Goal: Information Seeking & Learning: Learn about a topic

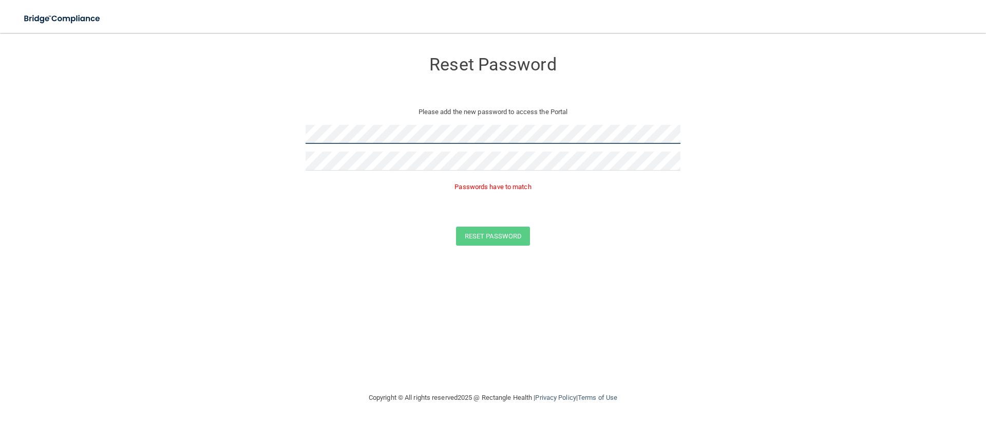
click at [296, 135] on form "Reset Password Please add the new password to access the Portal Passwords have …" at bounding box center [493, 150] width 945 height 215
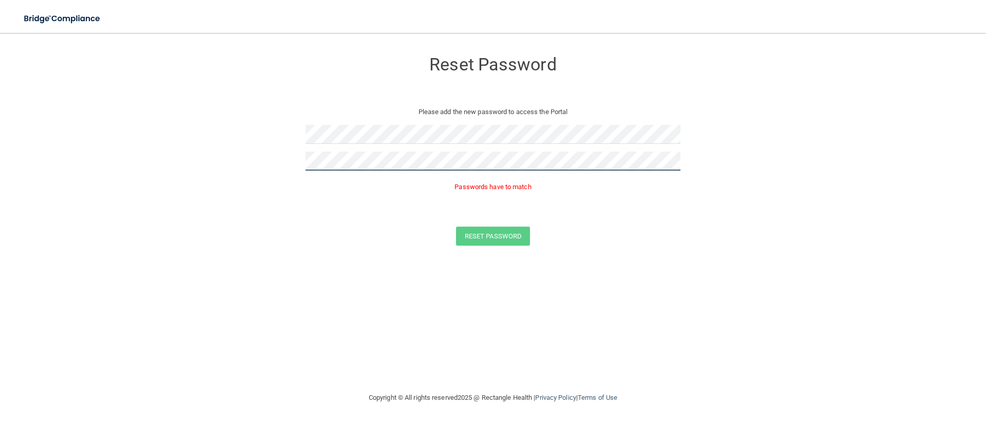
click at [300, 160] on form "Reset Password Please add the new password to access the Portal Passwords have …" at bounding box center [493, 150] width 945 height 215
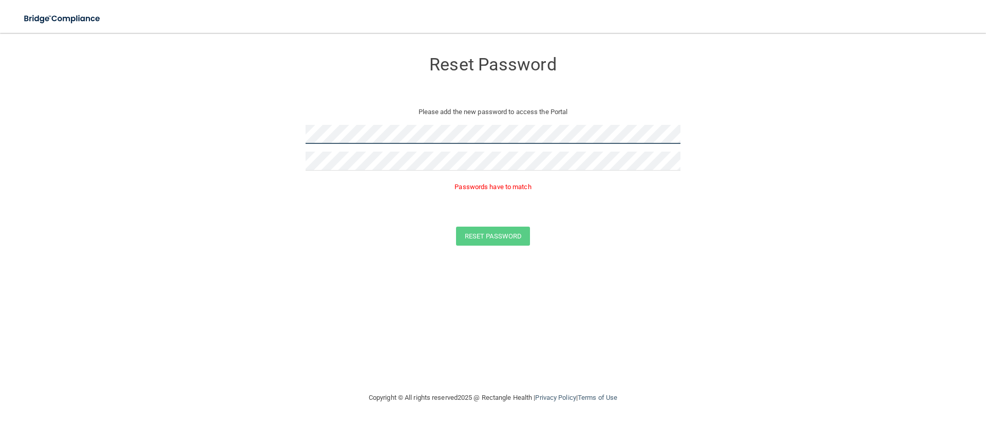
click at [297, 136] on form "Reset Password Please add the new password to access the Portal Passwords have …" at bounding box center [493, 150] width 945 height 215
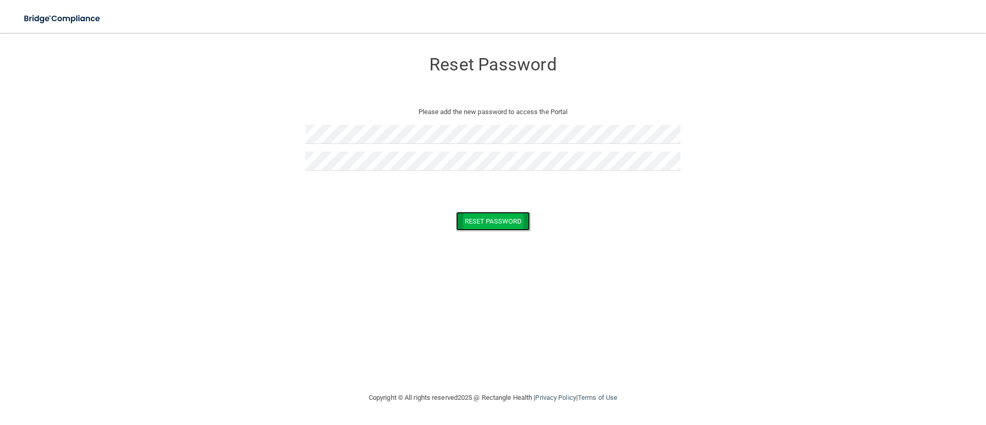
click at [489, 220] on button "Reset Password" at bounding box center [493, 221] width 74 height 19
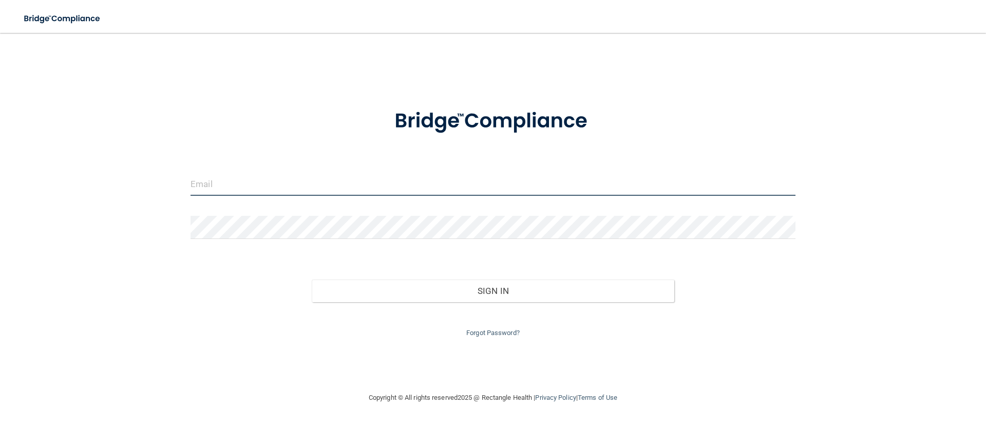
click at [227, 185] on input "email" at bounding box center [493, 184] width 605 height 23
type input "[EMAIL_ADDRESS][DOMAIN_NAME]"
drag, startPoint x: 283, startPoint y: 187, endPoint x: 171, endPoint y: 185, distance: 112.0
click at [171, 185] on div "[EMAIL_ADDRESS][DOMAIN_NAME] Invalid email/password. You don't have permission …" at bounding box center [493, 212] width 945 height 338
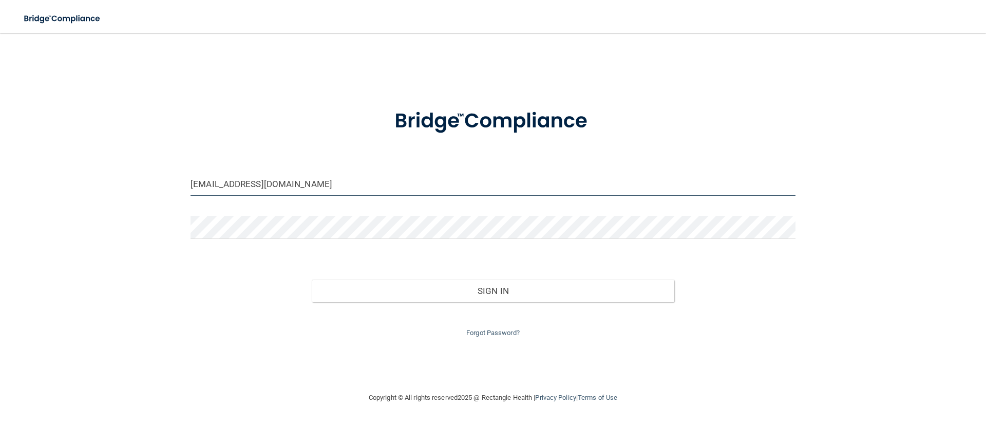
drag, startPoint x: 276, startPoint y: 186, endPoint x: 132, endPoint y: 179, distance: 143.9
click at [132, 179] on div "[EMAIL_ADDRESS][DOMAIN_NAME] Invalid email/password. You don't have permission …" at bounding box center [493, 212] width 945 height 338
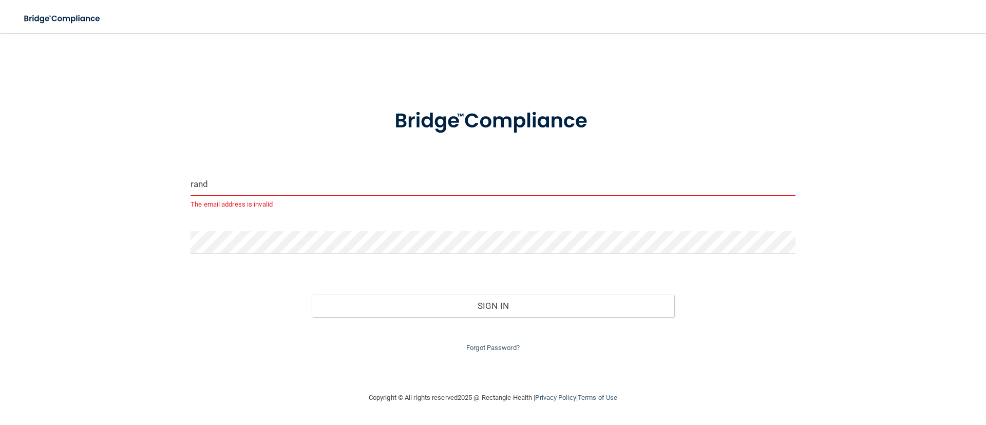
type input "[EMAIL_ADDRESS][DOMAIN_NAME]"
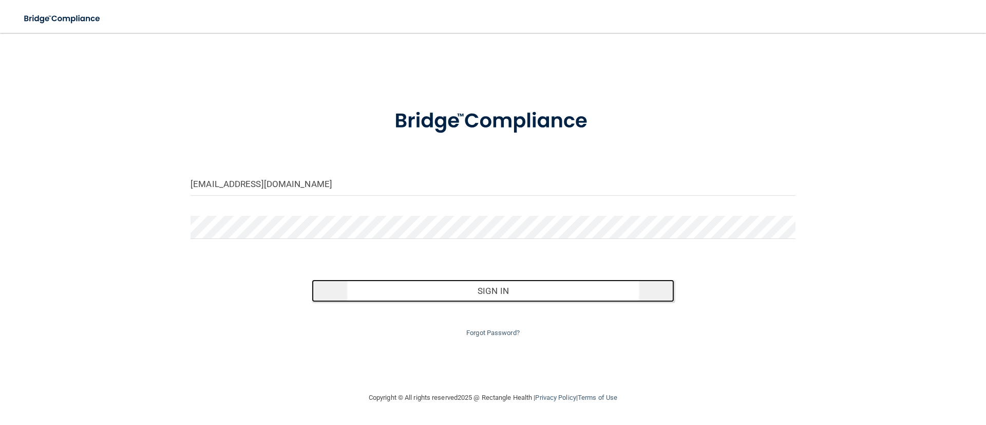
click at [454, 291] on button "Sign In" at bounding box center [493, 290] width 363 height 23
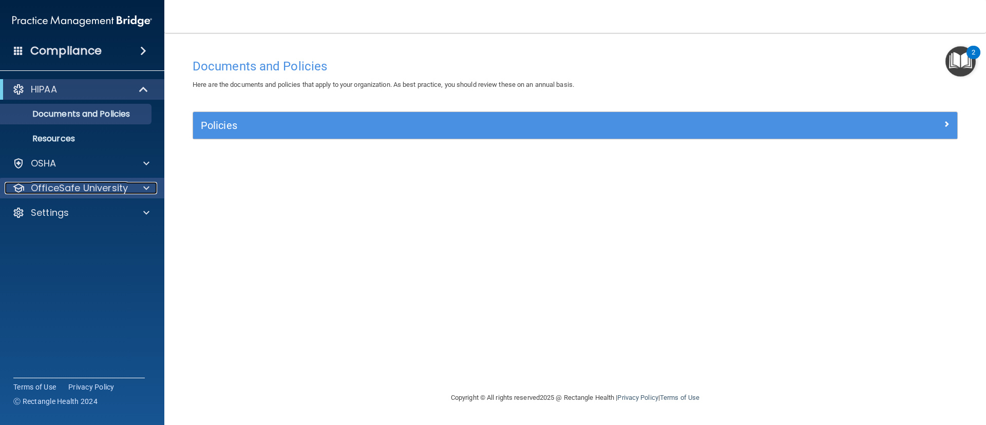
click at [142, 185] on div at bounding box center [145, 188] width 26 height 12
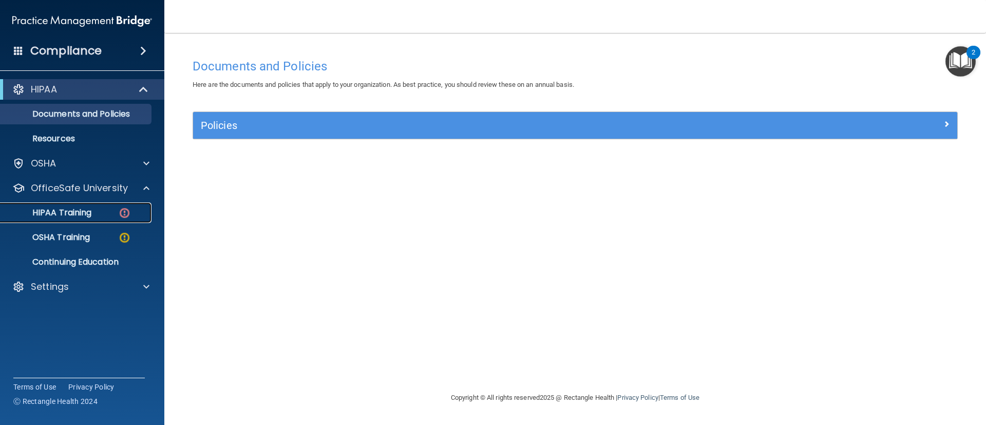
click at [95, 209] on div "HIPAA Training" at bounding box center [77, 212] width 140 height 10
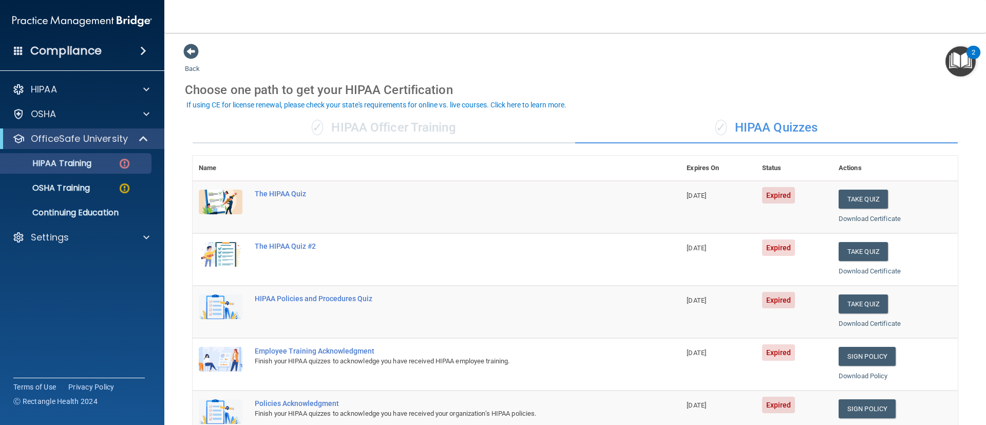
click at [773, 130] on div "✓ HIPAA Quizzes" at bounding box center [766, 127] width 383 height 31
click at [854, 198] on button "Take Quiz" at bounding box center [863, 198] width 49 height 19
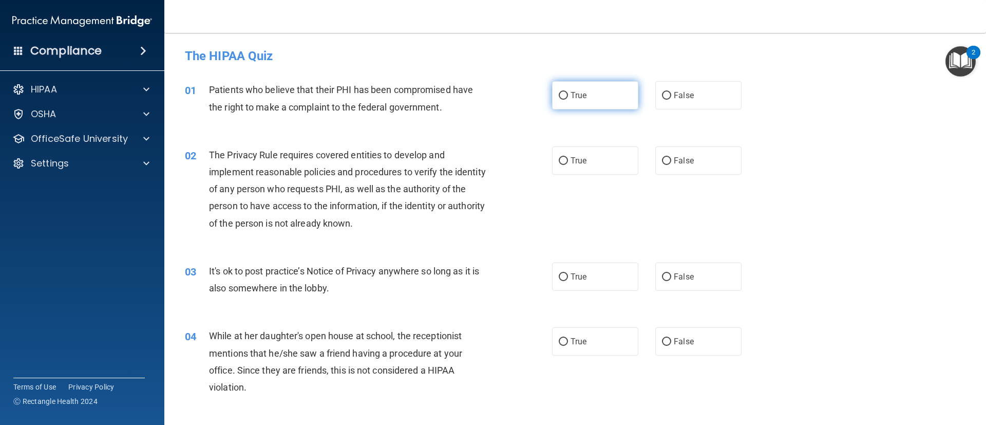
click at [577, 95] on span "True" at bounding box center [578, 95] width 16 height 10
click at [568, 95] on input "True" at bounding box center [563, 96] width 9 height 8
radio input "true"
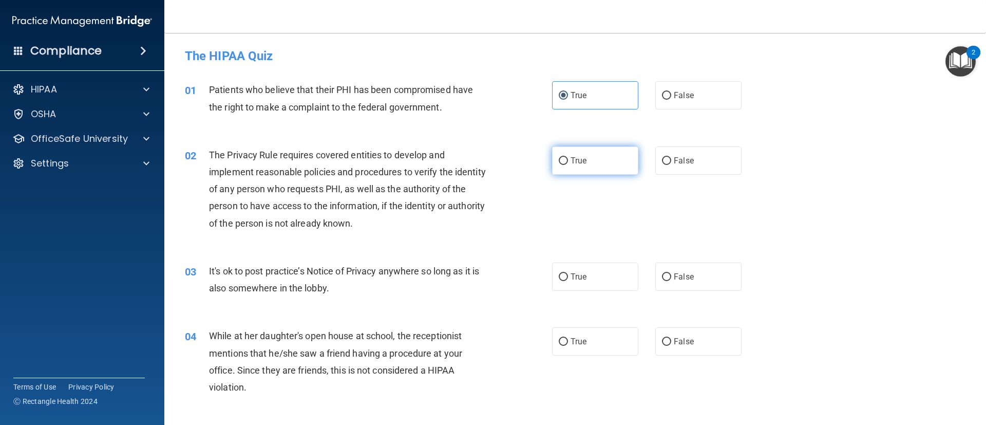
click at [572, 165] on label "True" at bounding box center [595, 160] width 86 height 28
click at [568, 165] on input "True" at bounding box center [563, 161] width 9 height 8
radio input "true"
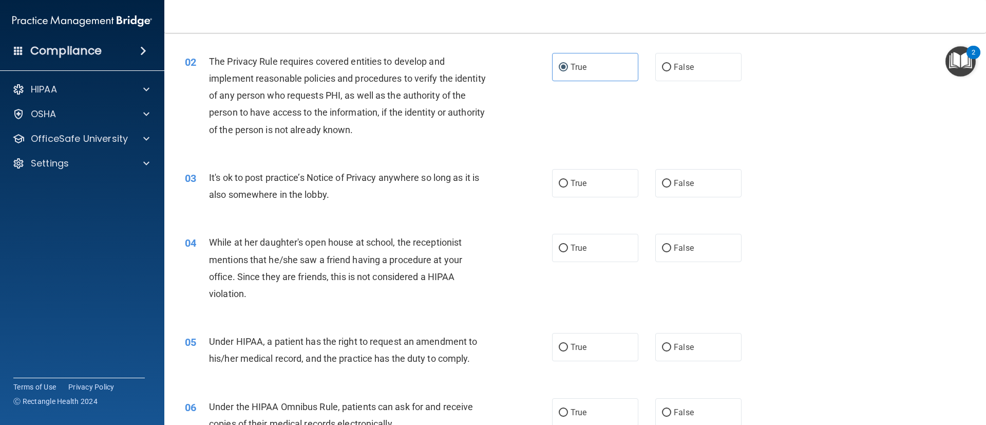
scroll to position [124, 0]
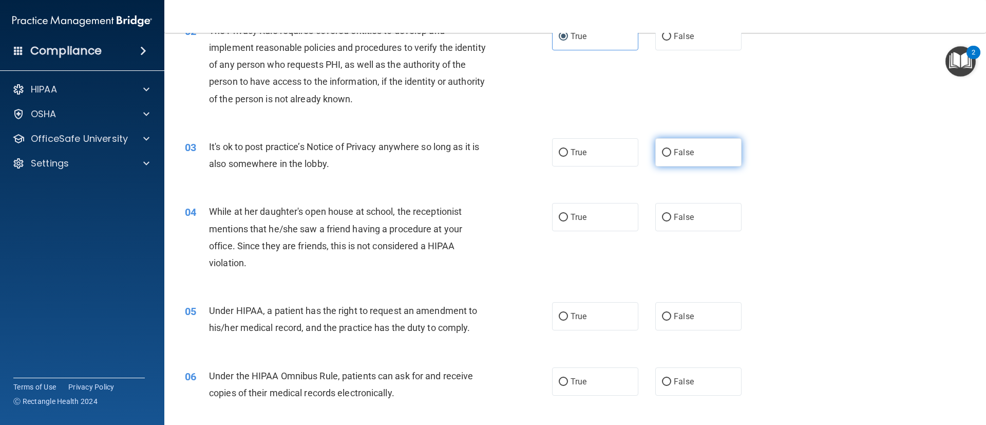
click at [674, 149] on span "False" at bounding box center [684, 152] width 20 height 10
click at [670, 149] on input "False" at bounding box center [666, 153] width 9 height 8
radio input "true"
click at [663, 214] on input "False" at bounding box center [666, 218] width 9 height 8
radio input "true"
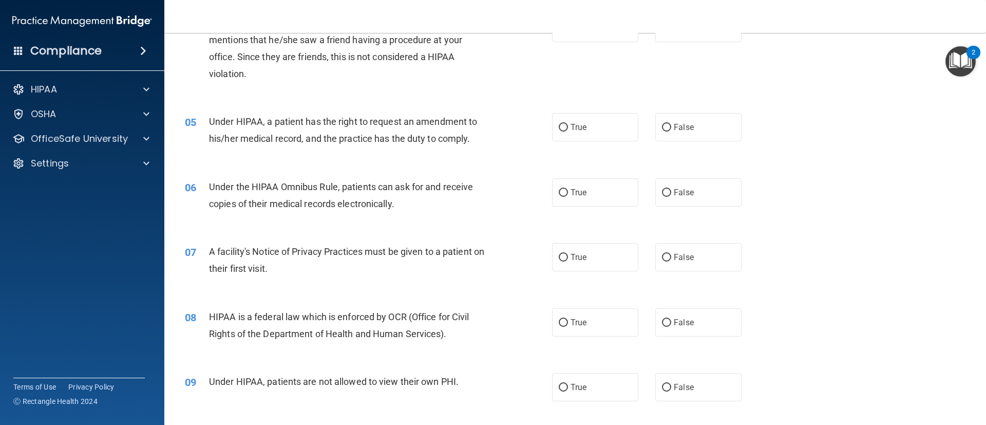
scroll to position [365, 0]
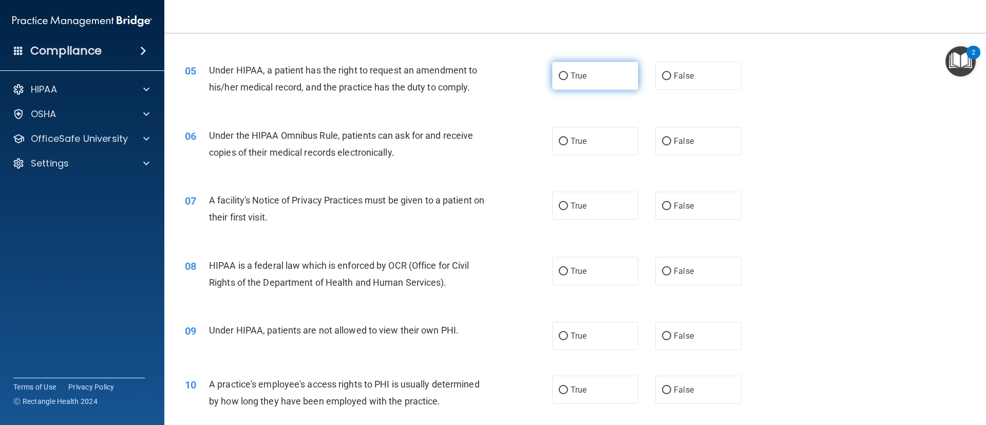
click at [573, 78] on span "True" at bounding box center [578, 76] width 16 height 10
click at [568, 78] on input "True" at bounding box center [563, 76] width 9 height 8
radio input "true"
click at [578, 146] on label "True" at bounding box center [595, 141] width 86 height 28
click at [568, 145] on input "True" at bounding box center [563, 142] width 9 height 8
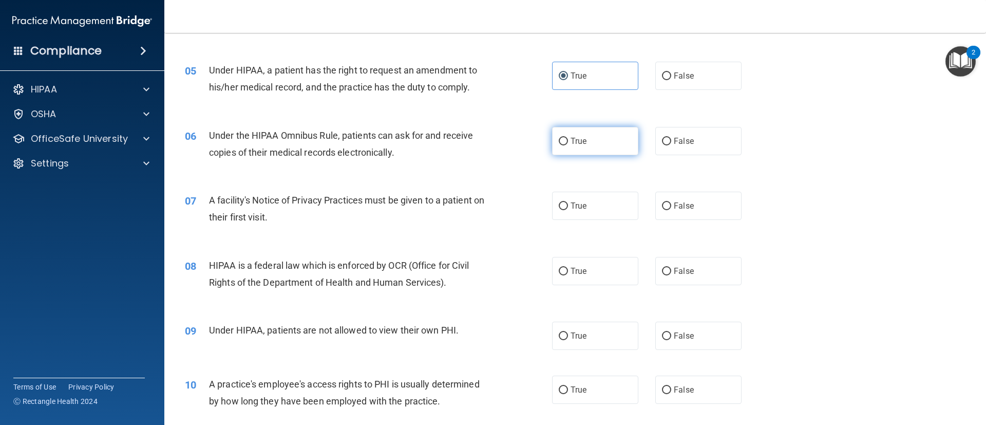
radio input "true"
click at [567, 214] on label "True" at bounding box center [595, 206] width 86 height 28
click at [567, 210] on input "True" at bounding box center [563, 206] width 9 height 8
radio input "true"
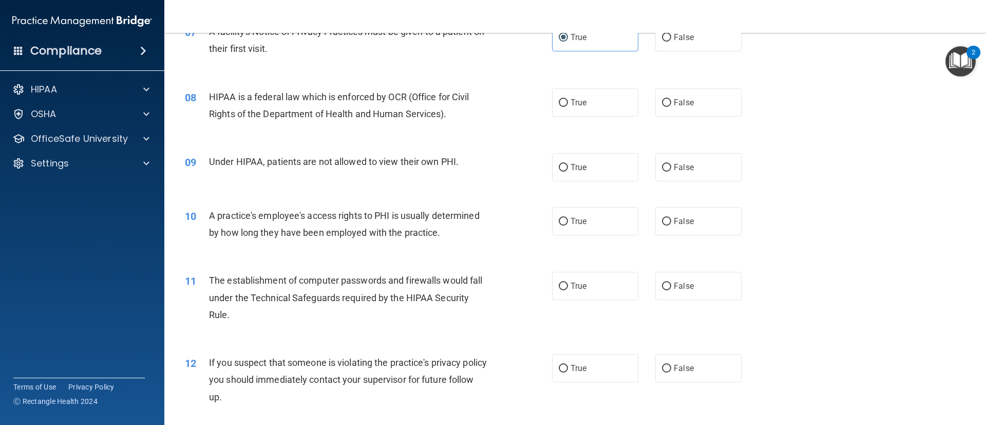
scroll to position [543, 0]
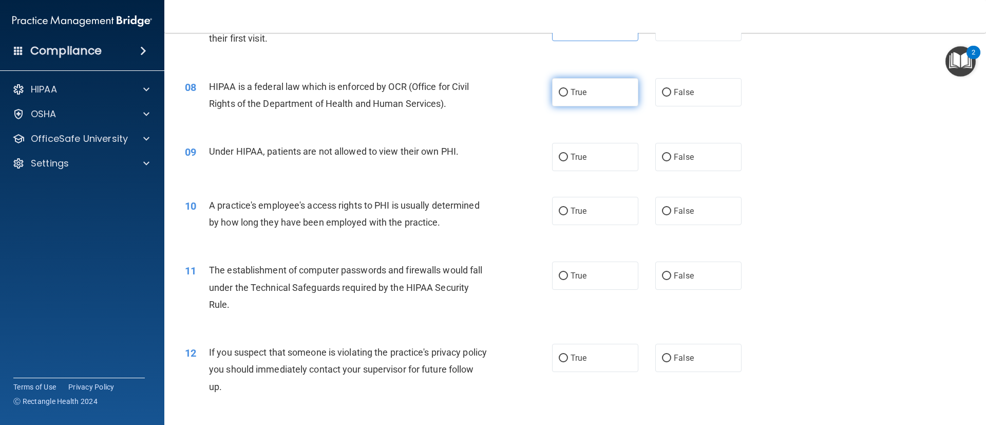
click at [570, 96] on span "True" at bounding box center [578, 92] width 16 height 10
click at [567, 96] on input "True" at bounding box center [563, 93] width 9 height 8
radio input "true"
click at [673, 165] on label "False" at bounding box center [698, 157] width 86 height 28
click at [671, 161] on input "False" at bounding box center [666, 158] width 9 height 8
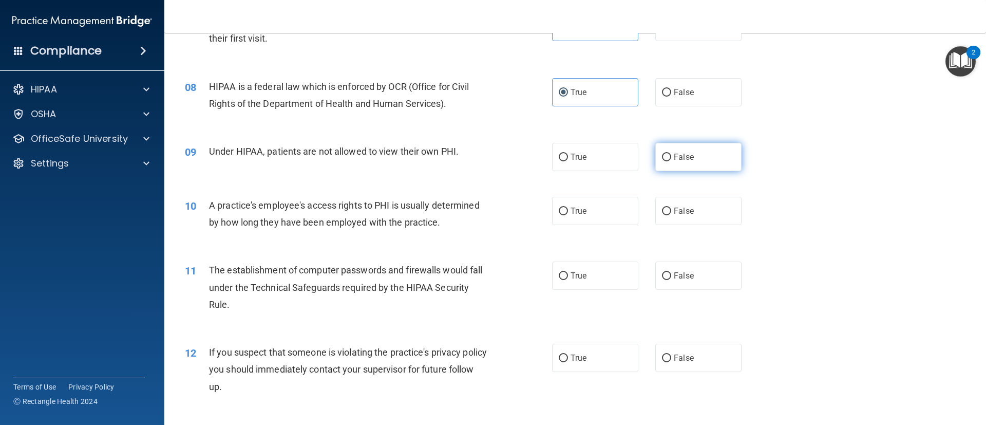
radio input "true"
click at [682, 210] on span "False" at bounding box center [684, 211] width 20 height 10
click at [671, 210] on input "False" at bounding box center [666, 211] width 9 height 8
radio input "true"
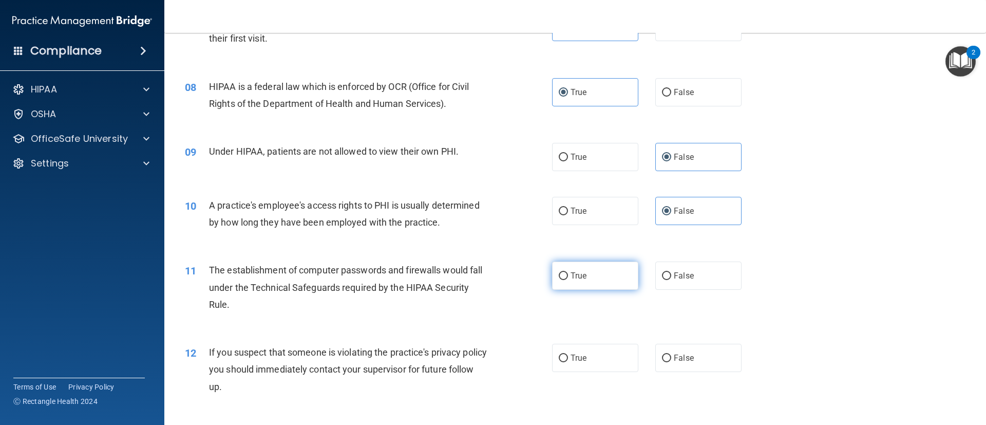
click at [575, 266] on label "True" at bounding box center [595, 275] width 86 height 28
click at [568, 272] on input "True" at bounding box center [563, 276] width 9 height 8
radio input "true"
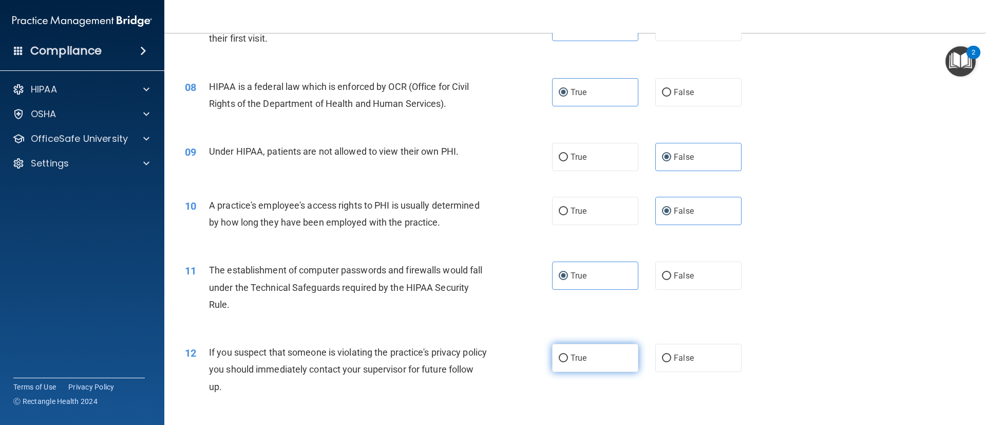
click at [587, 370] on label "True" at bounding box center [595, 358] width 86 height 28
click at [568, 362] on input "True" at bounding box center [563, 358] width 9 height 8
radio input "true"
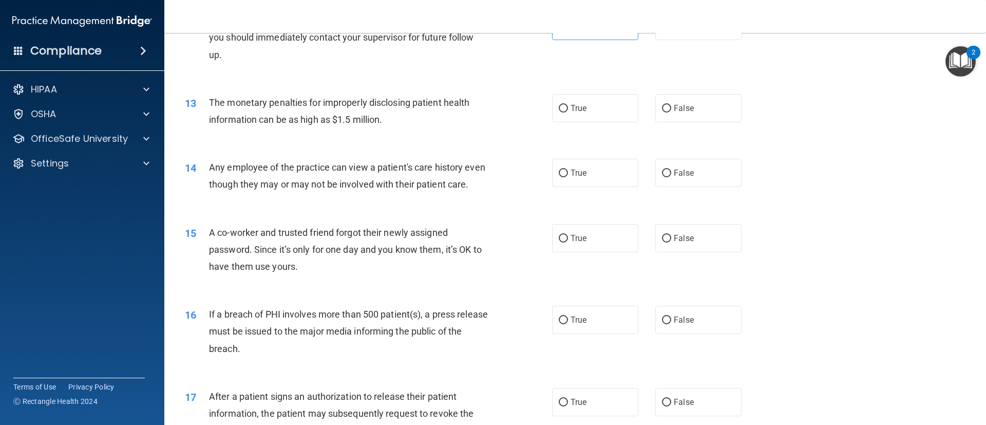
scroll to position [868, 0]
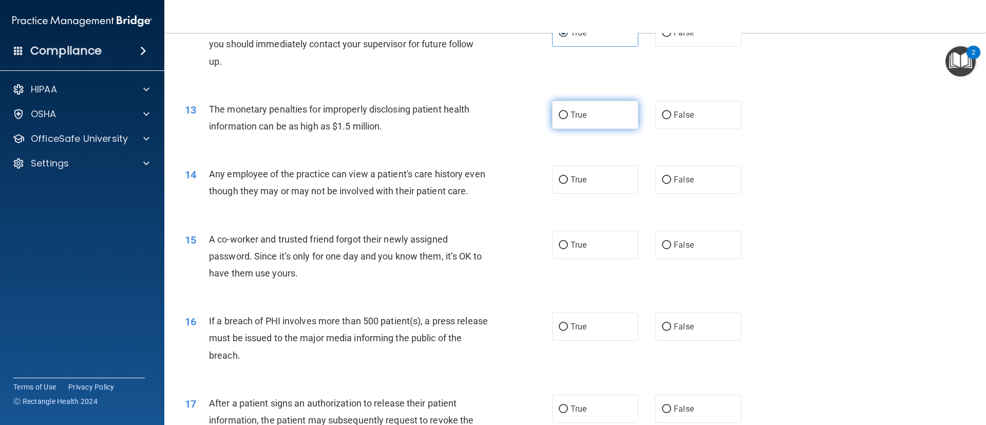
click at [578, 113] on span "True" at bounding box center [578, 115] width 16 height 10
click at [568, 113] on input "True" at bounding box center [563, 115] width 9 height 8
radio input "true"
click at [698, 181] on label "False" at bounding box center [698, 179] width 86 height 28
click at [671, 181] on input "False" at bounding box center [666, 180] width 9 height 8
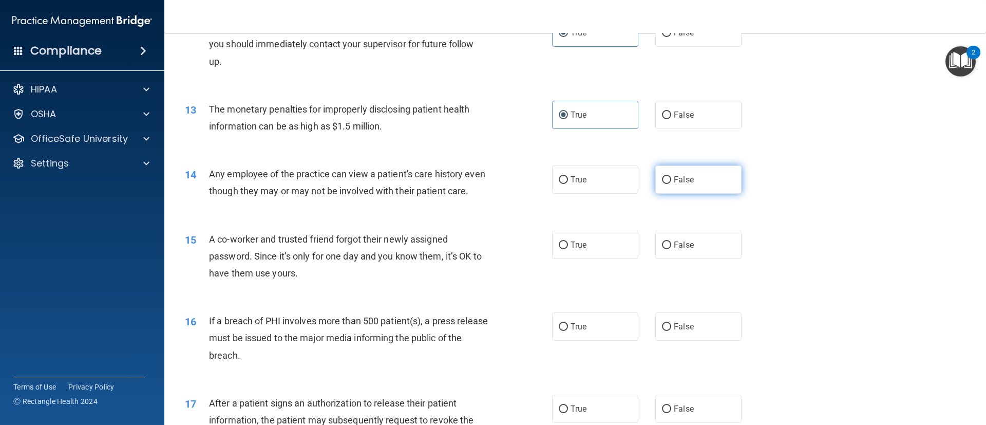
radio input "true"
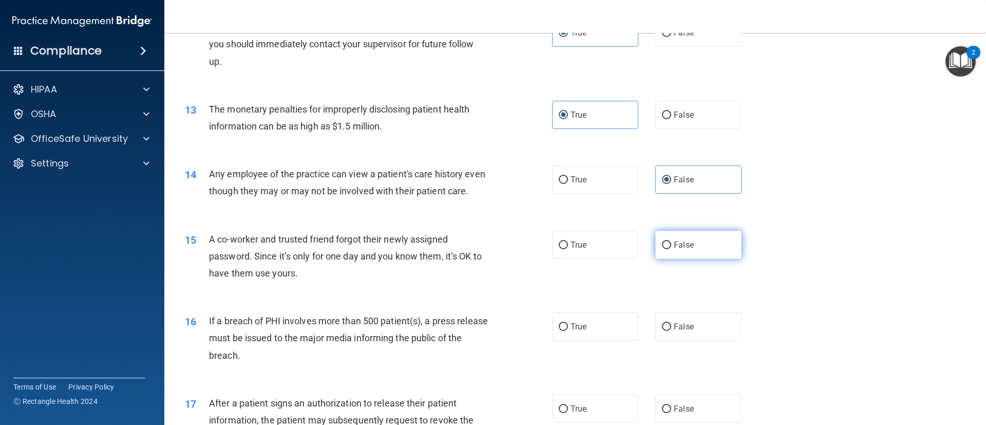
click at [699, 259] on label "False" at bounding box center [698, 245] width 86 height 28
click at [671, 249] on input "False" at bounding box center [666, 245] width 9 height 8
radio input "true"
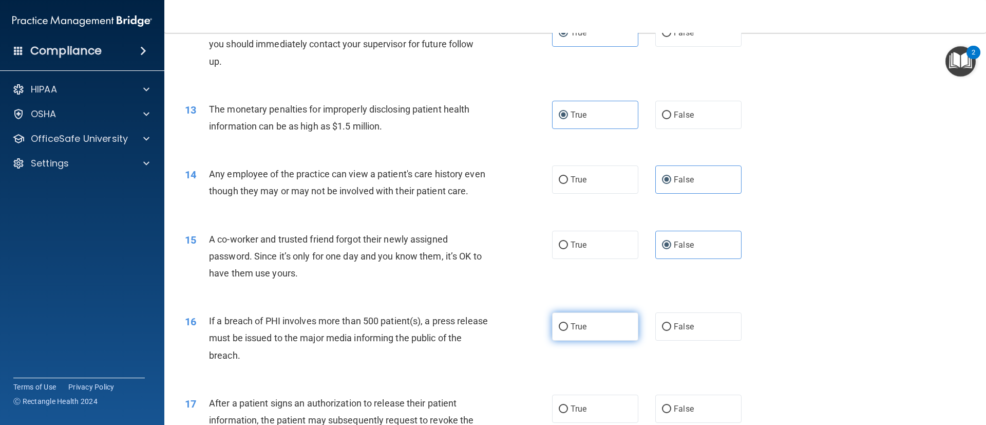
click at [601, 340] on label "True" at bounding box center [595, 326] width 86 height 28
click at [568, 331] on input "True" at bounding box center [563, 327] width 9 height 8
radio input "true"
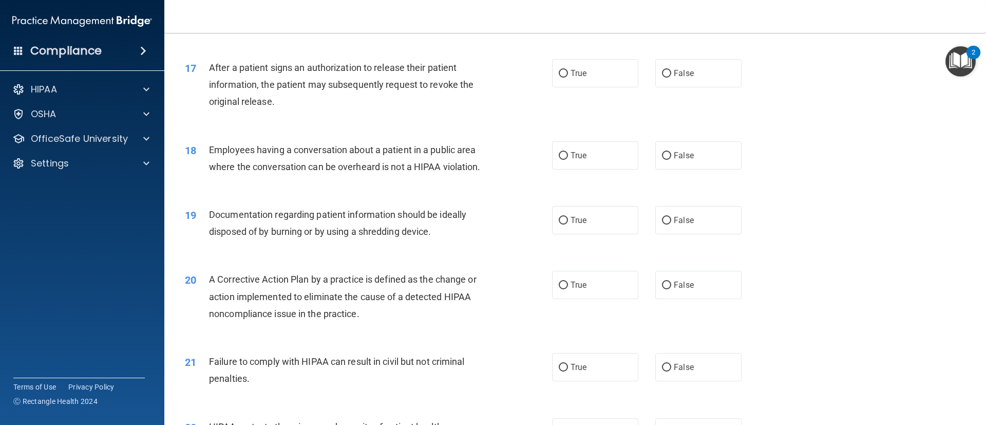
scroll to position [1214, 0]
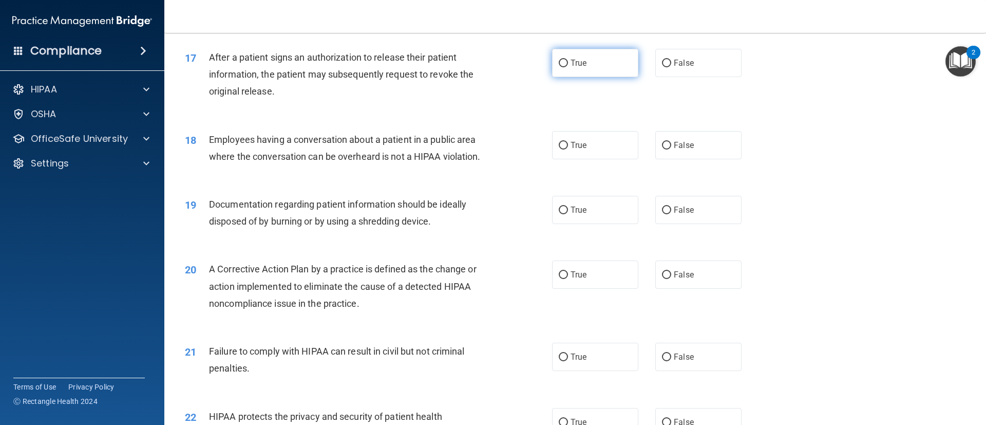
click at [586, 77] on label "True" at bounding box center [595, 63] width 86 height 28
click at [568, 67] on input "True" at bounding box center [563, 64] width 9 height 8
radio input "true"
click at [685, 159] on label "False" at bounding box center [698, 145] width 86 height 28
click at [671, 149] on input "False" at bounding box center [666, 146] width 9 height 8
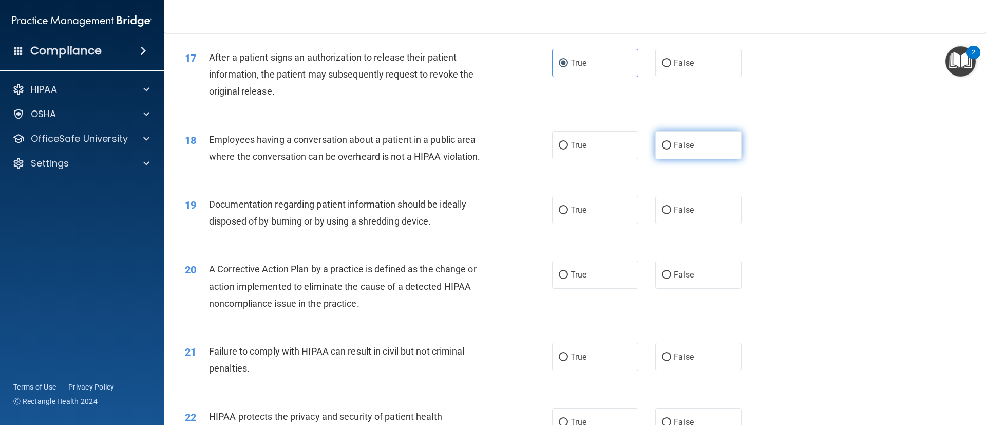
radio input "true"
click at [597, 224] on label "True" at bounding box center [595, 210] width 86 height 28
click at [568, 214] on input "True" at bounding box center [563, 210] width 9 height 8
radio input "true"
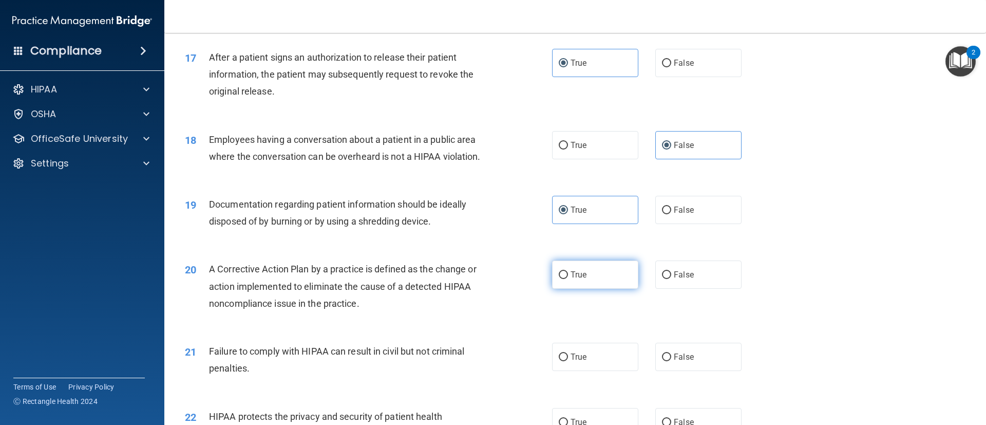
click at [578, 279] on span "True" at bounding box center [578, 275] width 16 height 10
click at [568, 279] on input "True" at bounding box center [563, 275] width 9 height 8
radio input "true"
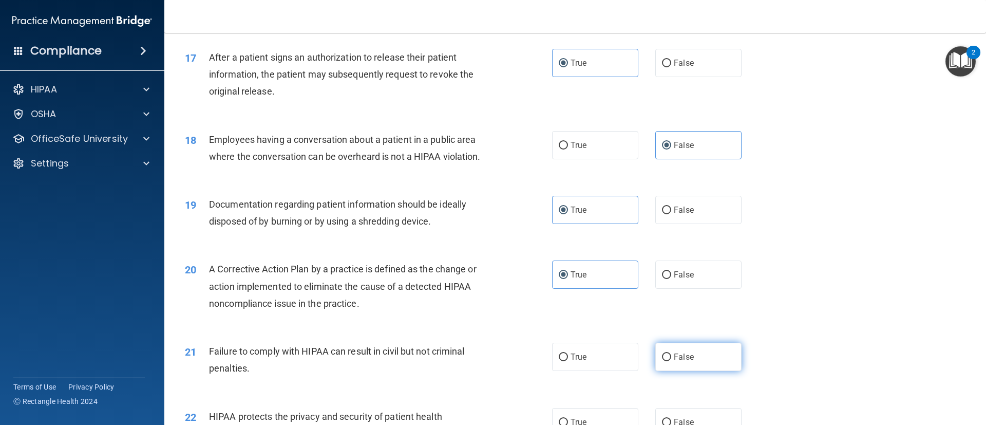
click at [680, 361] on span "False" at bounding box center [684, 357] width 20 height 10
click at [671, 361] on input "False" at bounding box center [666, 357] width 9 height 8
radio input "true"
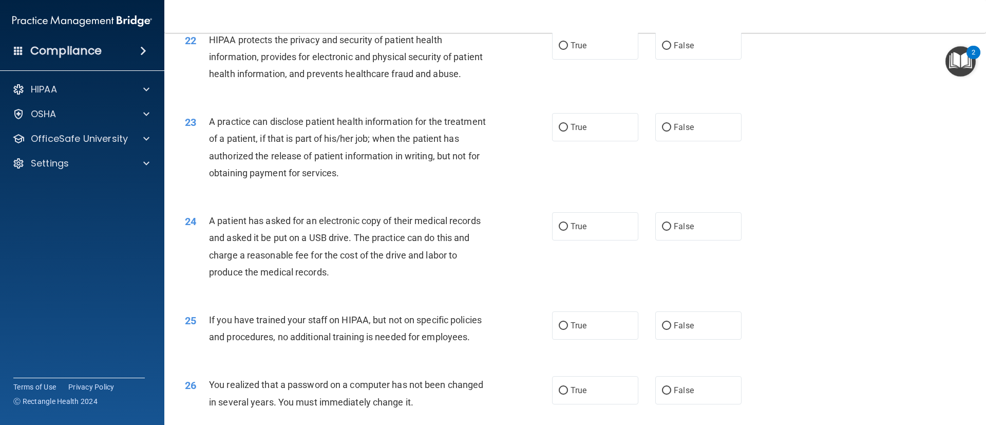
scroll to position [1597, 0]
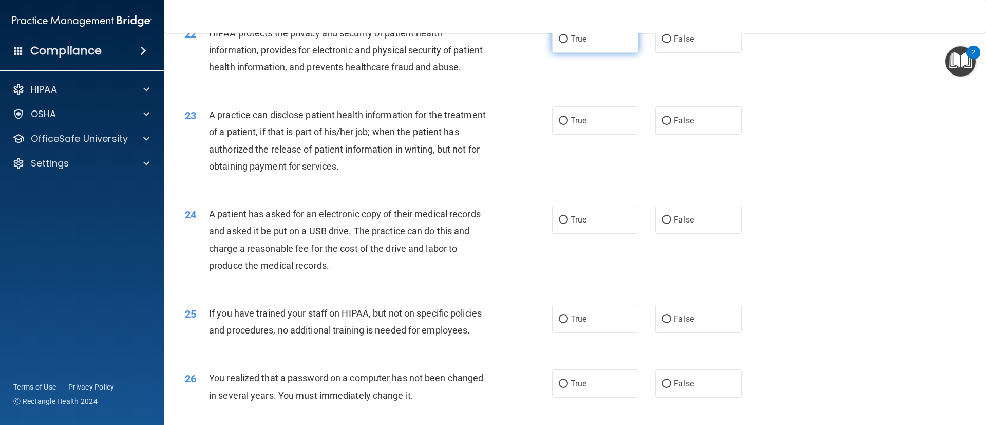
click at [589, 53] on label "True" at bounding box center [595, 39] width 86 height 28
click at [568, 43] on input "True" at bounding box center [563, 39] width 9 height 8
radio input "true"
click at [674, 125] on span "False" at bounding box center [684, 121] width 20 height 10
click at [671, 125] on input "False" at bounding box center [666, 121] width 9 height 8
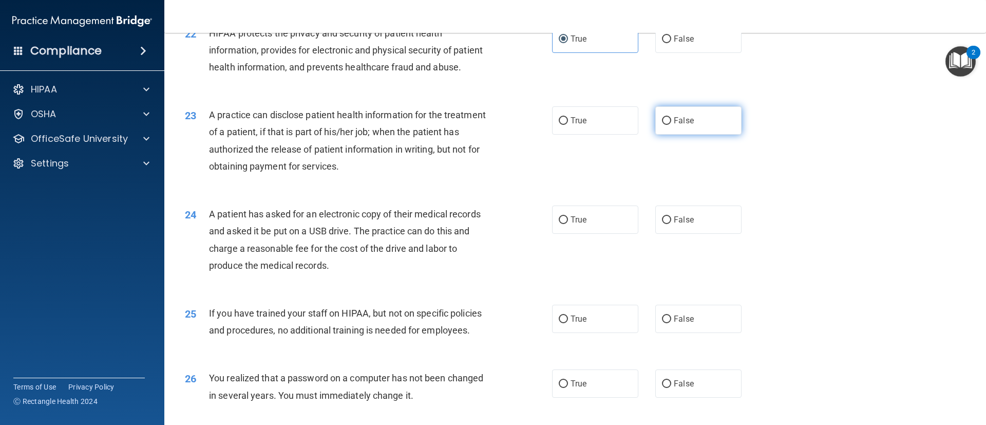
radio input "true"
click at [567, 234] on label "True" at bounding box center [595, 219] width 86 height 28
click at [567, 224] on input "True" at bounding box center [563, 220] width 9 height 8
radio input "true"
click at [679, 323] on span "False" at bounding box center [684, 319] width 20 height 10
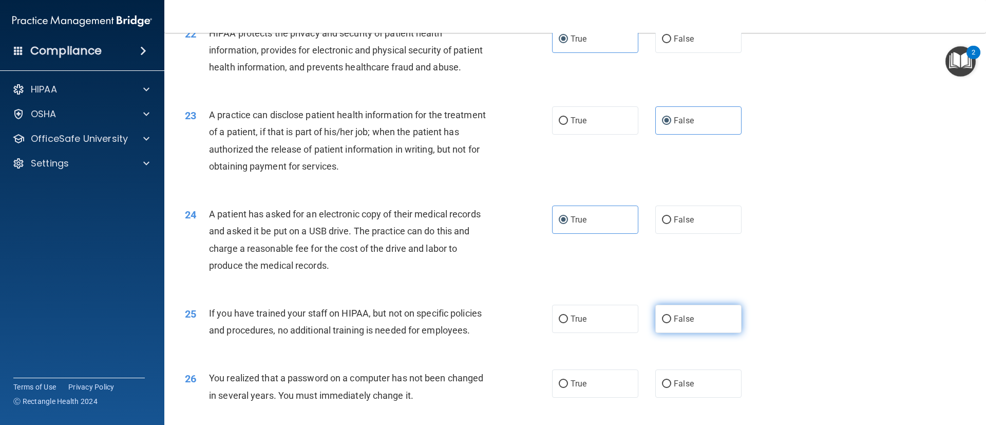
click at [671, 323] on input "False" at bounding box center [666, 319] width 9 height 8
radio input "true"
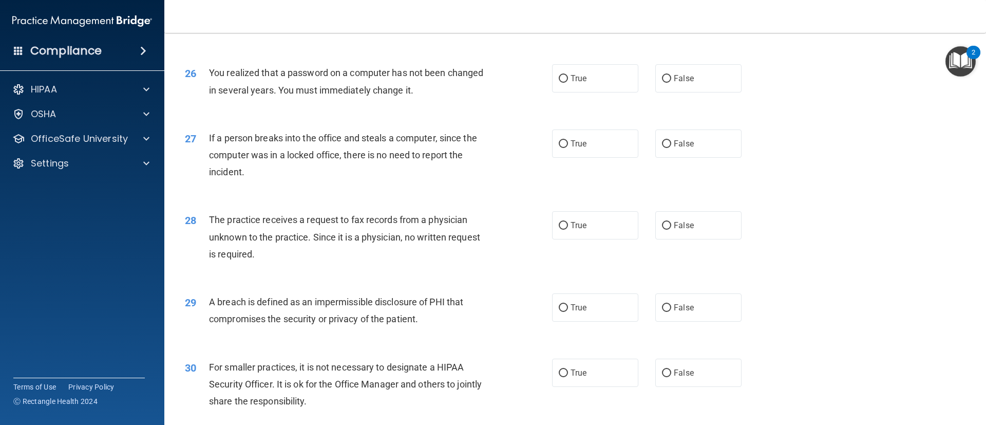
scroll to position [1967, 0]
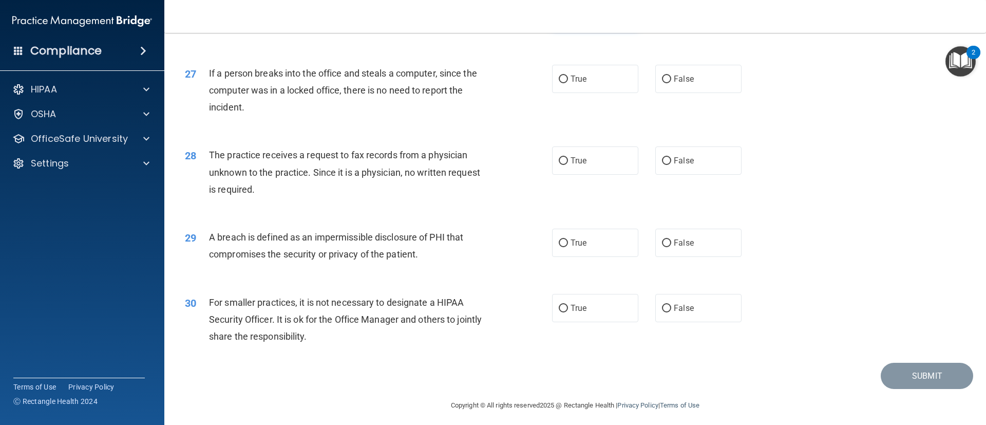
click at [606, 28] on label "True" at bounding box center [595, 13] width 86 height 28
click at [568, 18] on input "True" at bounding box center [563, 14] width 9 height 8
radio input "true"
click at [701, 93] on label "False" at bounding box center [698, 79] width 86 height 28
click at [671, 83] on input "False" at bounding box center [666, 79] width 9 height 8
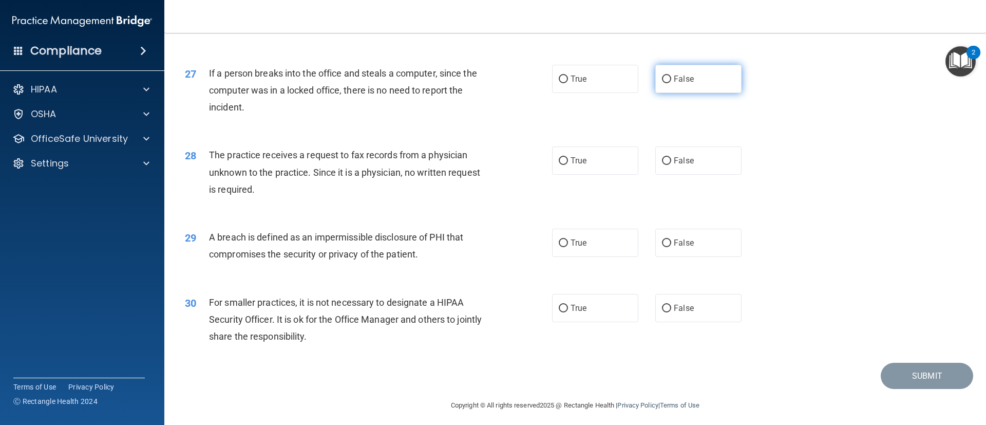
radio input "true"
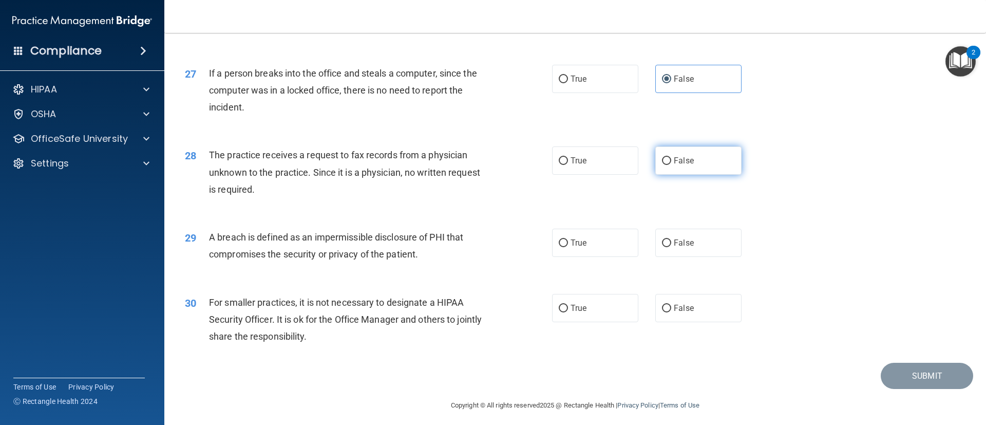
click at [699, 175] on label "False" at bounding box center [698, 160] width 86 height 28
click at [671, 165] on input "False" at bounding box center [666, 161] width 9 height 8
radio input "true"
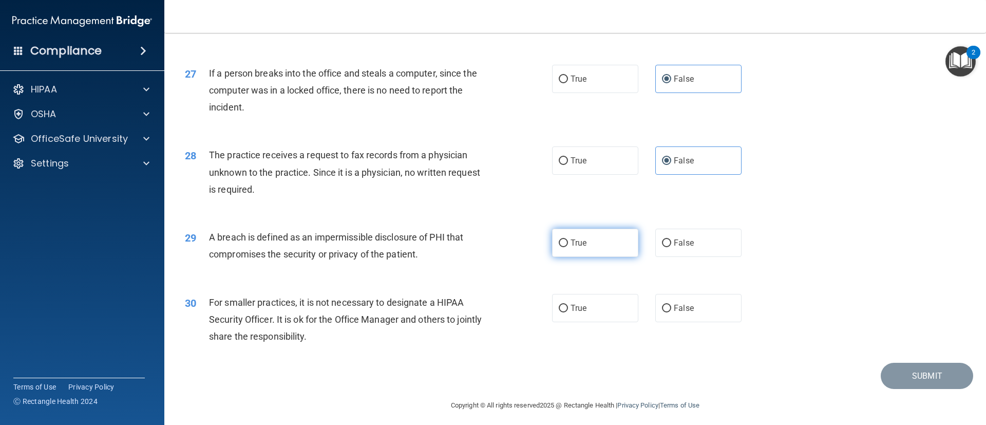
click at [593, 257] on label "True" at bounding box center [595, 242] width 86 height 28
click at [568, 247] on input "True" at bounding box center [563, 243] width 9 height 8
radio input "true"
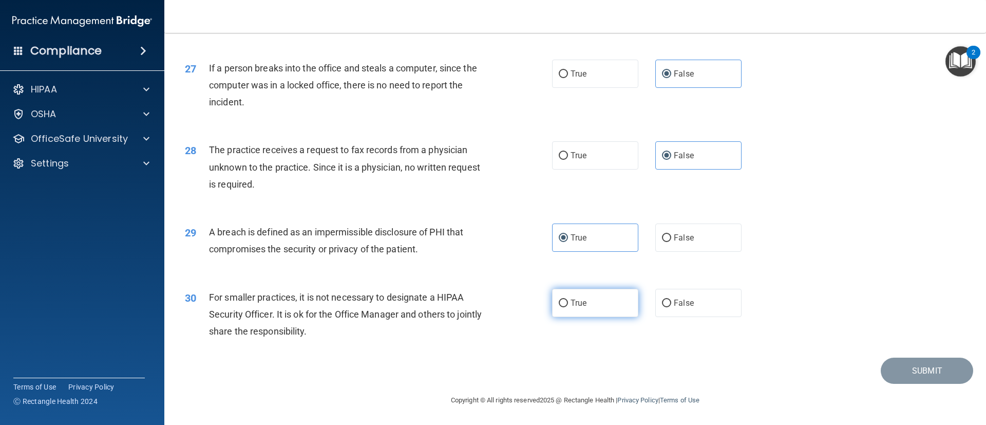
click at [595, 305] on label "True" at bounding box center [595, 303] width 86 height 28
click at [568, 305] on input "True" at bounding box center [563, 303] width 9 height 8
radio input "true"
click at [956, 64] on img "Open Resource Center, 2 new notifications" at bounding box center [960, 61] width 30 height 30
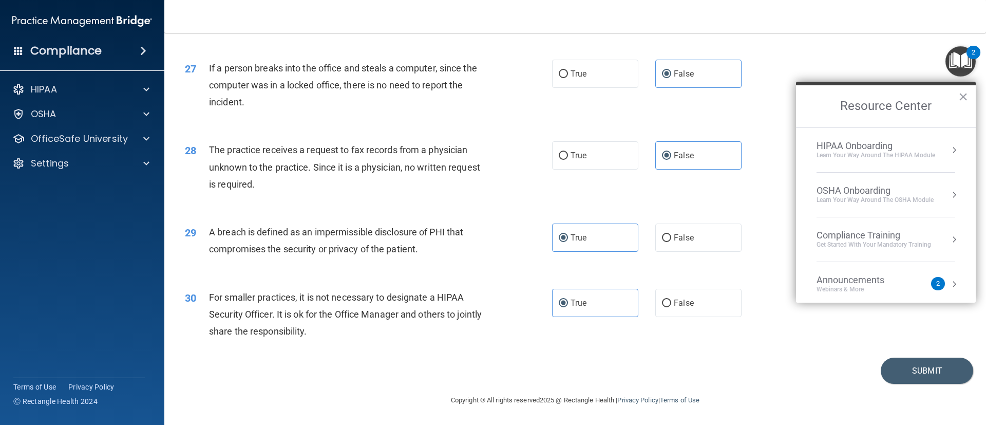
click at [777, 139] on div "28 The practice receives a request to fax records from a physician unknown to t…" at bounding box center [575, 169] width 796 height 82
click at [965, 99] on button "×" at bounding box center [963, 96] width 10 height 16
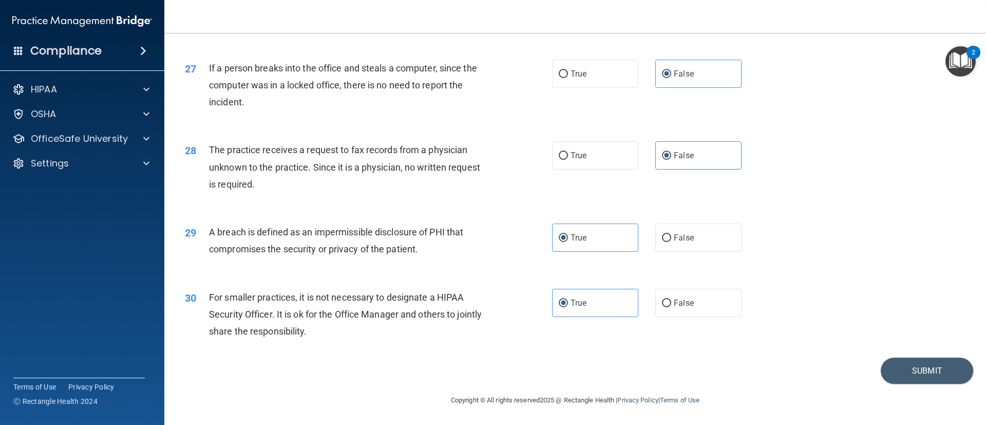
click at [907, 315] on div "30 For smaller practices, it is not necessary to designate a HIPAA Security Off…" at bounding box center [575, 317] width 796 height 82
click at [920, 371] on button "Submit" at bounding box center [927, 370] width 92 height 26
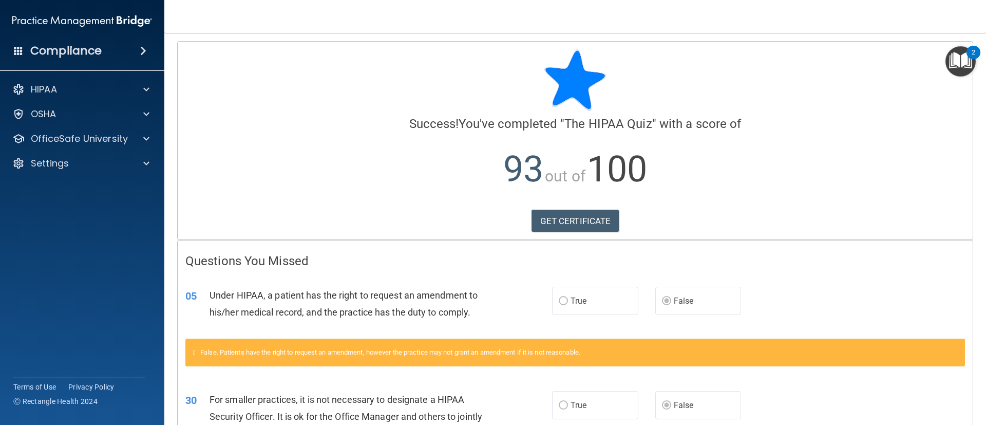
scroll to position [1, 0]
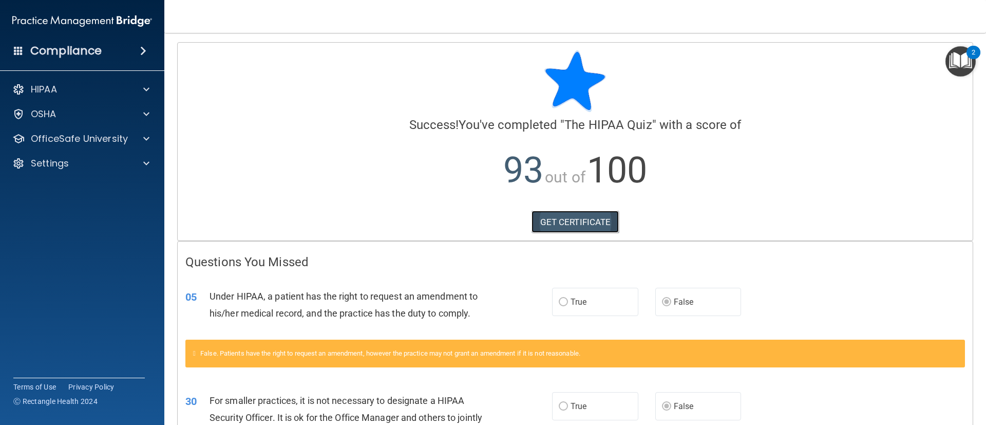
click at [585, 224] on link "GET CERTIFICATE" at bounding box center [575, 222] width 88 height 23
click at [109, 139] on p "OfficeSafe University" at bounding box center [79, 138] width 97 height 12
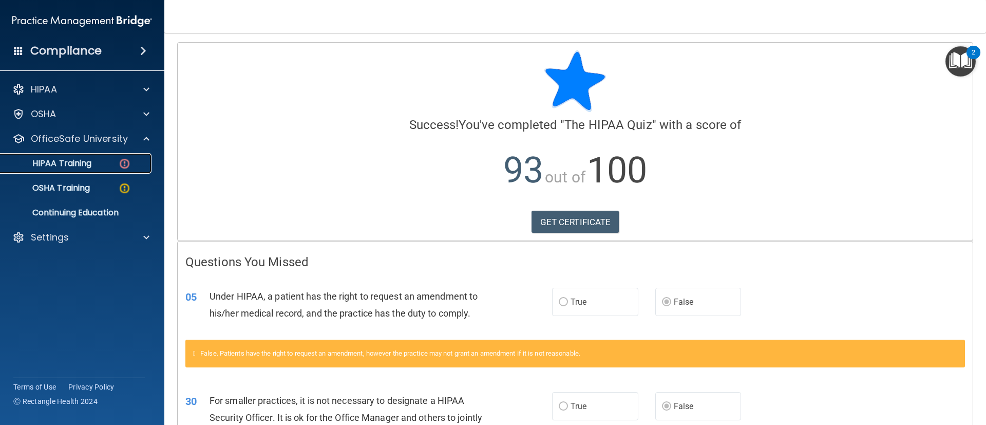
click at [102, 159] on div "HIPAA Training" at bounding box center [77, 163] width 140 height 10
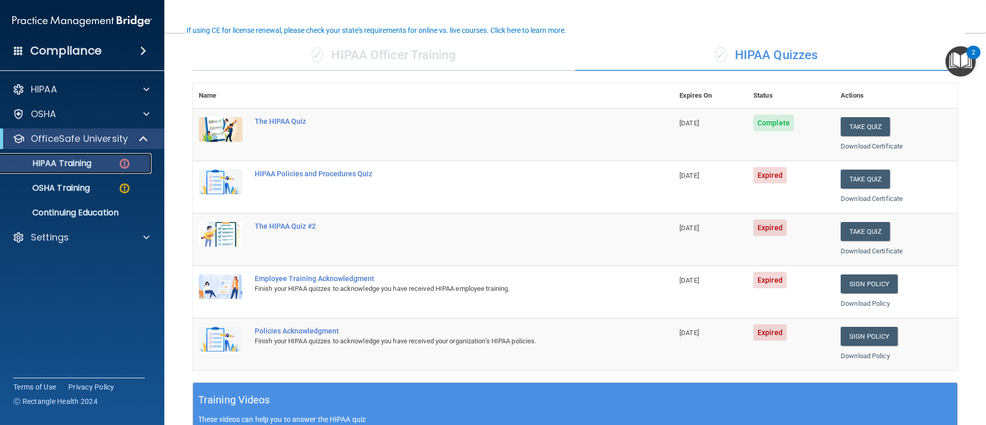
scroll to position [82, 0]
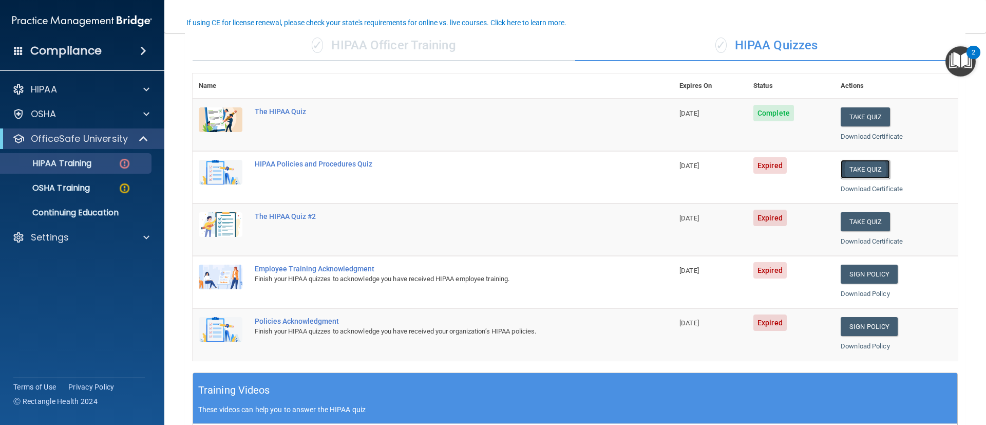
click at [855, 168] on button "Take Quiz" at bounding box center [865, 169] width 49 height 19
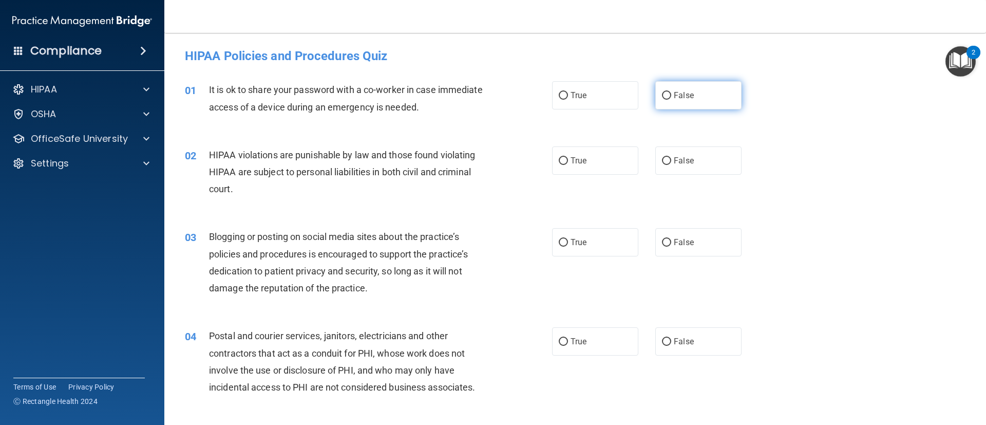
click at [679, 103] on label "False" at bounding box center [698, 95] width 86 height 28
click at [671, 100] on input "False" at bounding box center [666, 96] width 9 height 8
radio input "true"
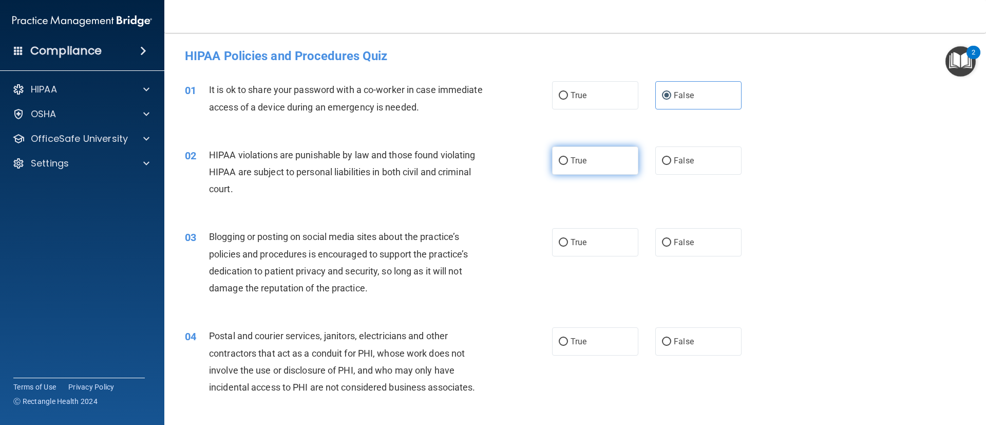
click at [572, 153] on label "True" at bounding box center [595, 160] width 86 height 28
click at [568, 157] on input "True" at bounding box center [563, 161] width 9 height 8
radio input "true"
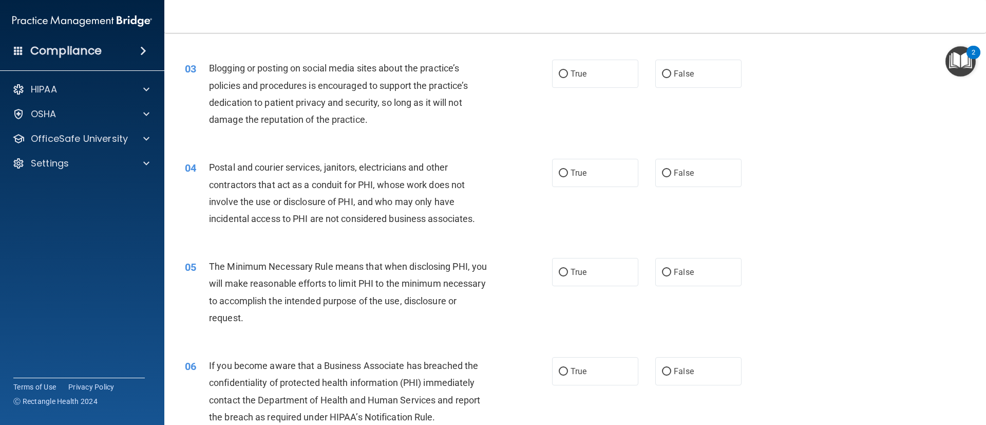
scroll to position [173, 0]
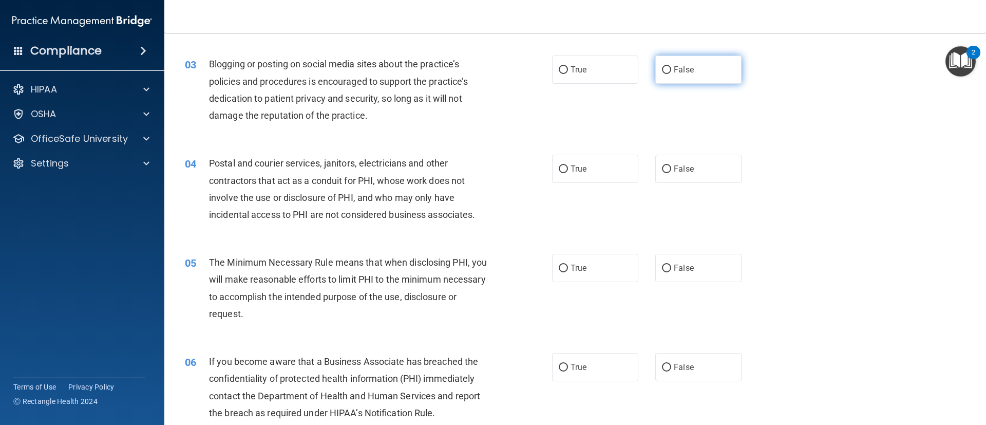
click at [701, 74] on label "False" at bounding box center [698, 69] width 86 height 28
click at [671, 74] on input "False" at bounding box center [666, 70] width 9 height 8
radio input "true"
click at [685, 169] on span "False" at bounding box center [684, 169] width 20 height 10
click at [671, 169] on input "False" at bounding box center [666, 169] width 9 height 8
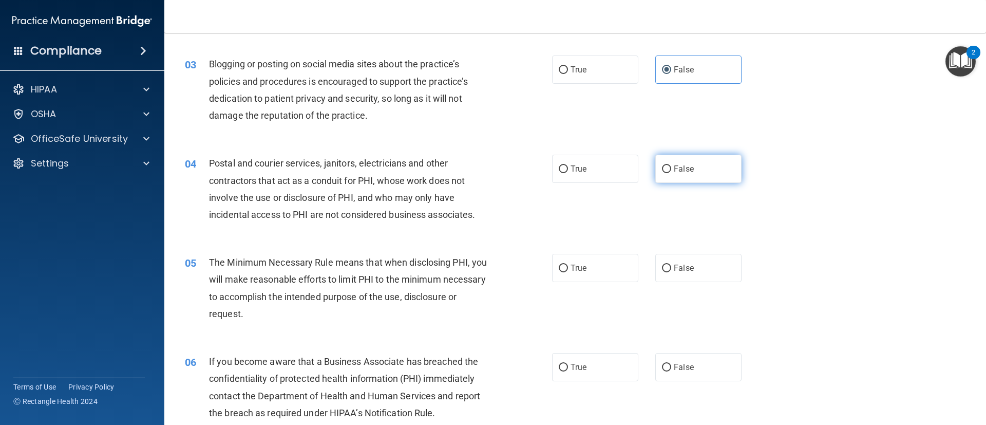
radio input "true"
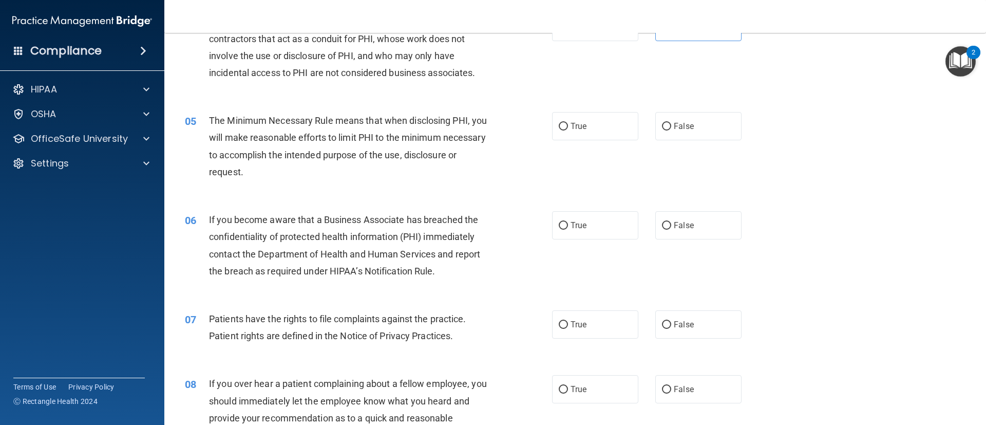
scroll to position [336, 0]
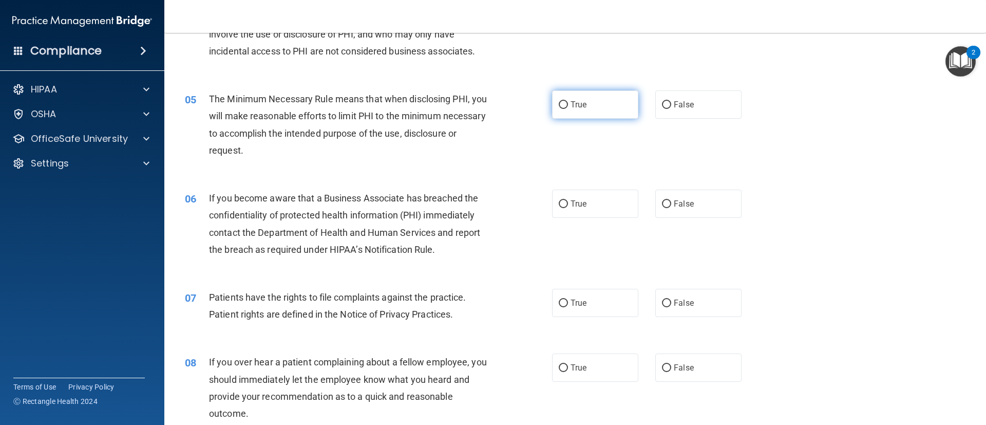
click at [605, 108] on label "True" at bounding box center [595, 104] width 86 height 28
click at [568, 108] on input "True" at bounding box center [563, 105] width 9 height 8
radio input "true"
click at [582, 208] on label "True" at bounding box center [595, 203] width 86 height 28
click at [568, 208] on input "True" at bounding box center [563, 204] width 9 height 8
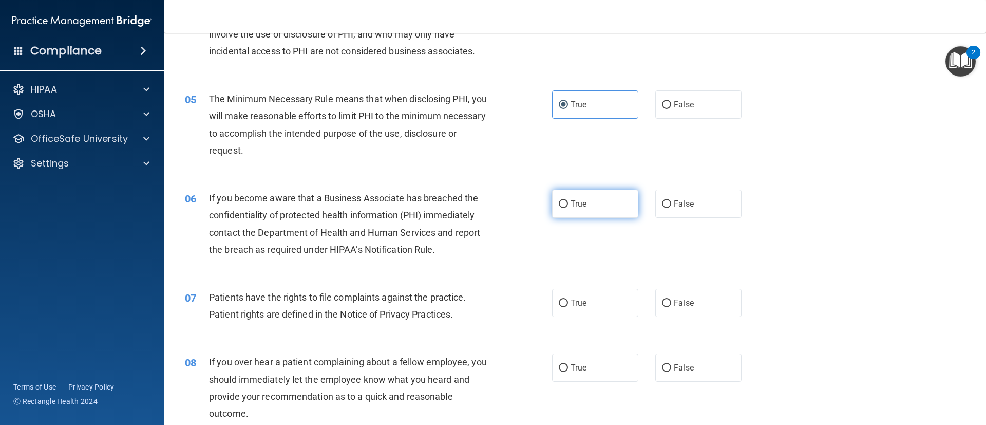
radio input "true"
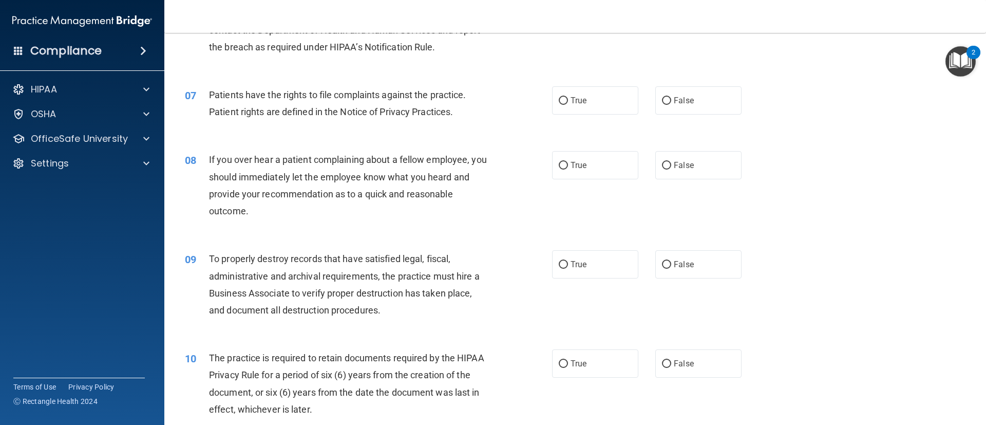
scroll to position [542, 0]
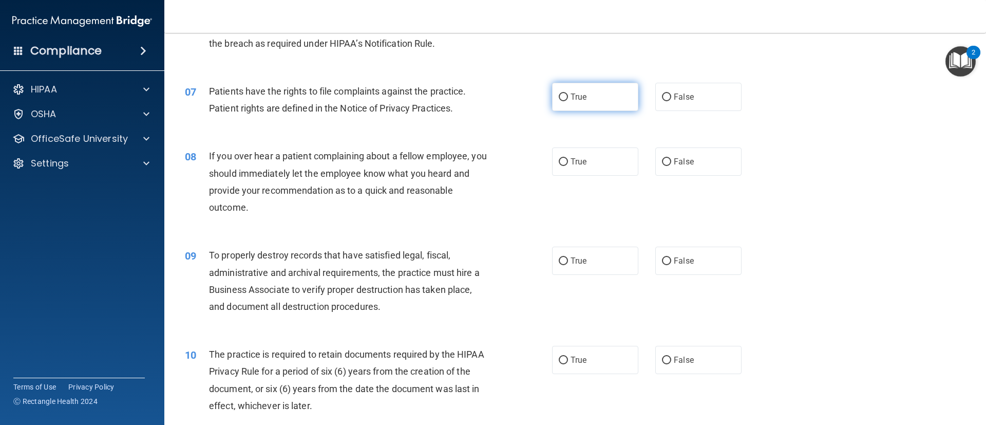
click at [583, 100] on label "True" at bounding box center [595, 97] width 86 height 28
click at [568, 100] on input "True" at bounding box center [563, 97] width 9 height 8
radio input "true"
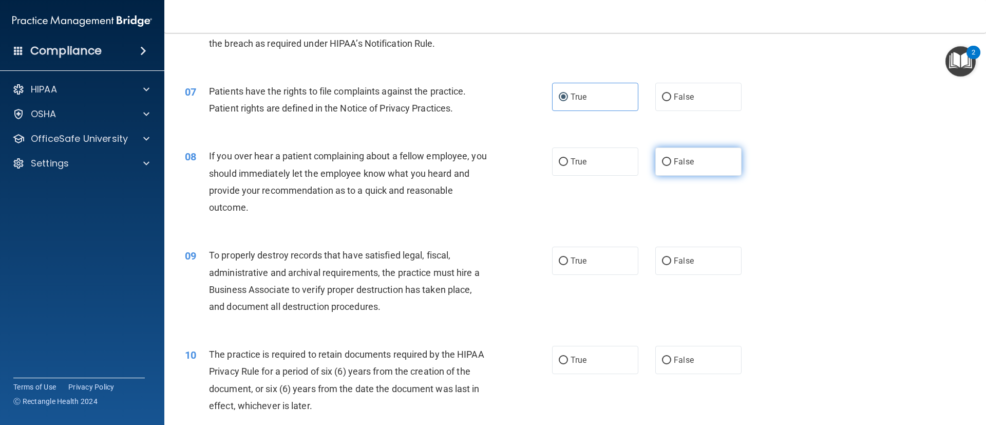
click at [681, 162] on span "False" at bounding box center [684, 162] width 20 height 10
click at [671, 162] on input "False" at bounding box center [666, 162] width 9 height 8
radio input "true"
click at [692, 256] on label "False" at bounding box center [698, 260] width 86 height 28
click at [671, 257] on input "False" at bounding box center [666, 261] width 9 height 8
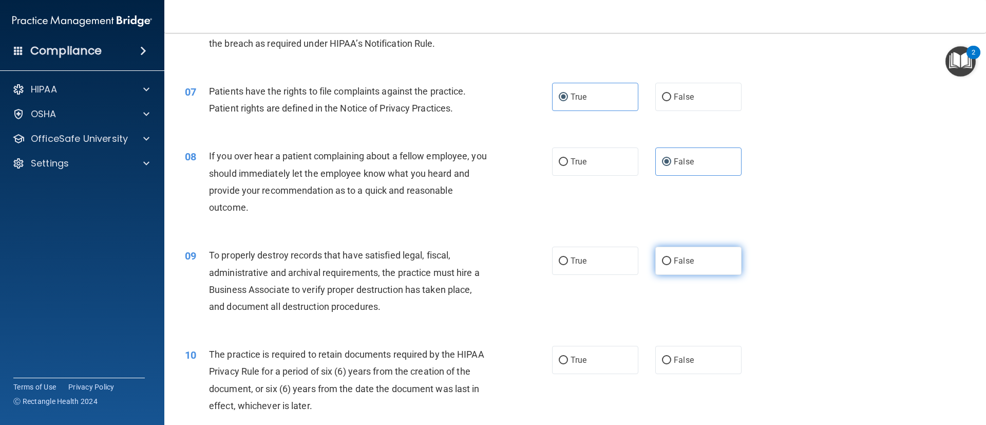
radio input "true"
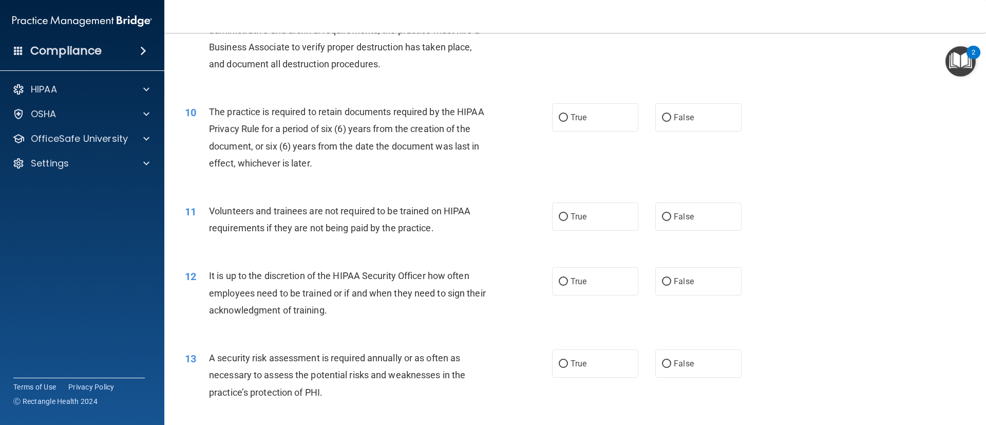
scroll to position [795, 0]
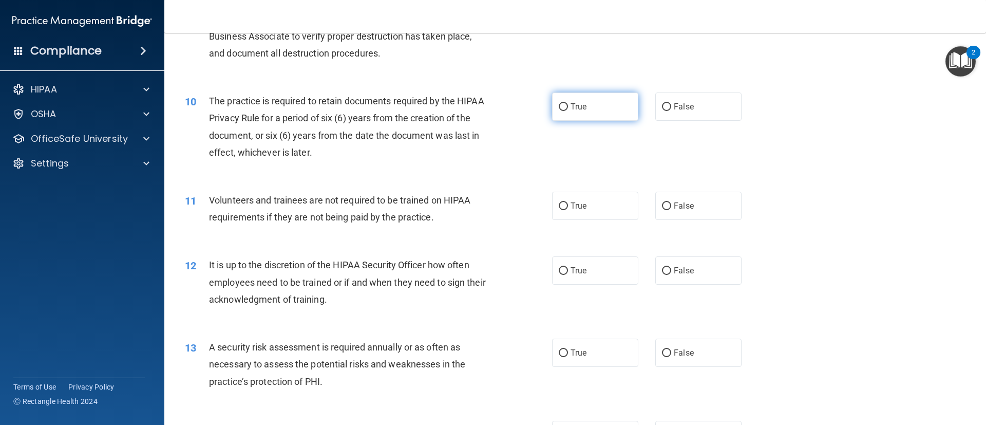
click at [576, 111] on span "True" at bounding box center [578, 107] width 16 height 10
click at [568, 111] on input "True" at bounding box center [563, 107] width 9 height 8
radio input "true"
click at [683, 209] on span "False" at bounding box center [684, 206] width 20 height 10
click at [671, 209] on input "False" at bounding box center [666, 206] width 9 height 8
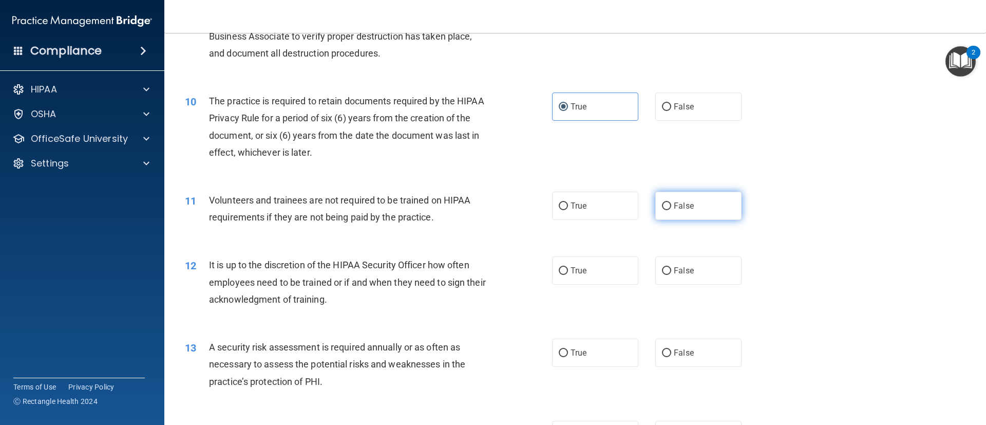
radio input "true"
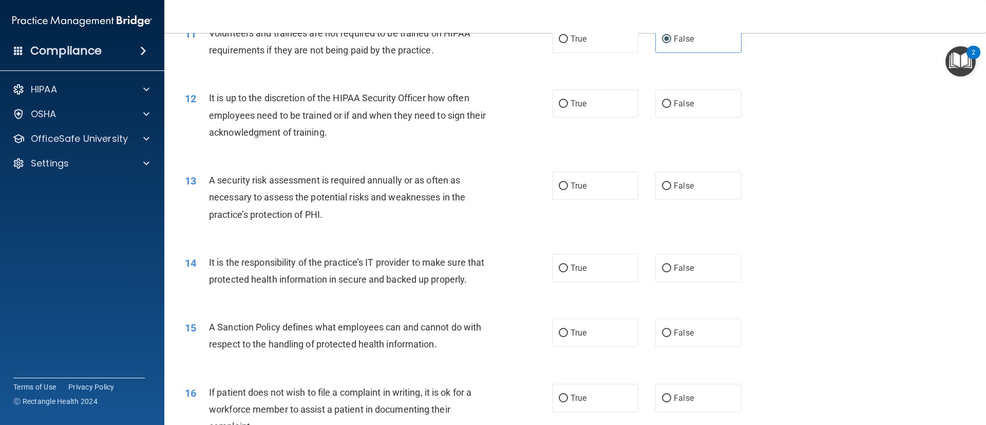
scroll to position [958, 0]
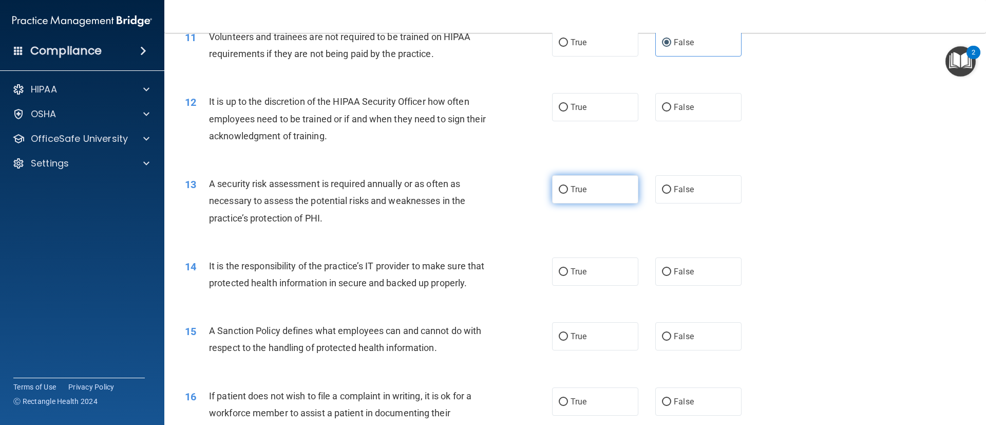
click at [611, 192] on label "True" at bounding box center [595, 189] width 86 height 28
click at [568, 192] on input "True" at bounding box center [563, 190] width 9 height 8
radio input "true"
click at [655, 103] on label "False" at bounding box center [698, 107] width 86 height 28
click at [662, 104] on input "False" at bounding box center [666, 108] width 9 height 8
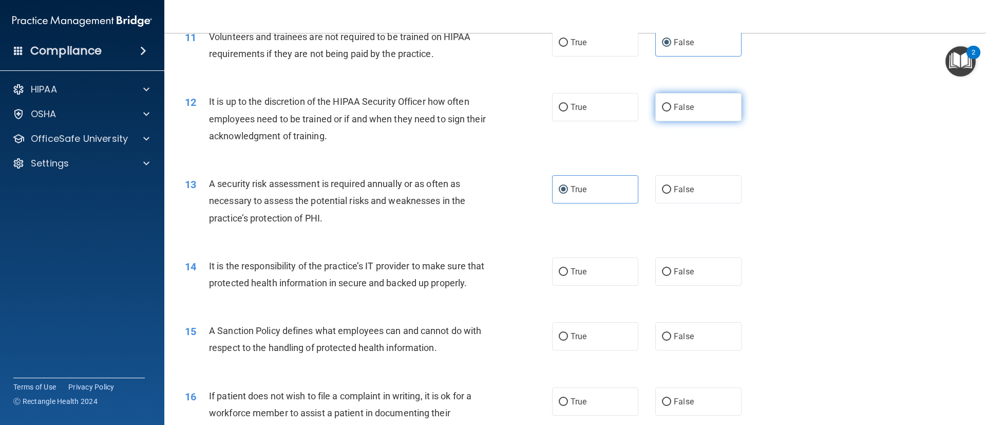
radio input "true"
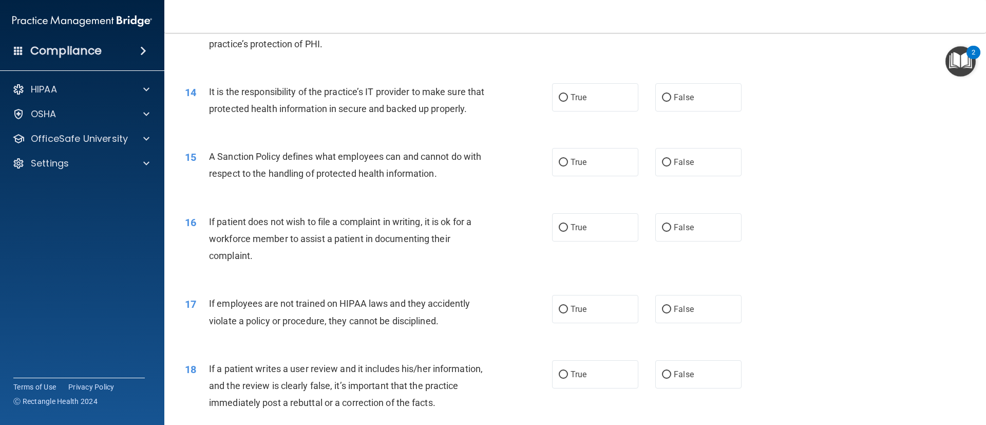
scroll to position [1147, 0]
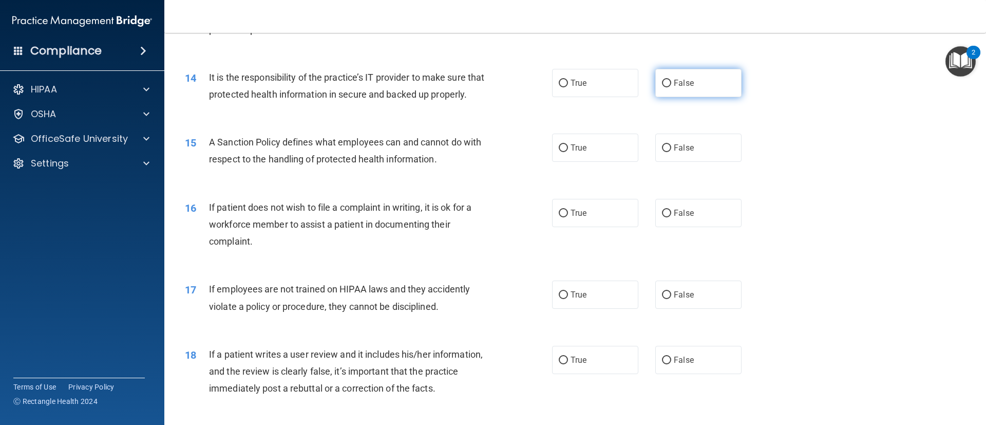
click at [676, 81] on span "False" at bounding box center [684, 83] width 20 height 10
click at [671, 81] on input "False" at bounding box center [666, 84] width 9 height 8
radio input "true"
click at [590, 162] on label "True" at bounding box center [595, 148] width 86 height 28
click at [568, 152] on input "True" at bounding box center [563, 148] width 9 height 8
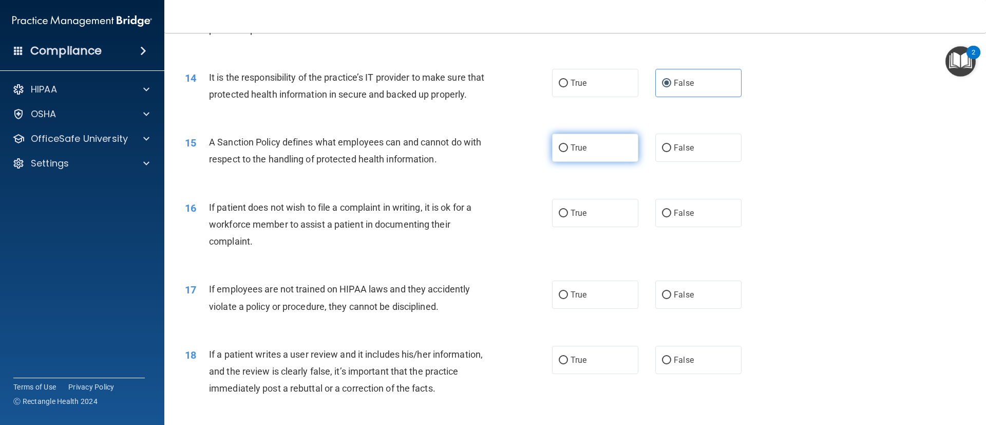
radio input "true"
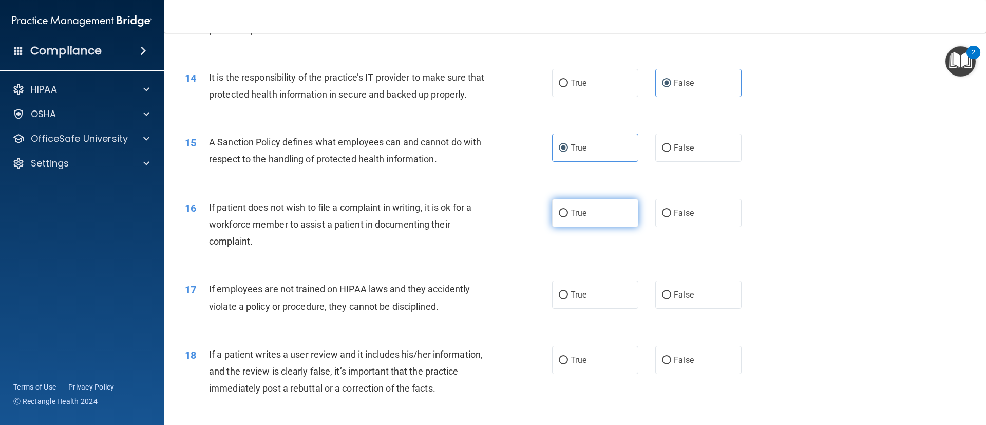
click at [598, 227] on label "True" at bounding box center [595, 213] width 86 height 28
click at [568, 217] on input "True" at bounding box center [563, 213] width 9 height 8
radio input "true"
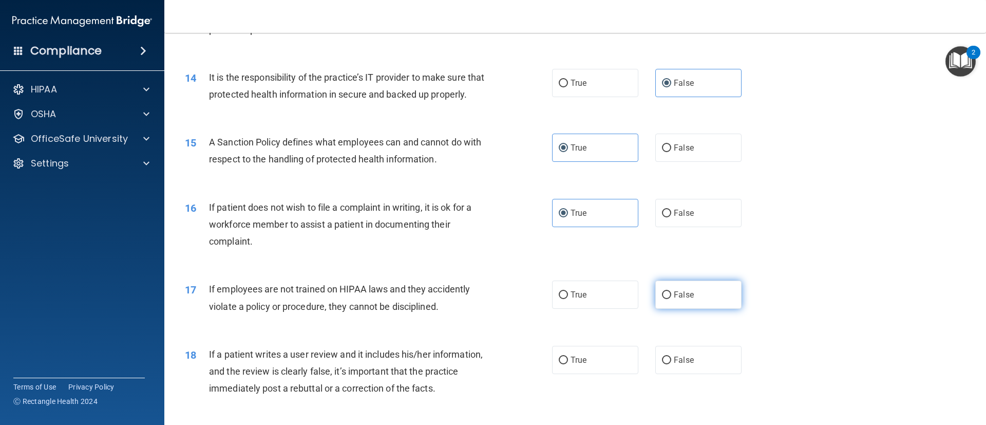
click at [694, 306] on label "False" at bounding box center [698, 294] width 86 height 28
click at [671, 299] on input "False" at bounding box center [666, 295] width 9 height 8
radio input "true"
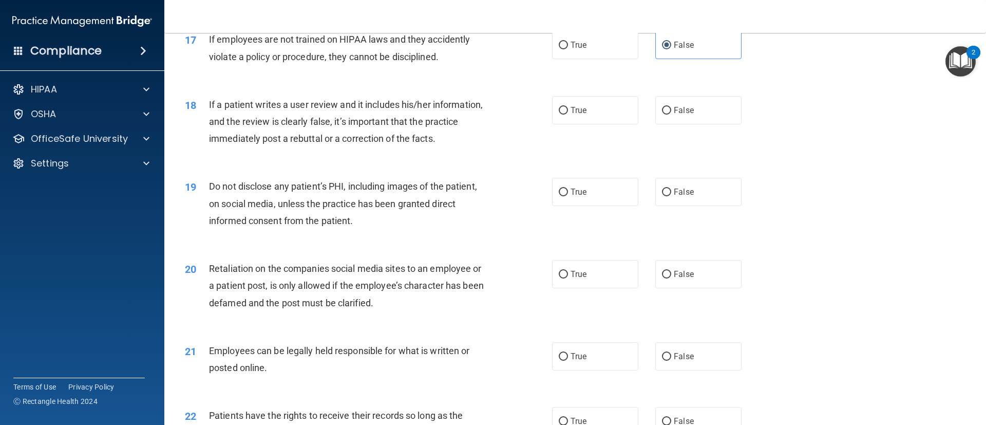
scroll to position [1443, 0]
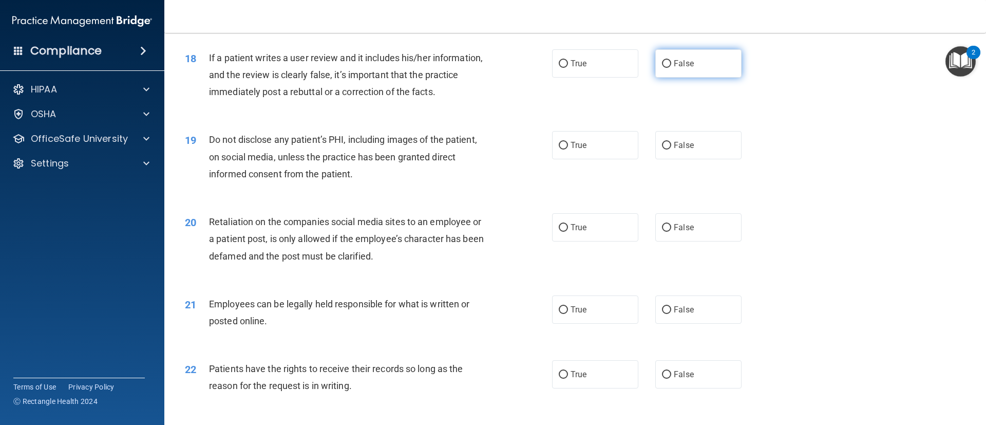
click at [693, 78] on label "False" at bounding box center [698, 63] width 86 height 28
click at [671, 68] on input "False" at bounding box center [666, 64] width 9 height 8
radio input "true"
click at [588, 151] on label "True" at bounding box center [595, 145] width 86 height 28
click at [568, 149] on input "True" at bounding box center [563, 146] width 9 height 8
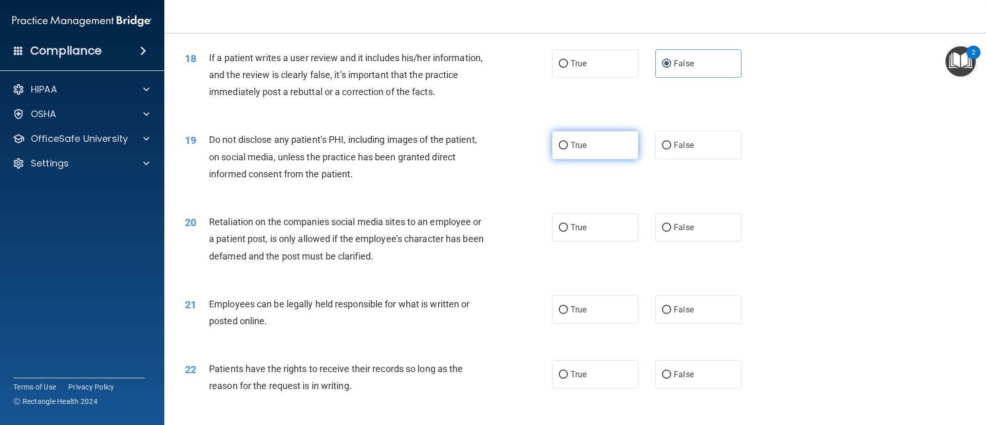
radio input "true"
click at [697, 241] on label "False" at bounding box center [698, 227] width 86 height 28
click at [671, 232] on input "False" at bounding box center [666, 228] width 9 height 8
radio input "true"
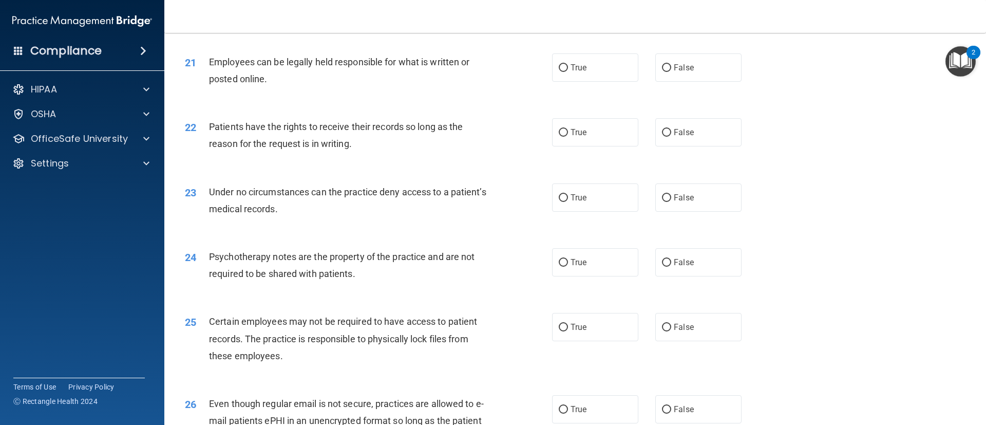
scroll to position [1696, 0]
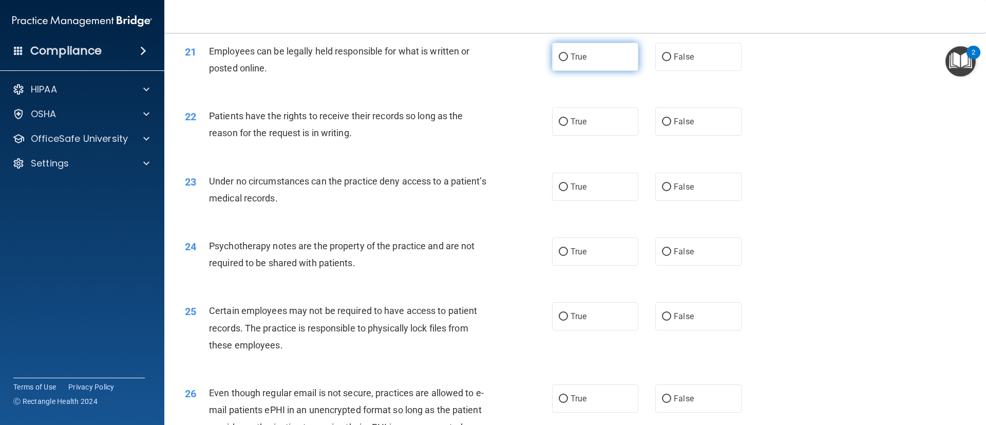
click at [584, 71] on label "True" at bounding box center [595, 57] width 86 height 28
click at [568, 61] on input "True" at bounding box center [563, 57] width 9 height 8
radio input "true"
click at [687, 201] on label "False" at bounding box center [698, 187] width 86 height 28
click at [671, 191] on input "False" at bounding box center [666, 187] width 9 height 8
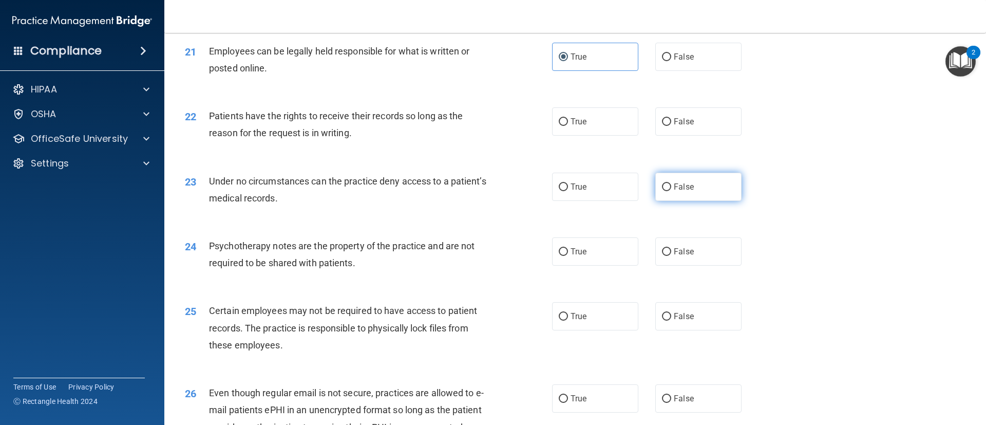
radio input "true"
click at [700, 136] on label "False" at bounding box center [698, 121] width 86 height 28
click at [671, 126] on input "False" at bounding box center [666, 122] width 9 height 8
radio input "true"
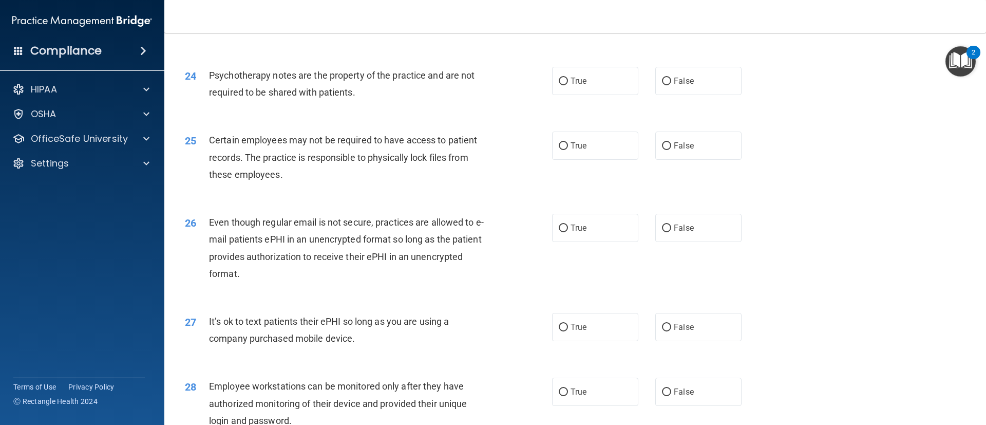
scroll to position [1873, 0]
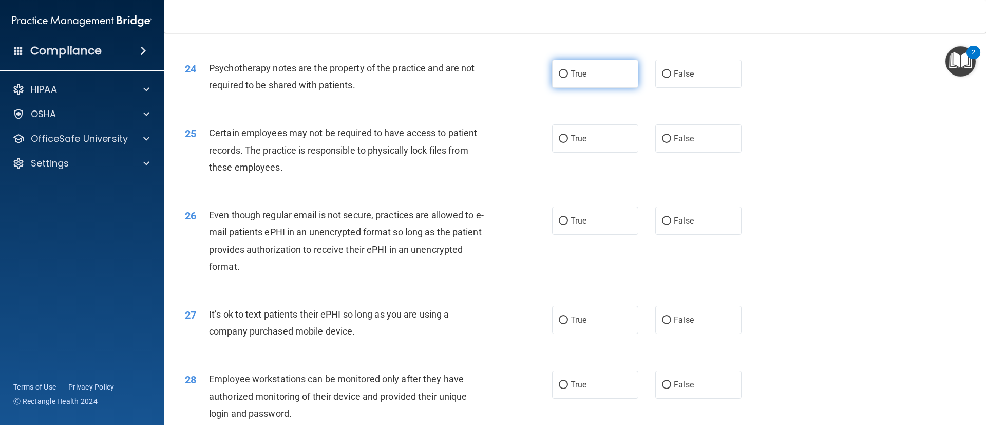
click at [588, 88] on label "True" at bounding box center [595, 74] width 86 height 28
click at [568, 78] on input "True" at bounding box center [563, 74] width 9 height 8
radio input "true"
click at [592, 152] on label "True" at bounding box center [595, 138] width 86 height 28
click at [568, 143] on input "True" at bounding box center [563, 139] width 9 height 8
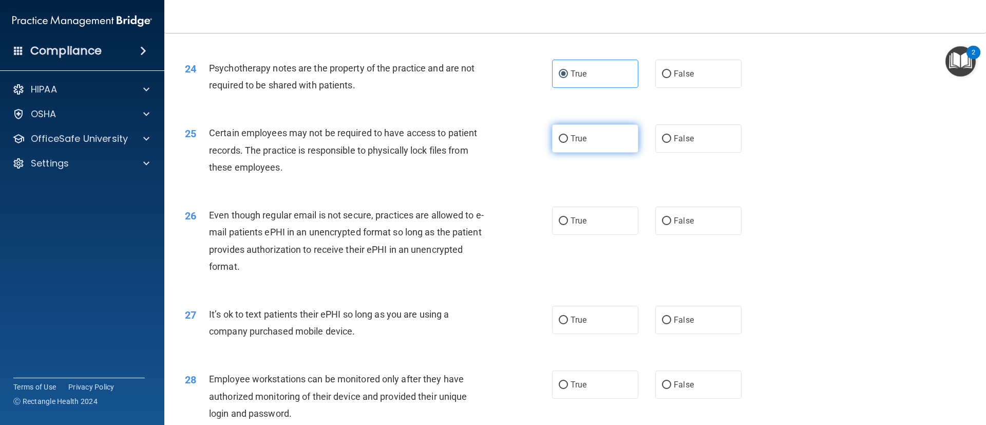
radio input "true"
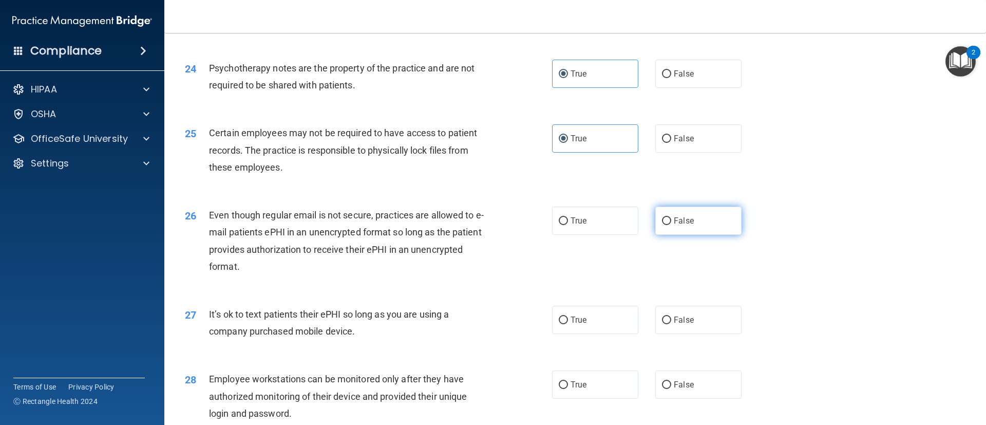
click at [687, 235] on label "False" at bounding box center [698, 220] width 86 height 28
click at [671, 225] on input "False" at bounding box center [666, 221] width 9 height 8
radio input "true"
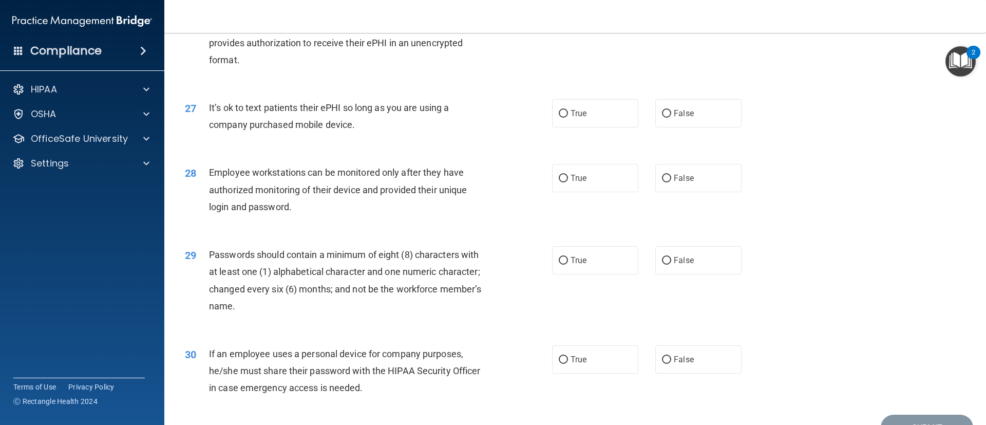
scroll to position [2054, 0]
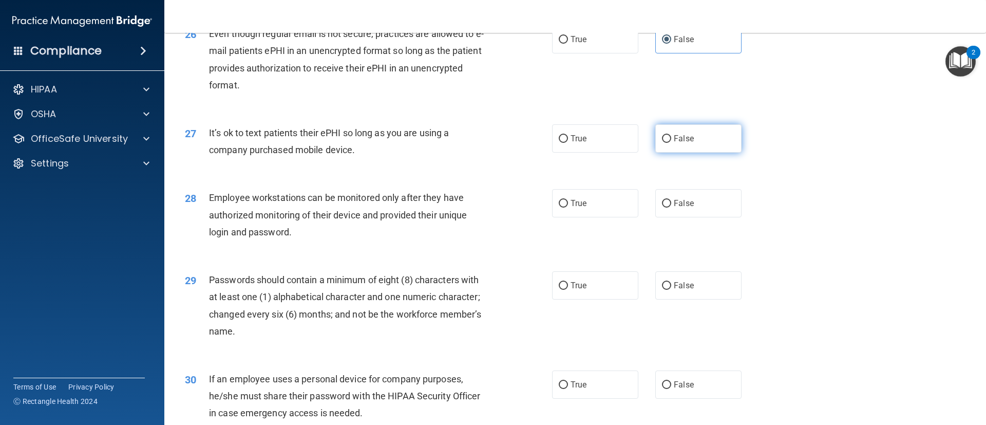
click at [696, 153] on label "False" at bounding box center [698, 138] width 86 height 28
click at [671, 143] on input "False" at bounding box center [666, 139] width 9 height 8
radio input "true"
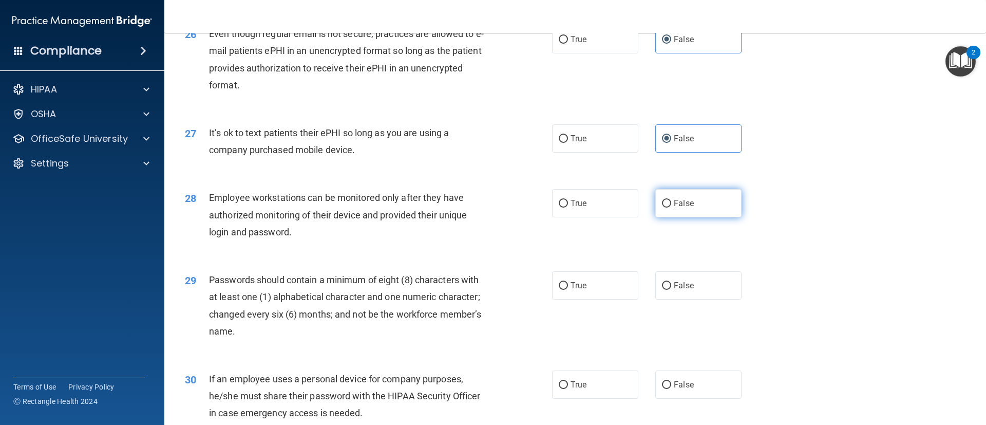
click at [694, 217] on label "False" at bounding box center [698, 203] width 86 height 28
click at [671, 207] on input "False" at bounding box center [666, 204] width 9 height 8
radio input "true"
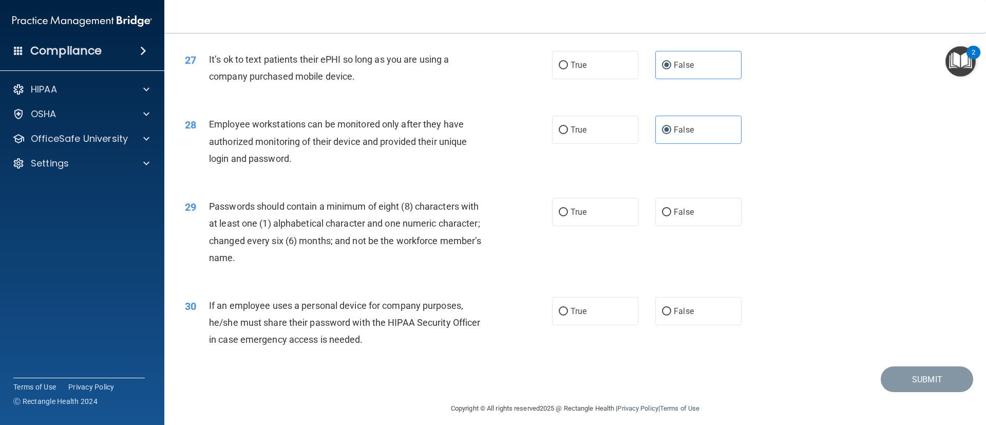
scroll to position [2153, 0]
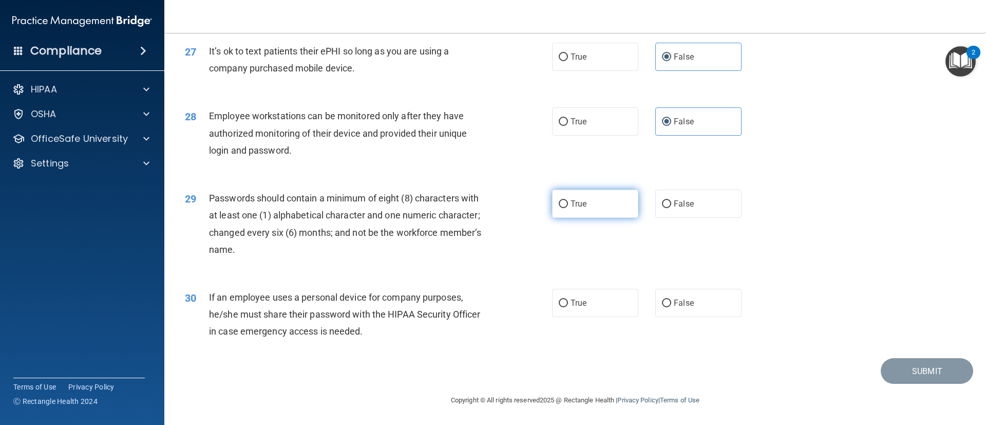
click at [573, 205] on span "True" at bounding box center [578, 204] width 16 height 10
click at [568, 205] on input "True" at bounding box center [563, 204] width 9 height 8
radio input "true"
click at [679, 299] on span "False" at bounding box center [684, 303] width 20 height 10
click at [671, 299] on input "False" at bounding box center [666, 303] width 9 height 8
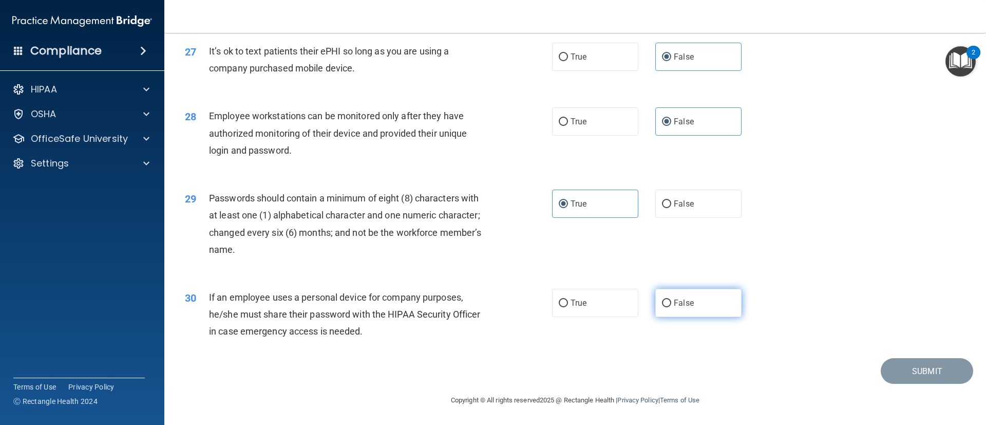
radio input "true"
click at [895, 370] on button "Submit" at bounding box center [927, 371] width 92 height 26
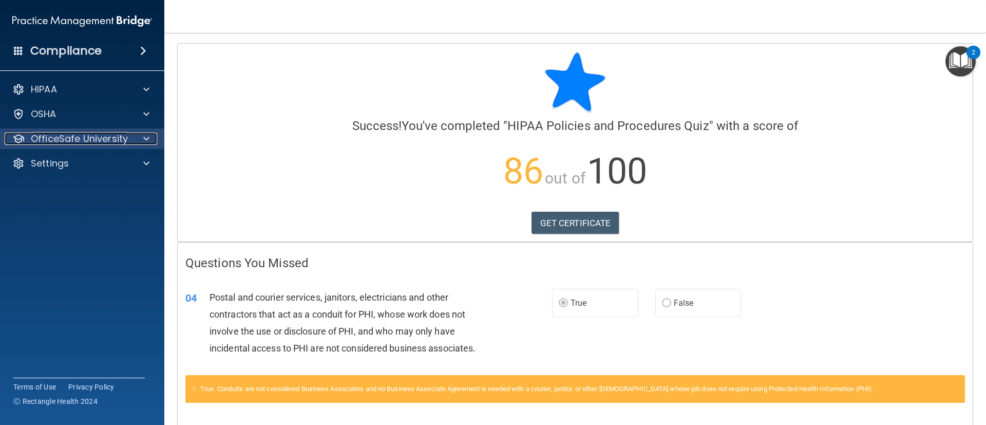
click at [144, 138] on span at bounding box center [146, 138] width 6 height 12
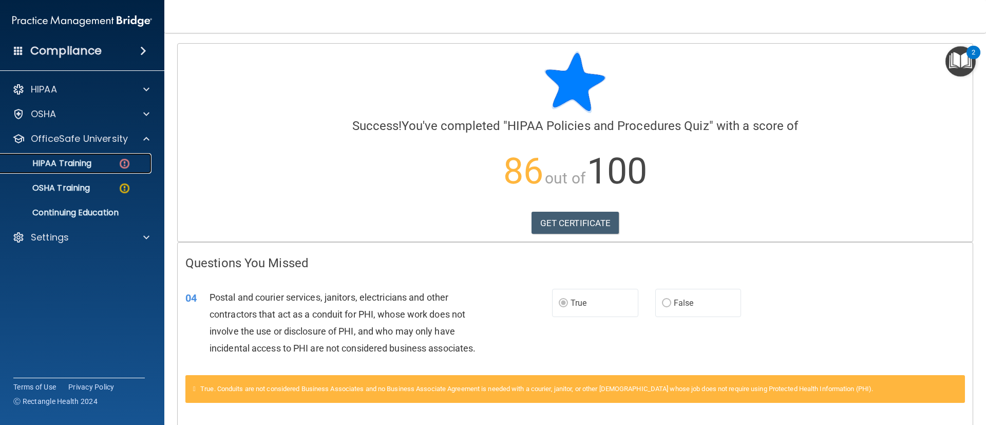
click at [127, 159] on img at bounding box center [124, 163] width 13 height 13
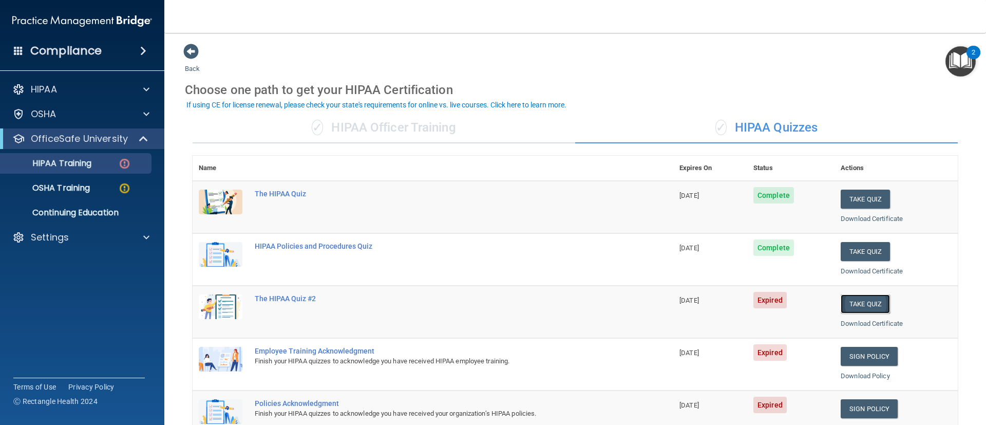
click at [852, 299] on button "Take Quiz" at bounding box center [865, 303] width 49 height 19
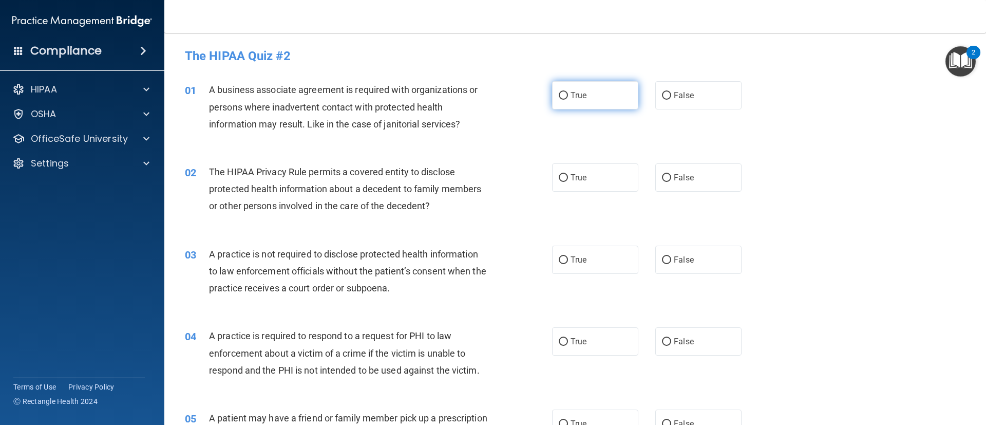
click at [563, 97] on label "True" at bounding box center [595, 95] width 86 height 28
click at [563, 97] on input "True" at bounding box center [563, 96] width 9 height 8
radio input "true"
click at [687, 184] on label "False" at bounding box center [698, 177] width 86 height 28
click at [671, 182] on input "False" at bounding box center [666, 178] width 9 height 8
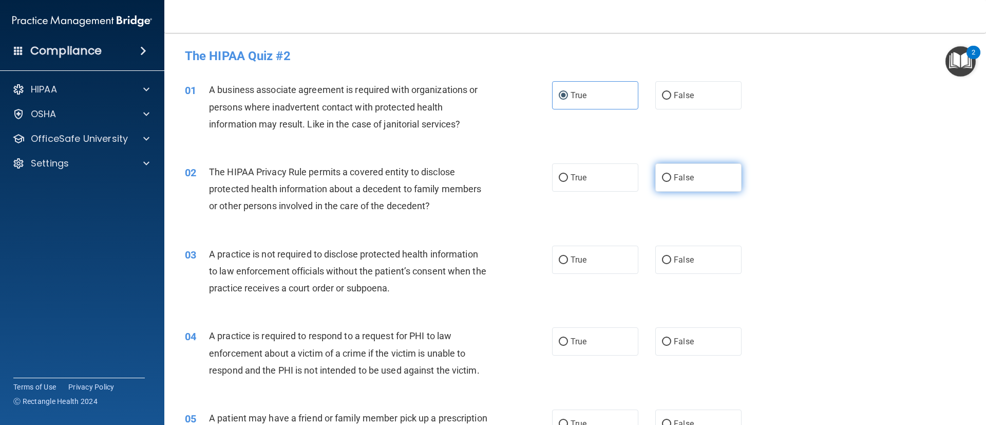
radio input "true"
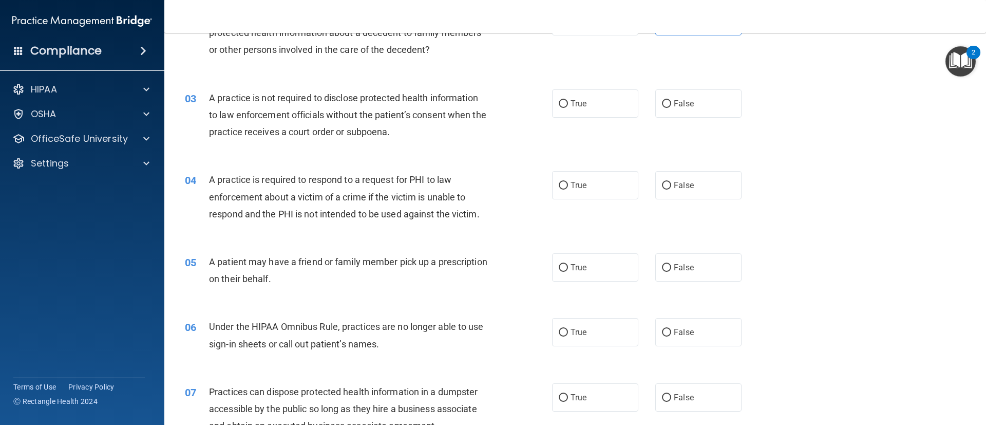
scroll to position [126, 0]
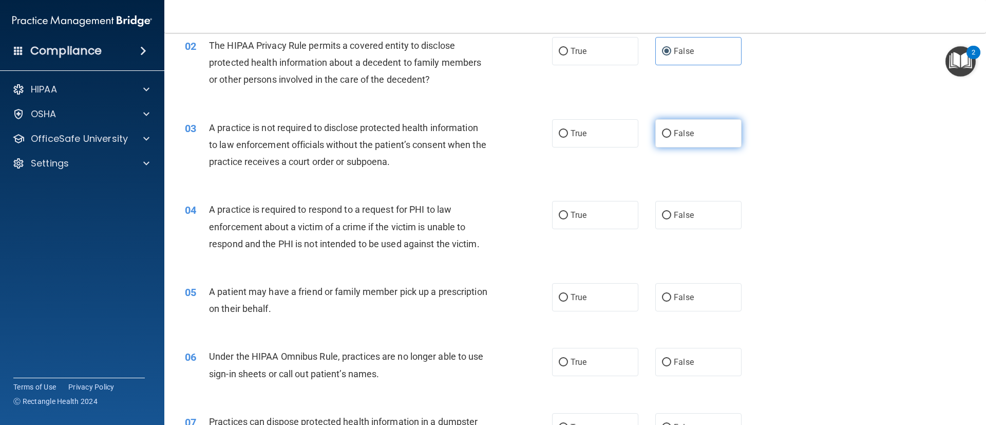
click at [689, 140] on label "False" at bounding box center [698, 133] width 86 height 28
click at [671, 138] on input "False" at bounding box center [666, 134] width 9 height 8
radio input "true"
click at [584, 215] on label "True" at bounding box center [595, 215] width 86 height 28
click at [568, 215] on input "True" at bounding box center [563, 216] width 9 height 8
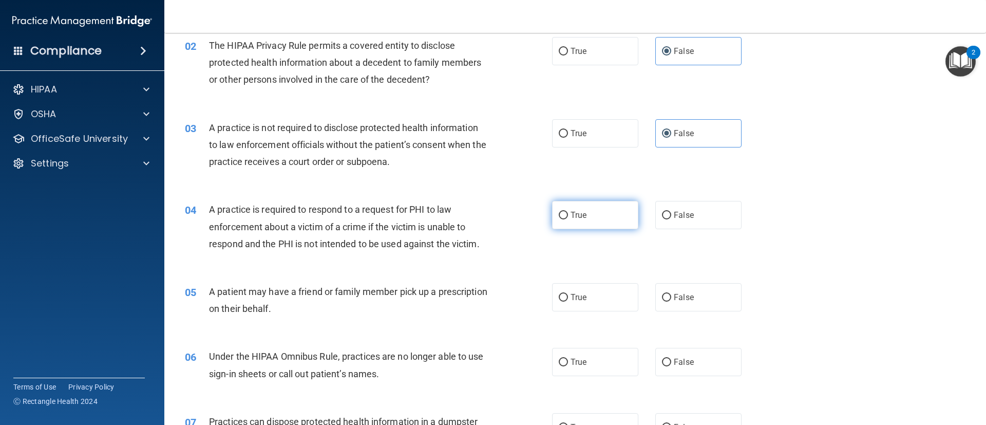
radio input "true"
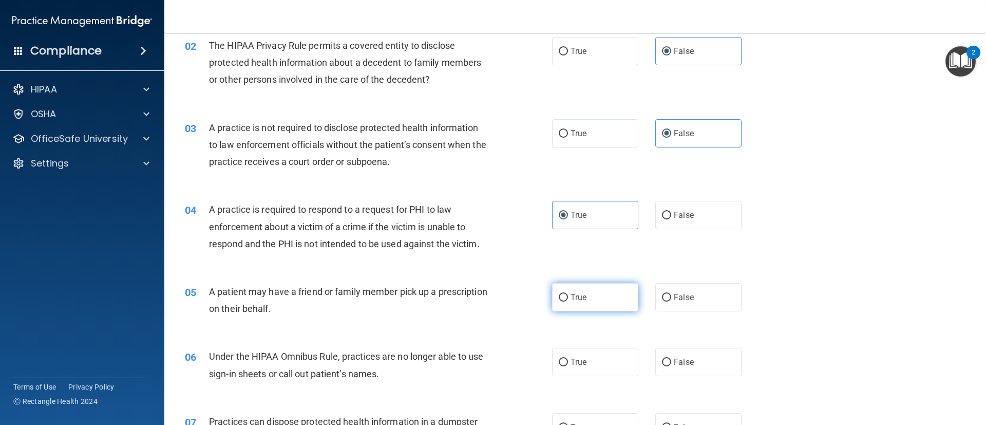
click at [582, 291] on label "True" at bounding box center [595, 297] width 86 height 28
click at [568, 294] on input "True" at bounding box center [563, 298] width 9 height 8
radio input "true"
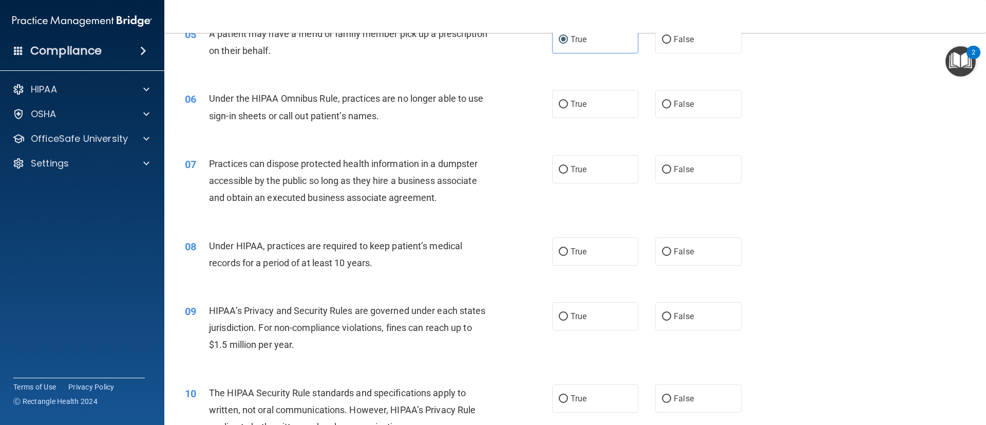
scroll to position [404, 0]
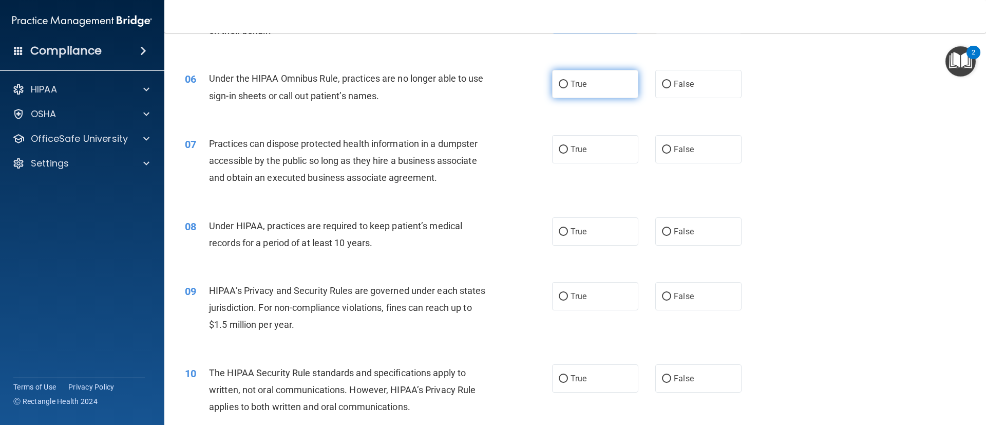
click at [585, 82] on label "True" at bounding box center [595, 84] width 86 height 28
click at [568, 82] on input "True" at bounding box center [563, 85] width 9 height 8
radio input "true"
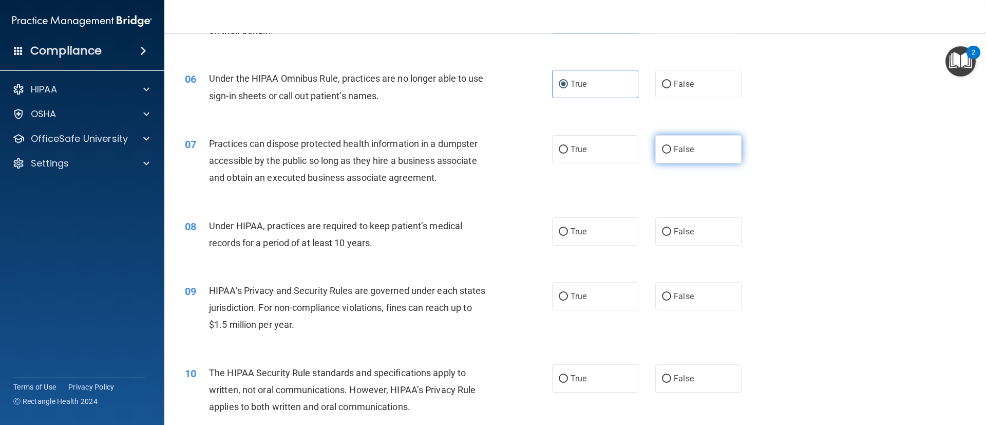
click at [691, 149] on label "False" at bounding box center [698, 149] width 86 height 28
click at [671, 149] on input "False" at bounding box center [666, 150] width 9 height 8
radio input "true"
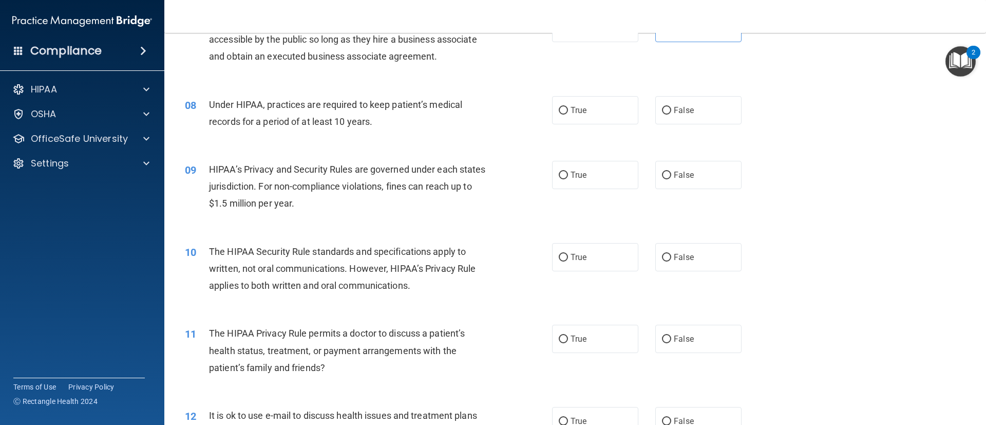
scroll to position [539, 0]
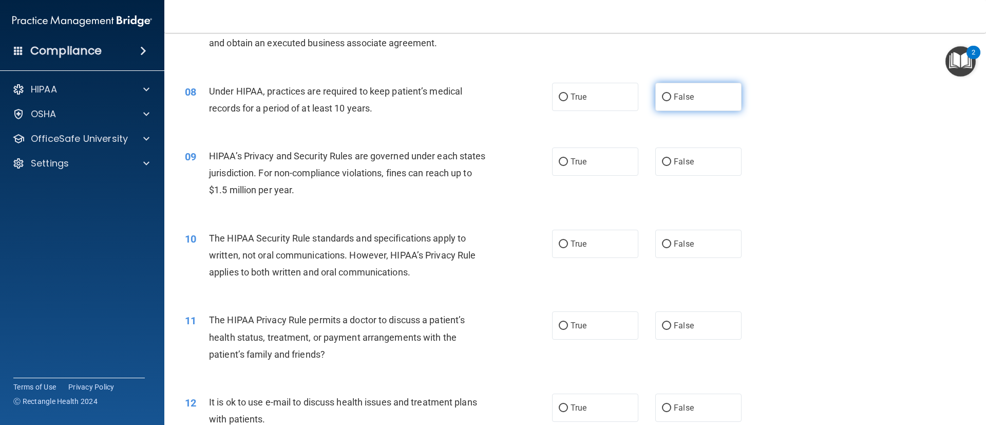
click at [695, 105] on label "False" at bounding box center [698, 97] width 86 height 28
click at [671, 101] on input "False" at bounding box center [666, 97] width 9 height 8
radio input "true"
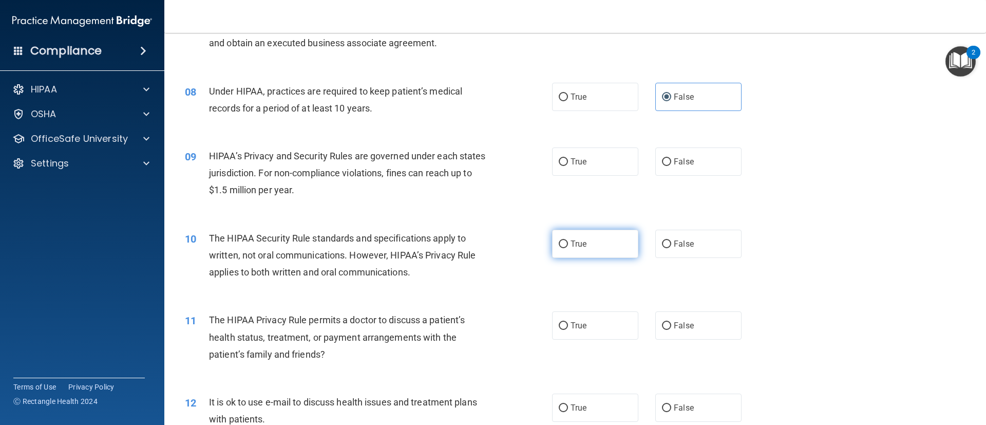
click at [599, 241] on label "True" at bounding box center [595, 244] width 86 height 28
click at [568, 241] on input "True" at bounding box center [563, 244] width 9 height 8
radio input "true"
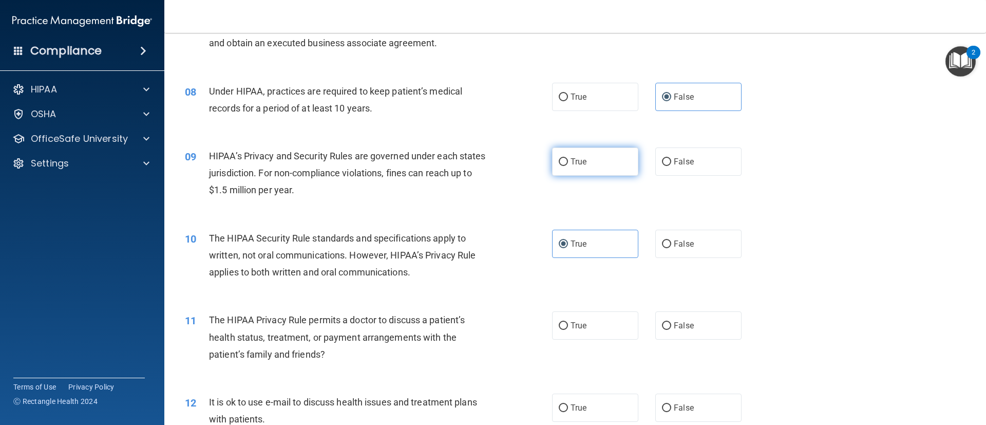
click at [586, 165] on label "True" at bounding box center [595, 161] width 86 height 28
click at [568, 165] on input "True" at bounding box center [563, 162] width 9 height 8
radio input "true"
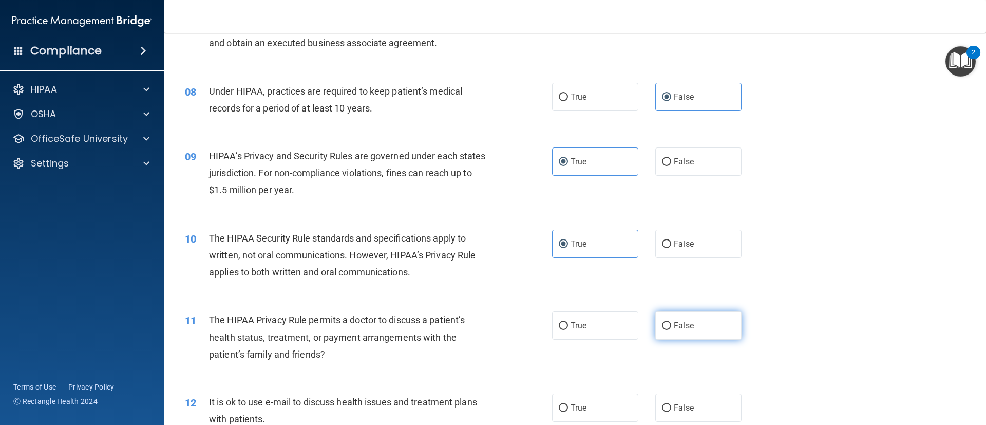
click at [694, 324] on label "False" at bounding box center [698, 325] width 86 height 28
click at [671, 324] on input "False" at bounding box center [666, 326] width 9 height 8
radio input "true"
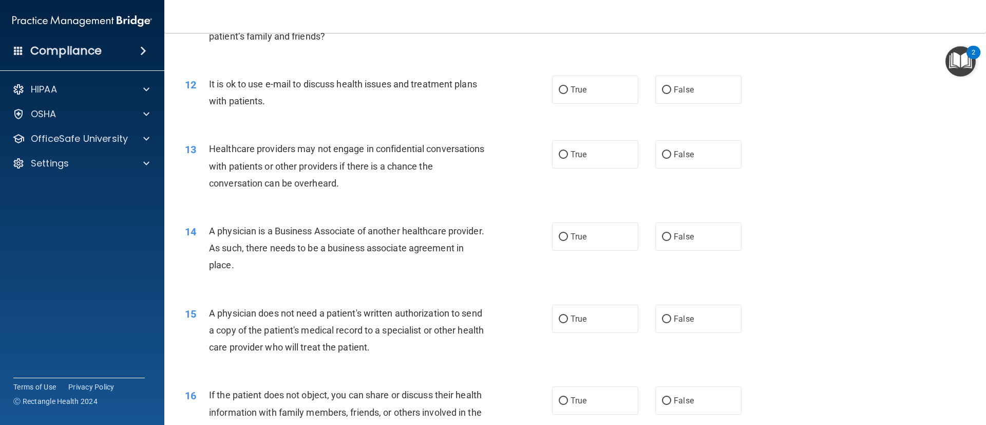
scroll to position [863, 0]
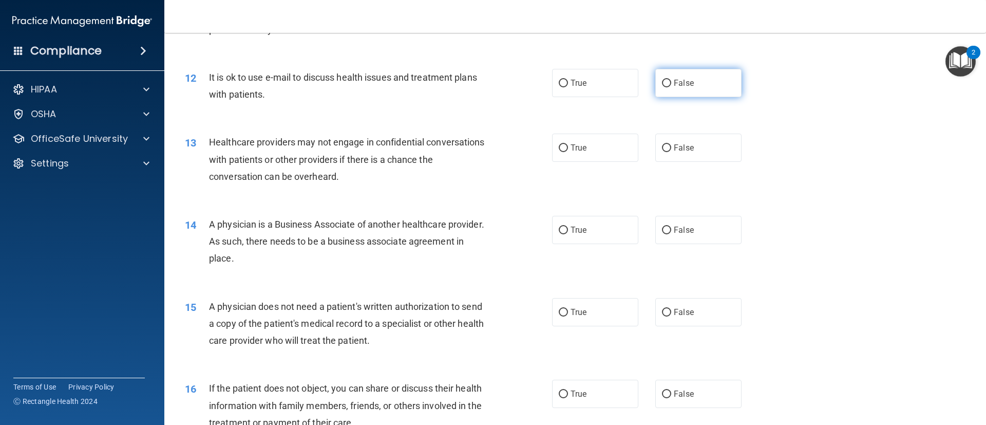
click at [677, 83] on span "False" at bounding box center [684, 83] width 20 height 10
click at [671, 83] on input "False" at bounding box center [666, 84] width 9 height 8
radio input "true"
click at [597, 159] on label "True" at bounding box center [595, 148] width 86 height 28
click at [568, 152] on input "True" at bounding box center [563, 148] width 9 height 8
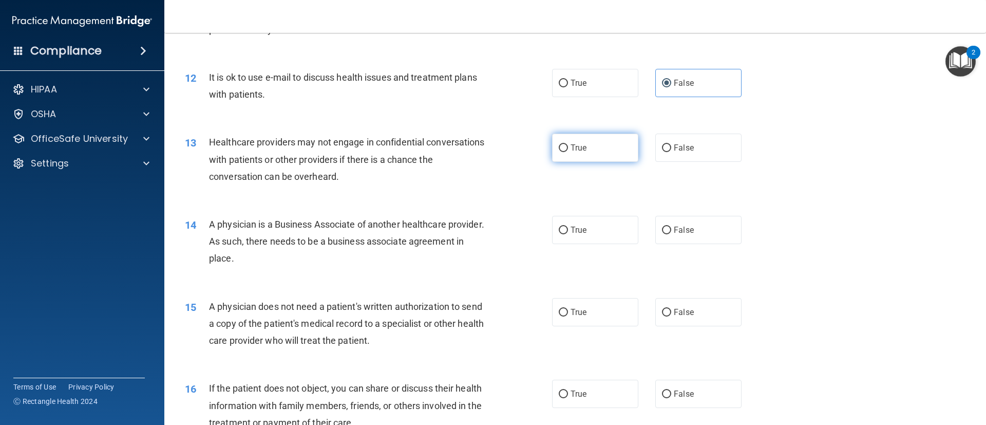
radio input "true"
click at [683, 231] on span "False" at bounding box center [684, 230] width 20 height 10
click at [671, 231] on input "False" at bounding box center [666, 230] width 9 height 8
radio input "true"
click at [684, 310] on span "False" at bounding box center [684, 312] width 20 height 10
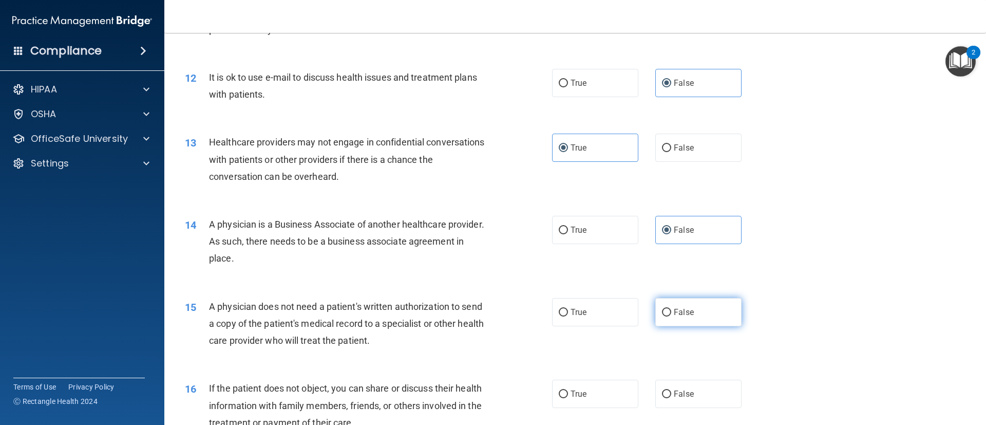
click at [671, 310] on input "False" at bounding box center [666, 313] width 9 height 8
radio input "true"
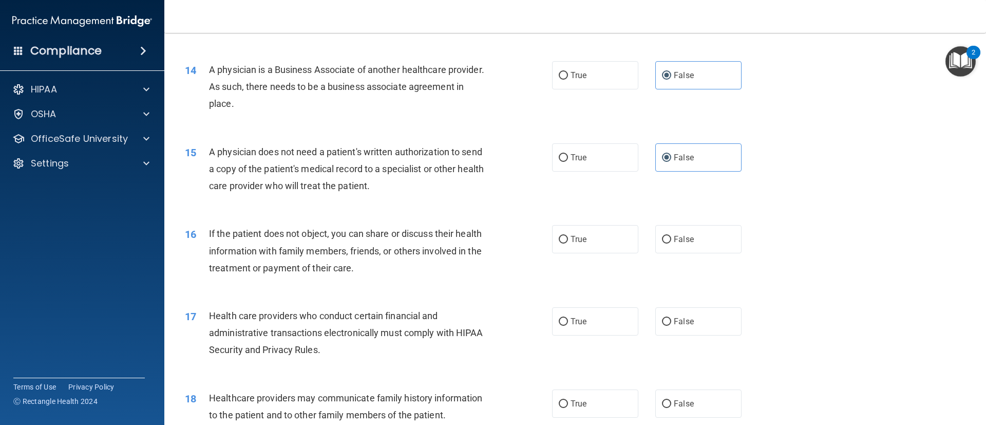
scroll to position [1068, 0]
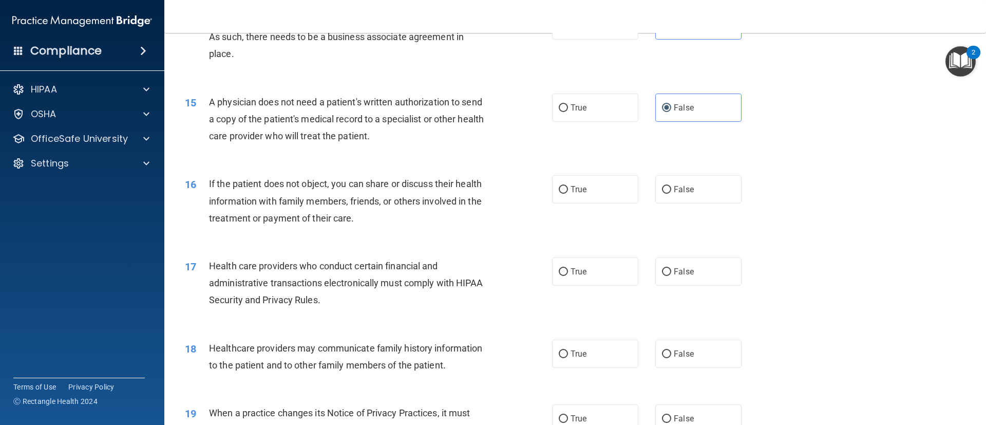
drag, startPoint x: 869, startPoint y: 252, endPoint x: 843, endPoint y: 263, distance: 29.2
click at [843, 263] on div "17 Health care providers who conduct certain financial and administrative trans…" at bounding box center [575, 285] width 796 height 82
click at [676, 187] on span "False" at bounding box center [684, 189] width 20 height 10
click at [671, 187] on input "False" at bounding box center [666, 190] width 9 height 8
radio input "true"
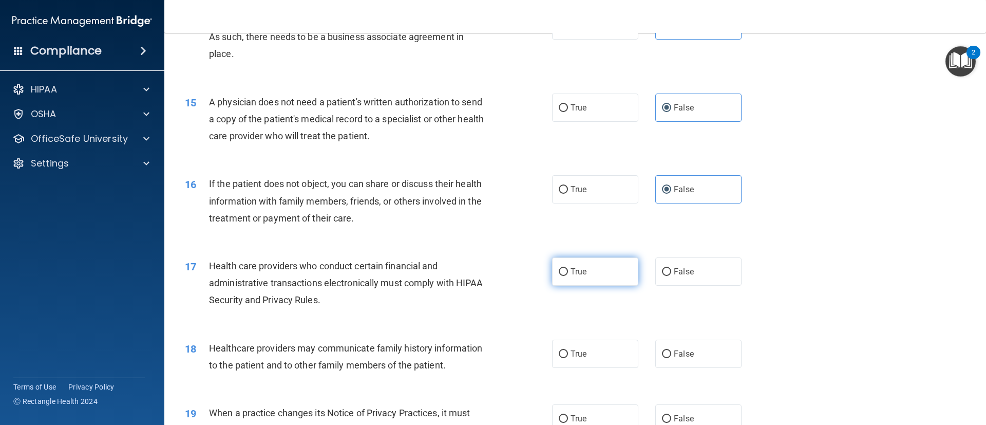
click at [590, 271] on label "True" at bounding box center [595, 271] width 86 height 28
click at [568, 271] on input "True" at bounding box center [563, 272] width 9 height 8
radio input "true"
click at [683, 356] on span "False" at bounding box center [684, 354] width 20 height 10
click at [671, 356] on input "False" at bounding box center [666, 354] width 9 height 8
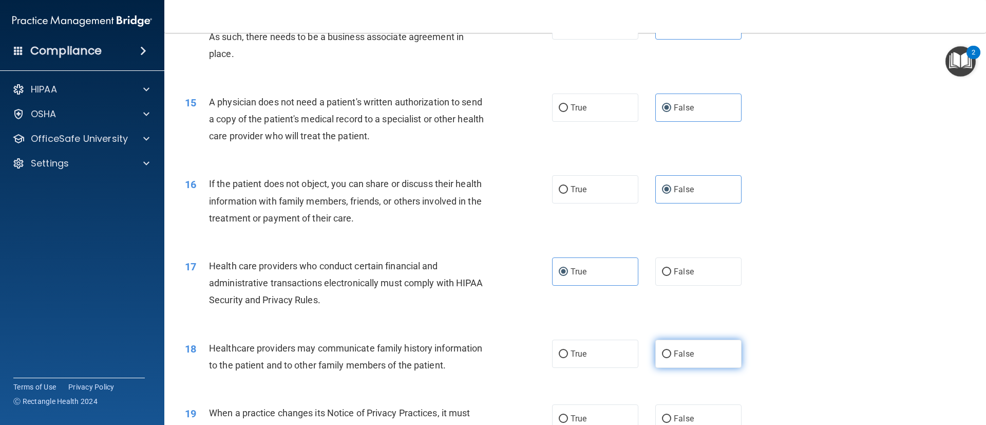
radio input "true"
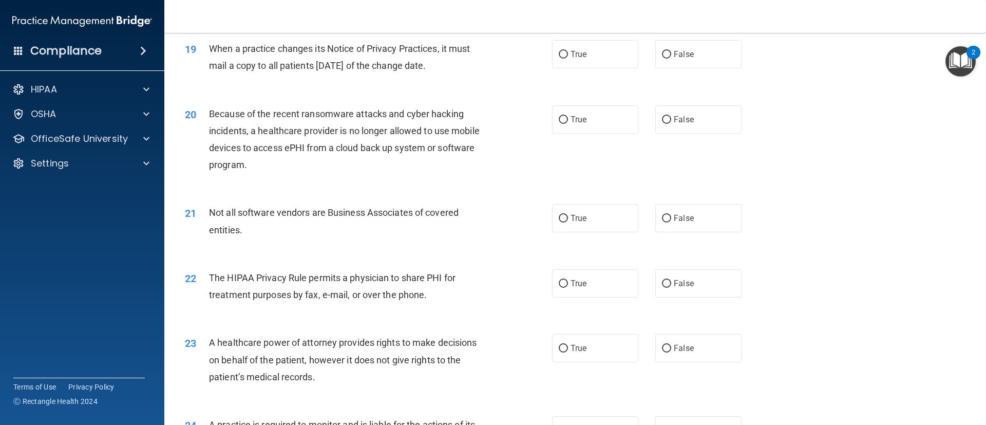
scroll to position [1428, 0]
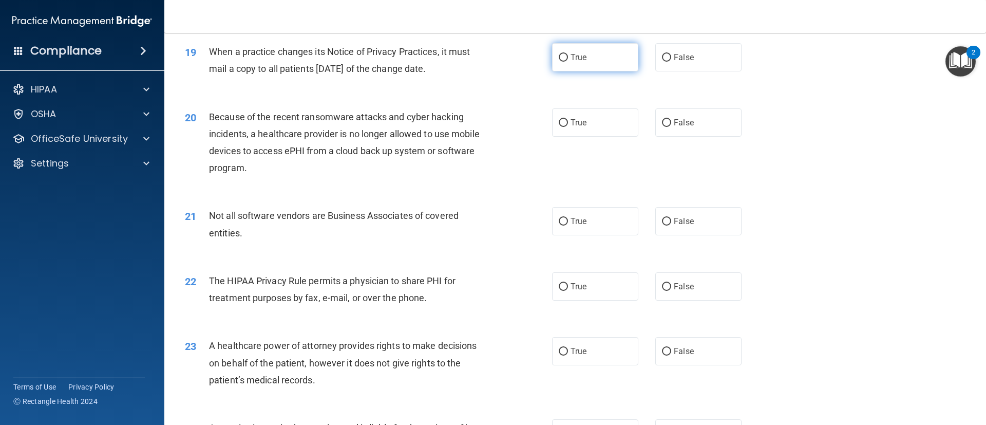
click at [603, 63] on label "True" at bounding box center [595, 57] width 86 height 28
click at [568, 62] on input "True" at bounding box center [563, 58] width 9 height 8
radio input "true"
click at [590, 219] on label "True" at bounding box center [595, 221] width 86 height 28
click at [568, 219] on input "True" at bounding box center [563, 222] width 9 height 8
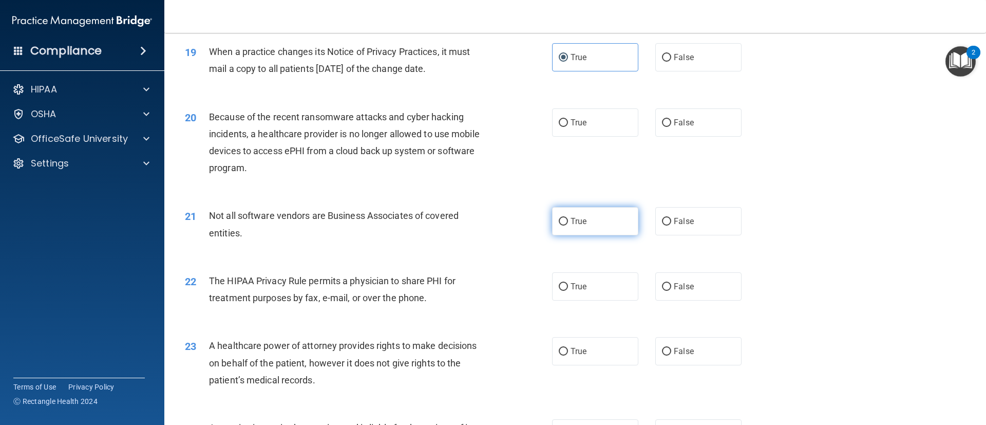
radio input "true"
click at [578, 298] on label "True" at bounding box center [595, 286] width 86 height 28
click at [568, 291] on input "True" at bounding box center [563, 287] width 9 height 8
radio input "true"
click at [681, 124] on span "False" at bounding box center [684, 123] width 20 height 10
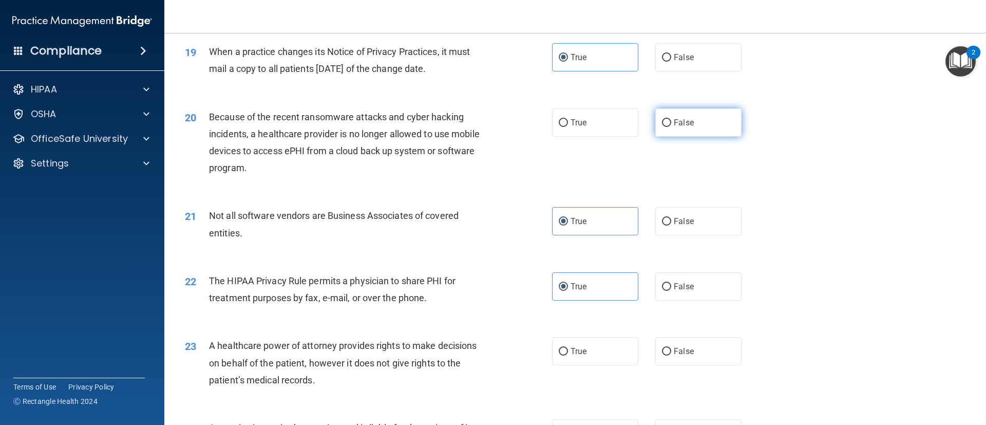
click at [671, 124] on input "False" at bounding box center [666, 123] width 9 height 8
radio input "true"
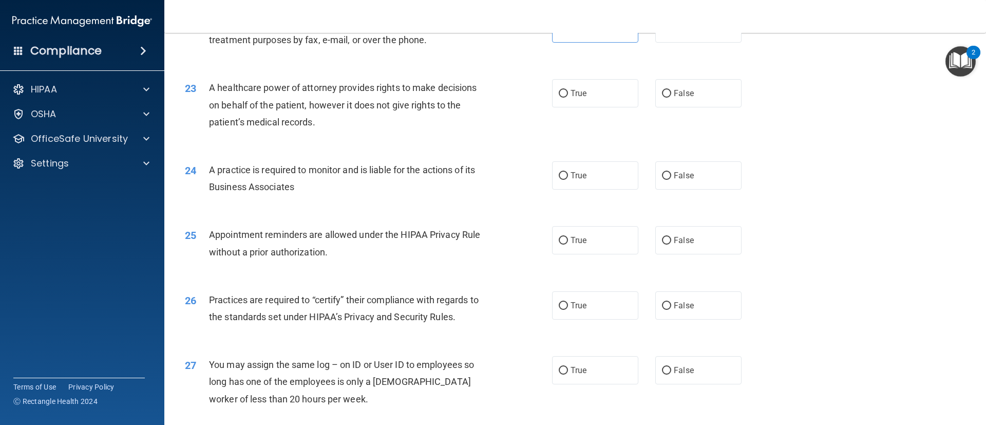
scroll to position [1700, 0]
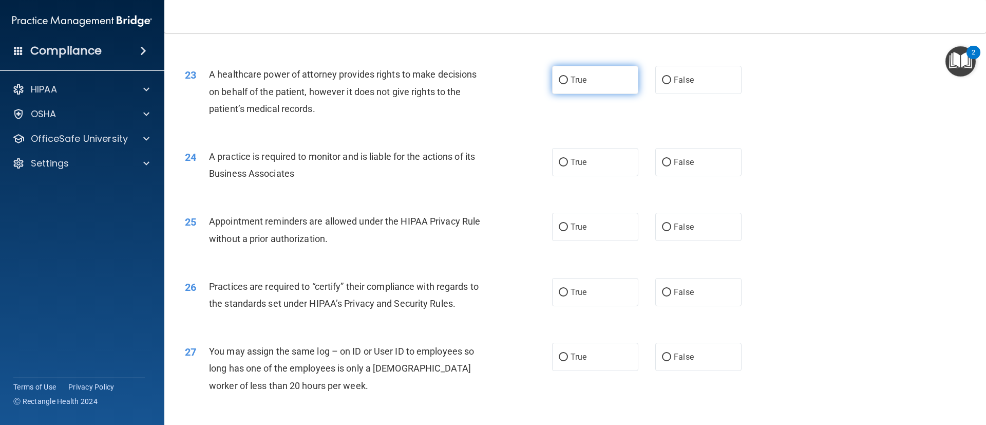
click at [582, 75] on label "True" at bounding box center [595, 80] width 86 height 28
click at [568, 77] on input "True" at bounding box center [563, 81] width 9 height 8
radio input "true"
click at [594, 168] on label "True" at bounding box center [595, 162] width 86 height 28
click at [568, 166] on input "True" at bounding box center [563, 163] width 9 height 8
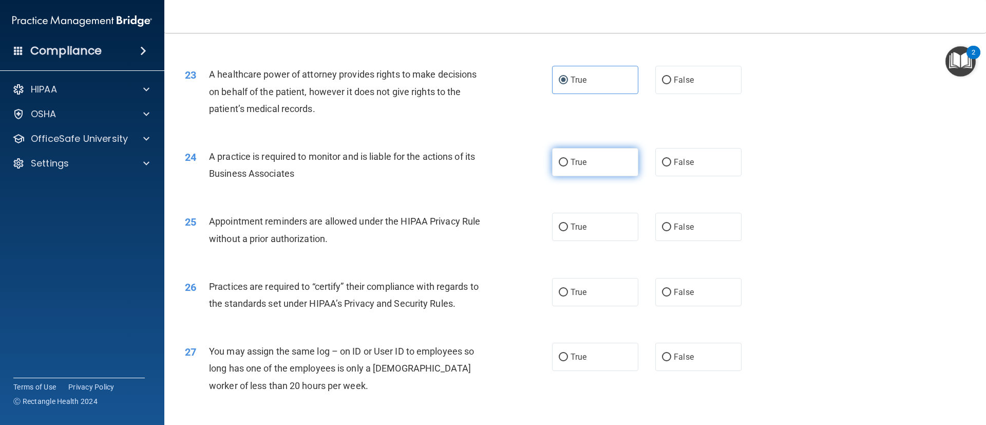
radio input "true"
click at [685, 229] on span "False" at bounding box center [684, 227] width 20 height 10
click at [671, 229] on input "False" at bounding box center [666, 227] width 9 height 8
radio input "true"
click at [589, 290] on label "True" at bounding box center [595, 292] width 86 height 28
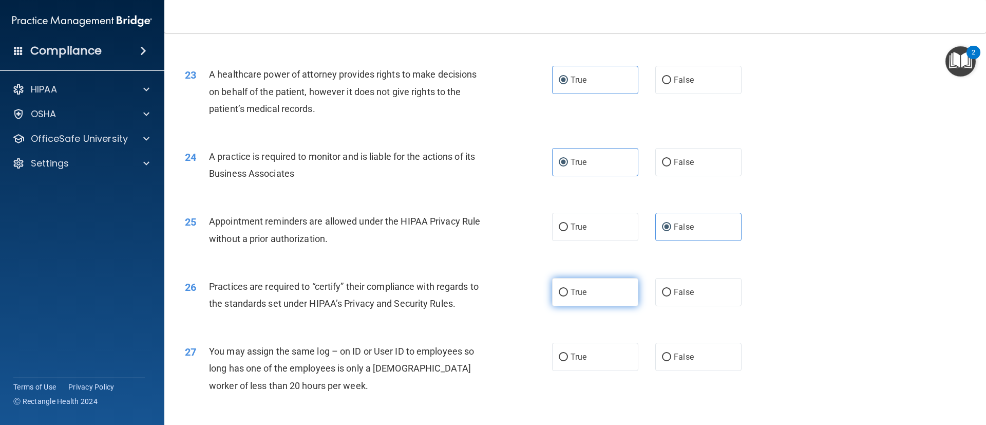
click at [568, 290] on input "True" at bounding box center [563, 293] width 9 height 8
radio input "true"
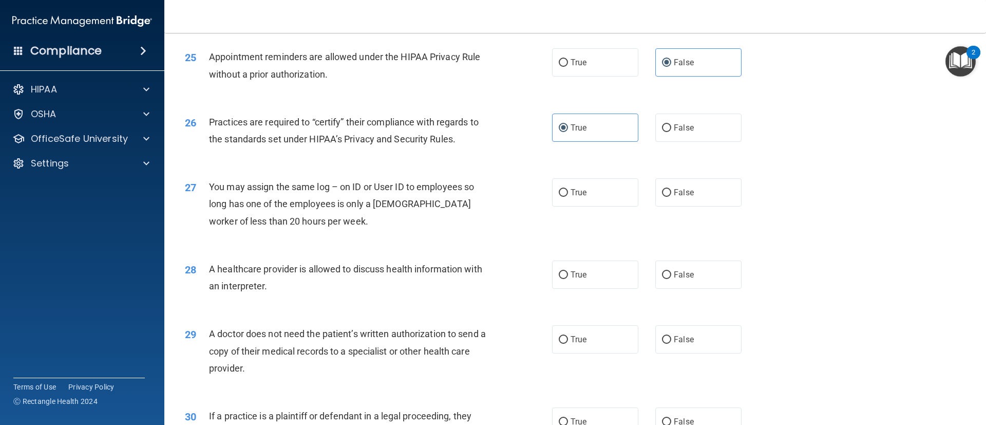
scroll to position [1877, 0]
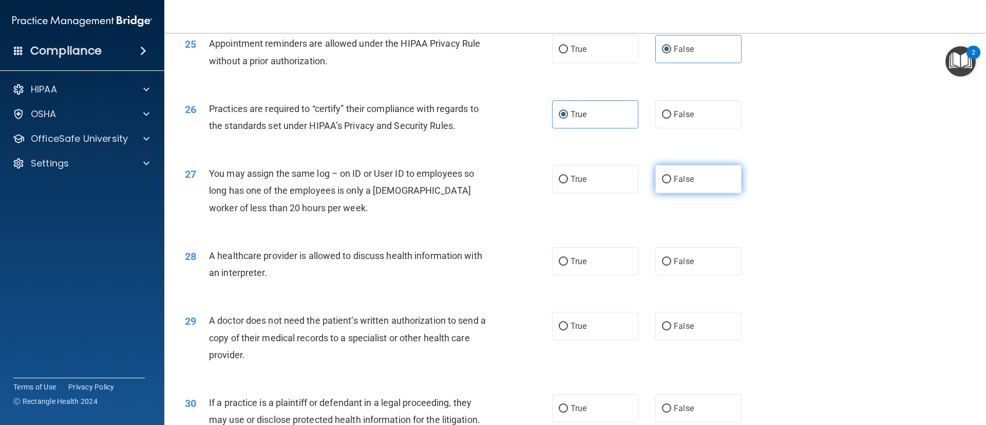
click at [676, 179] on span "False" at bounding box center [684, 179] width 20 height 10
click at [671, 179] on input "False" at bounding box center [666, 180] width 9 height 8
radio input "true"
click at [690, 260] on label "False" at bounding box center [698, 261] width 86 height 28
click at [671, 260] on input "False" at bounding box center [666, 262] width 9 height 8
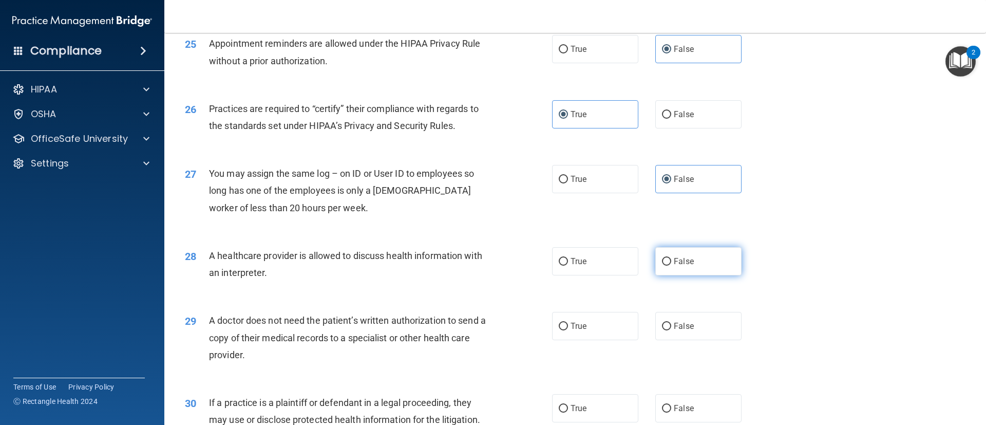
radio input "true"
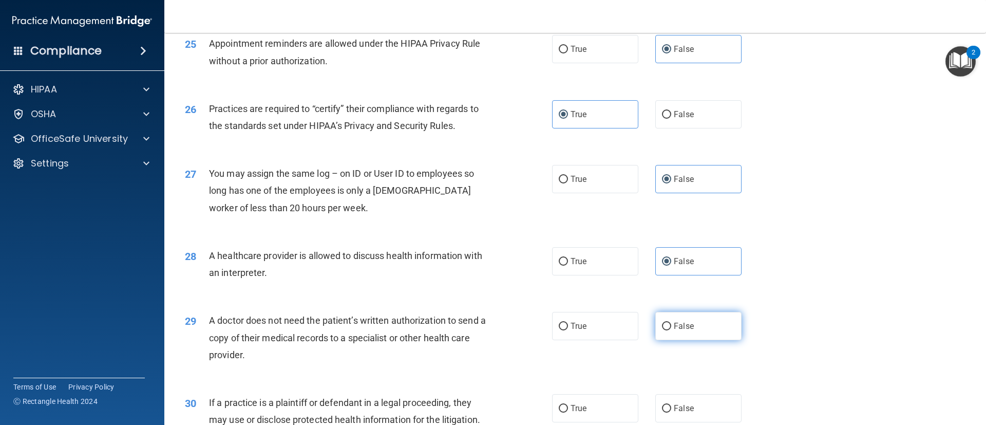
click at [687, 322] on label "False" at bounding box center [698, 326] width 86 height 28
click at [671, 322] on input "False" at bounding box center [666, 326] width 9 height 8
radio input "true"
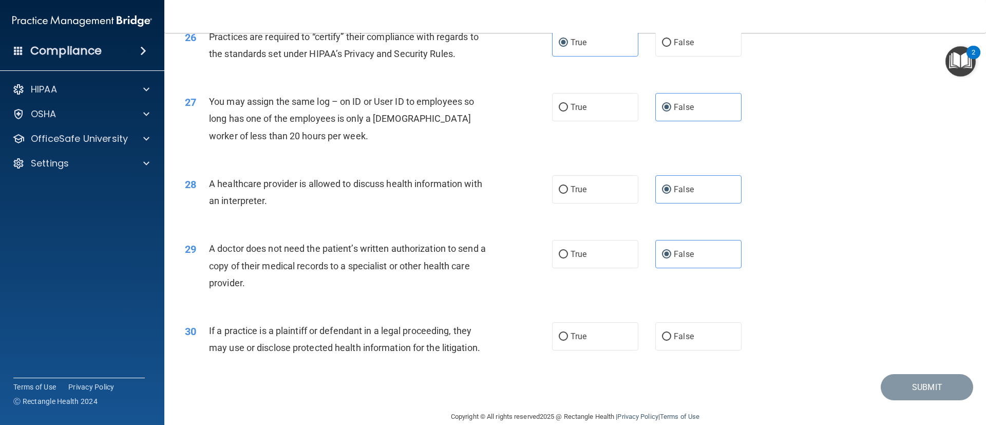
scroll to position [1966, 0]
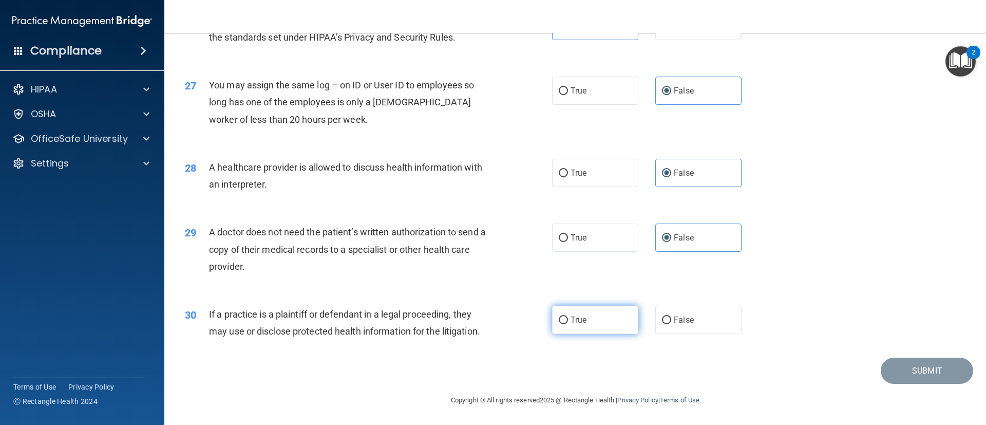
click at [574, 310] on label "True" at bounding box center [595, 320] width 86 height 28
click at [568, 316] on input "True" at bounding box center [563, 320] width 9 height 8
radio input "true"
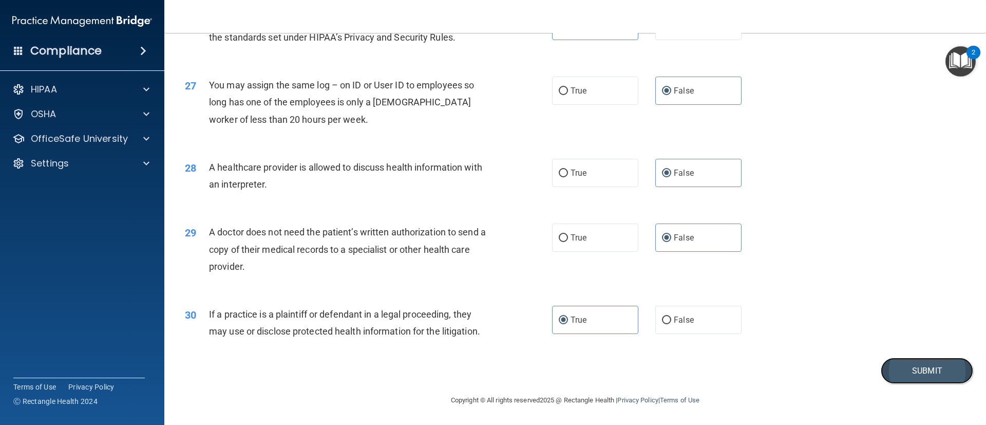
click at [889, 373] on button "Submit" at bounding box center [927, 370] width 92 height 26
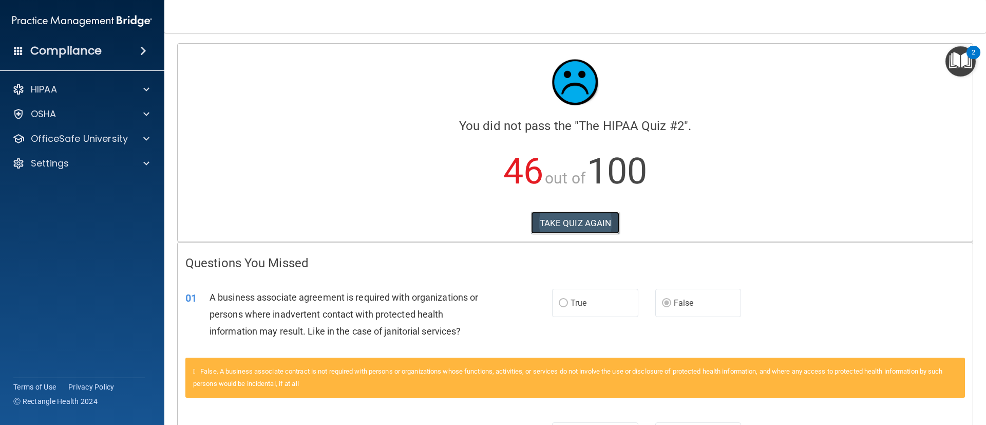
click at [561, 223] on button "TAKE QUIZ AGAIN" at bounding box center [575, 223] width 89 height 23
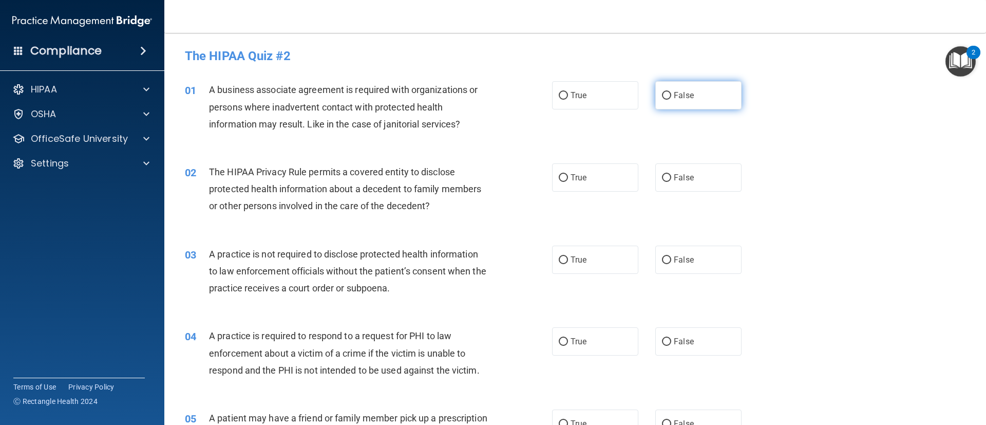
click at [662, 94] on input "False" at bounding box center [666, 96] width 9 height 8
radio input "true"
click at [573, 178] on span "True" at bounding box center [578, 178] width 16 height 10
click at [568, 178] on input "True" at bounding box center [563, 178] width 9 height 8
radio input "true"
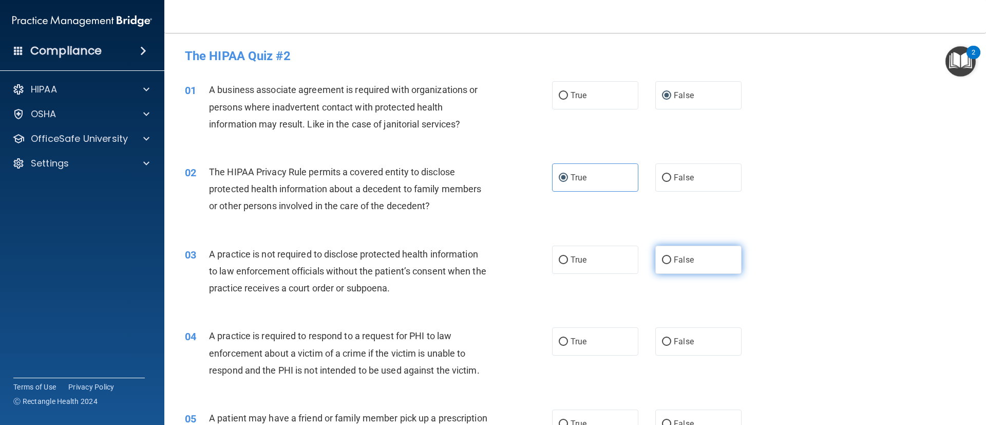
click at [684, 255] on span "False" at bounding box center [684, 260] width 20 height 10
click at [671, 256] on input "False" at bounding box center [666, 260] width 9 height 8
radio input "true"
click at [560, 343] on input "True" at bounding box center [563, 342] width 9 height 8
radio input "true"
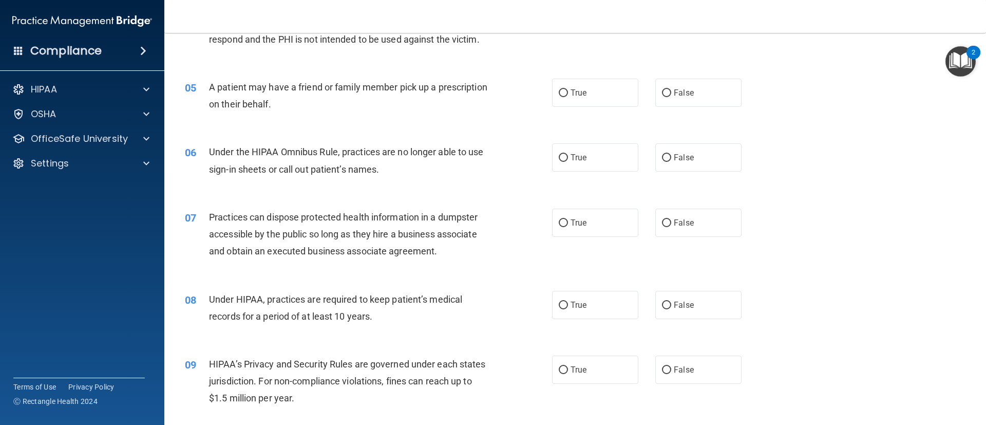
scroll to position [334, 0]
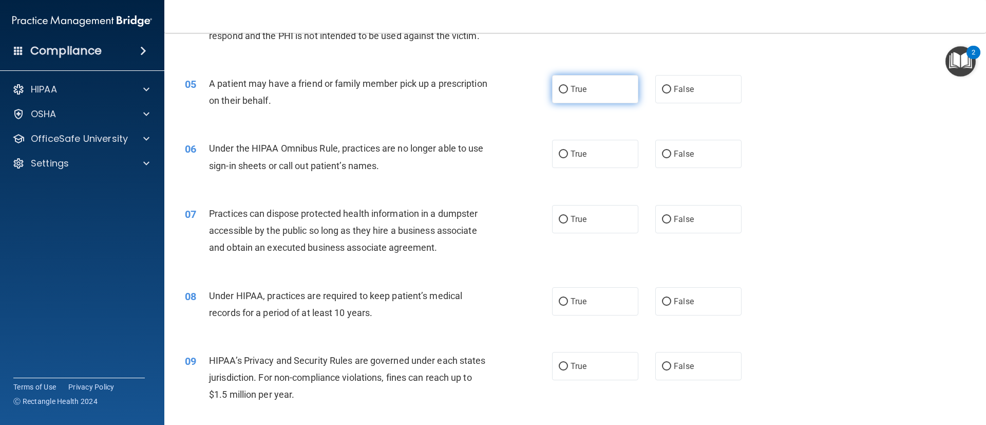
click at [585, 89] on label "True" at bounding box center [595, 89] width 86 height 28
click at [568, 89] on input "True" at bounding box center [563, 90] width 9 height 8
radio input "true"
click at [697, 162] on label "False" at bounding box center [698, 154] width 86 height 28
click at [671, 158] on input "False" at bounding box center [666, 154] width 9 height 8
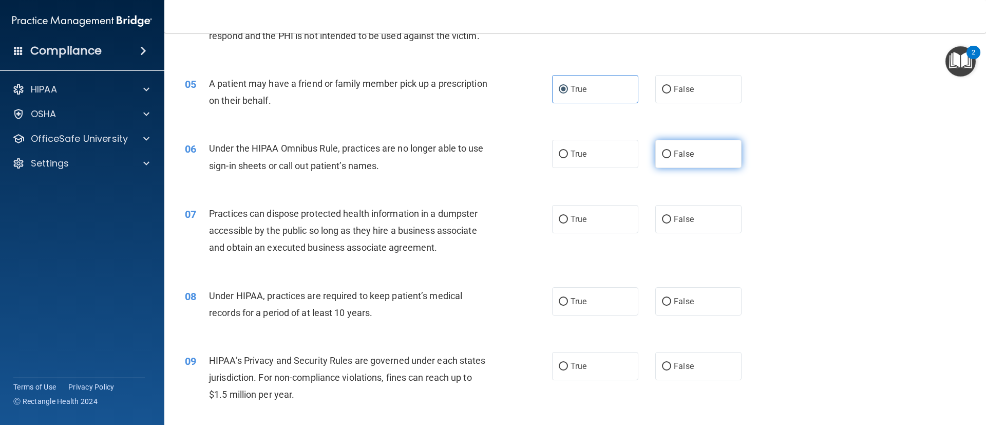
radio input "true"
click at [678, 220] on span "False" at bounding box center [684, 219] width 20 height 10
click at [671, 220] on input "False" at bounding box center [666, 220] width 9 height 8
radio input "true"
click at [686, 307] on label "False" at bounding box center [698, 301] width 86 height 28
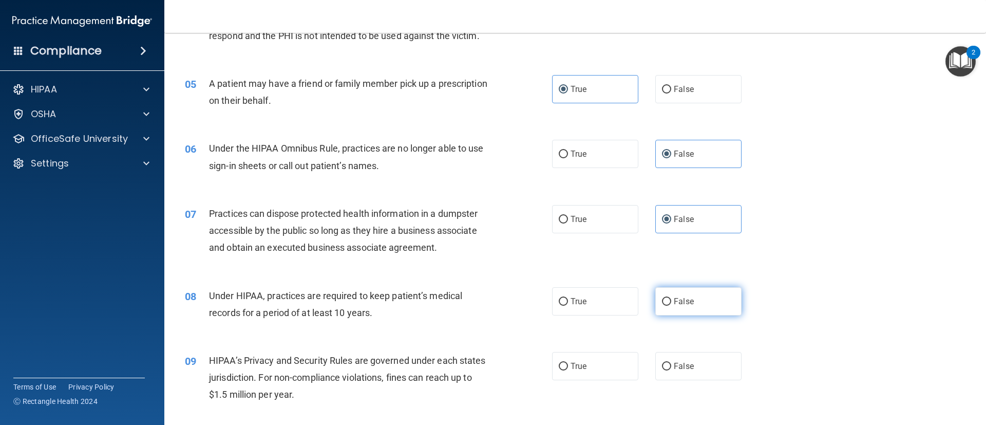
click at [671, 306] on input "False" at bounding box center [666, 302] width 9 height 8
radio input "true"
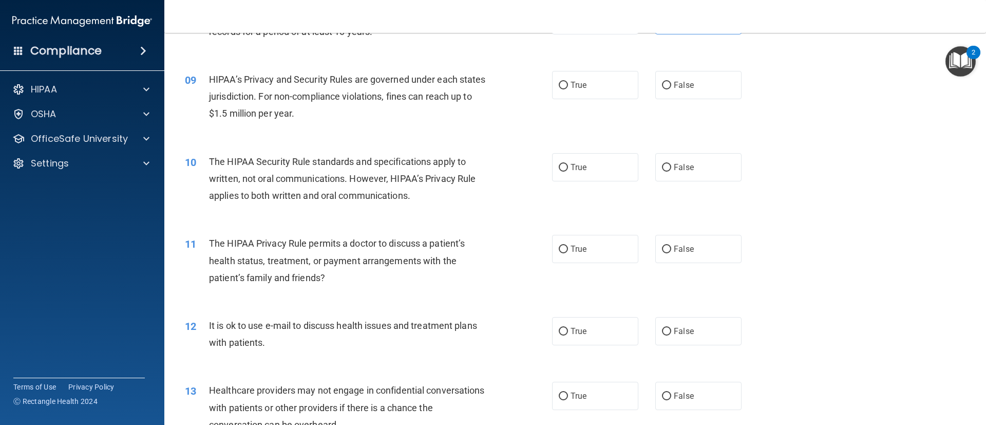
scroll to position [625, 0]
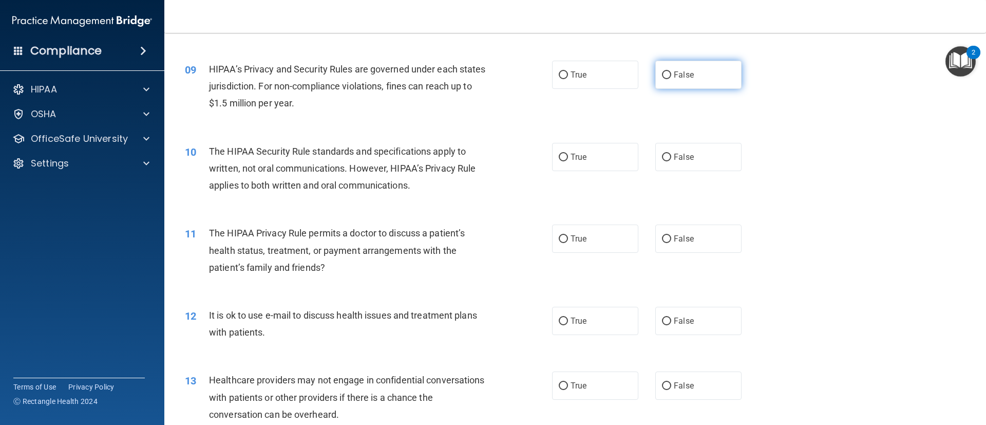
click at [691, 77] on label "False" at bounding box center [698, 75] width 86 height 28
click at [671, 77] on input "False" at bounding box center [666, 75] width 9 height 8
radio input "true"
click at [569, 148] on label "True" at bounding box center [595, 157] width 86 height 28
click at [568, 154] on input "True" at bounding box center [563, 158] width 9 height 8
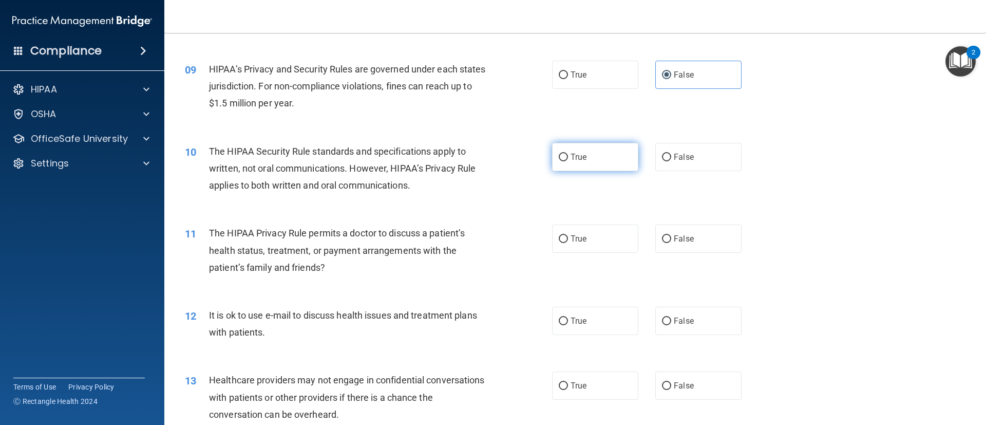
radio input "true"
click at [575, 234] on span "True" at bounding box center [578, 239] width 16 height 10
click at [568, 235] on input "True" at bounding box center [563, 239] width 9 height 8
radio input "true"
click at [585, 322] on label "True" at bounding box center [595, 321] width 86 height 28
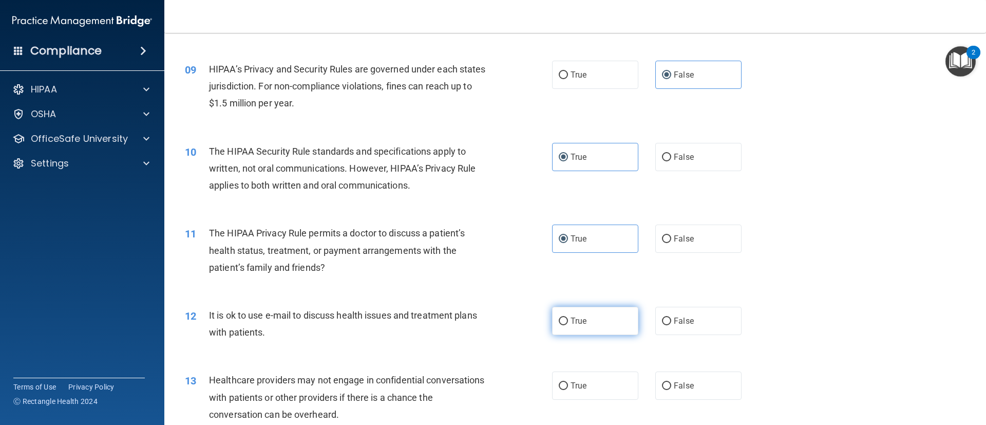
click at [568, 322] on input "True" at bounding box center [563, 321] width 9 height 8
radio input "true"
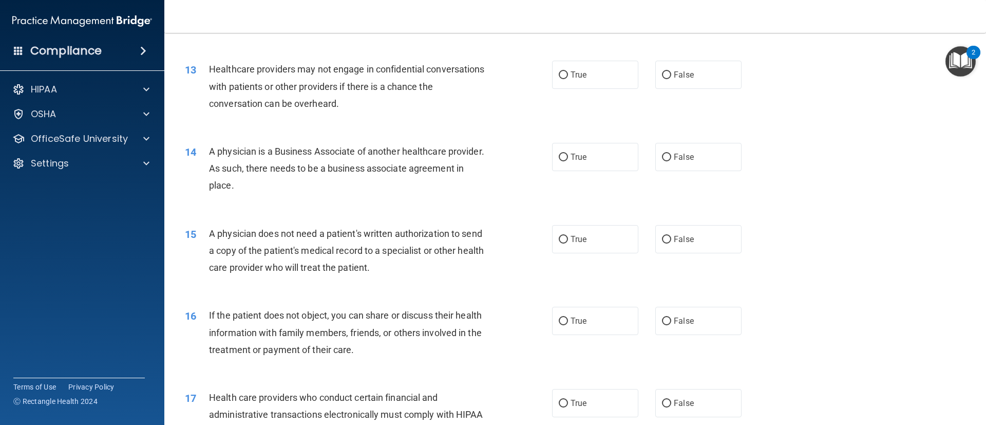
scroll to position [943, 0]
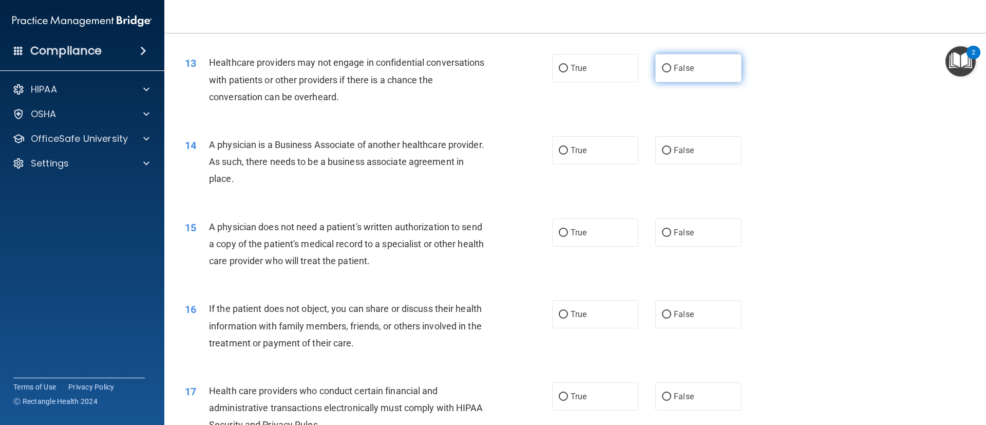
click at [686, 77] on label "False" at bounding box center [698, 68] width 86 height 28
click at [671, 72] on input "False" at bounding box center [666, 69] width 9 height 8
radio input "true"
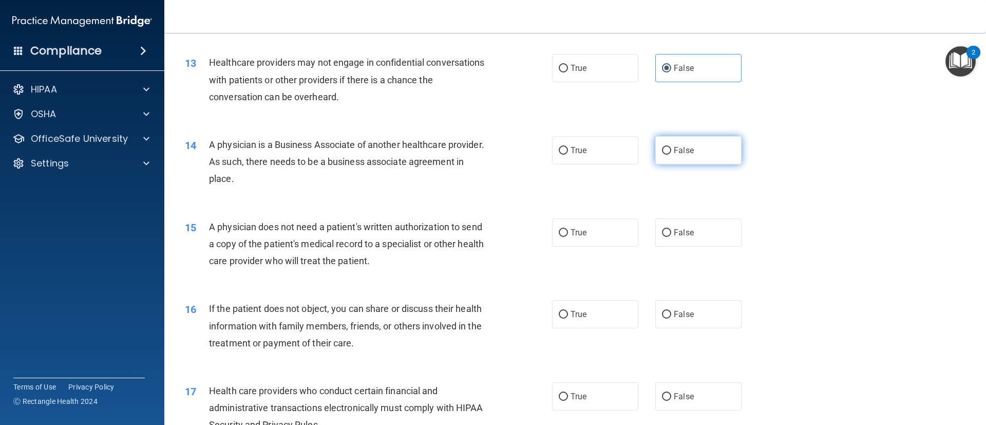
click at [672, 157] on label "False" at bounding box center [698, 150] width 86 height 28
click at [671, 155] on input "False" at bounding box center [666, 151] width 9 height 8
radio input "true"
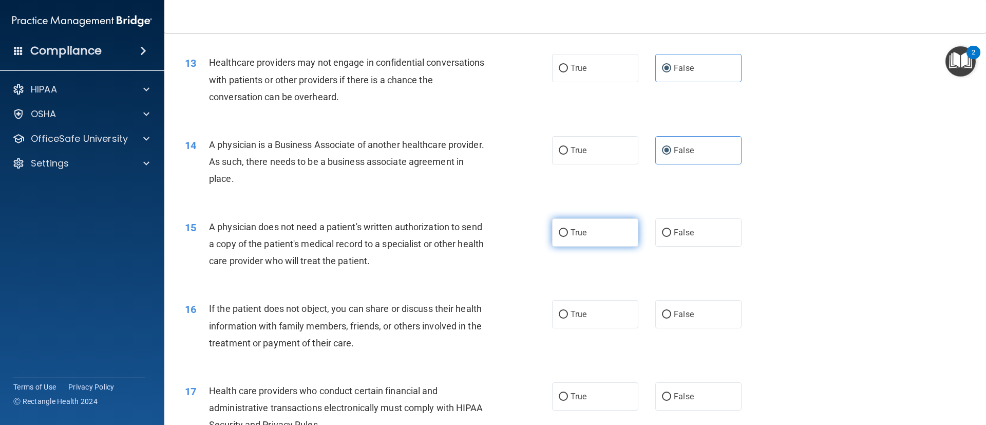
click at [585, 232] on label "True" at bounding box center [595, 232] width 86 height 28
click at [568, 232] on input "True" at bounding box center [563, 233] width 9 height 8
radio input "true"
click at [577, 317] on span "True" at bounding box center [578, 314] width 16 height 10
click at [568, 317] on input "True" at bounding box center [563, 315] width 9 height 8
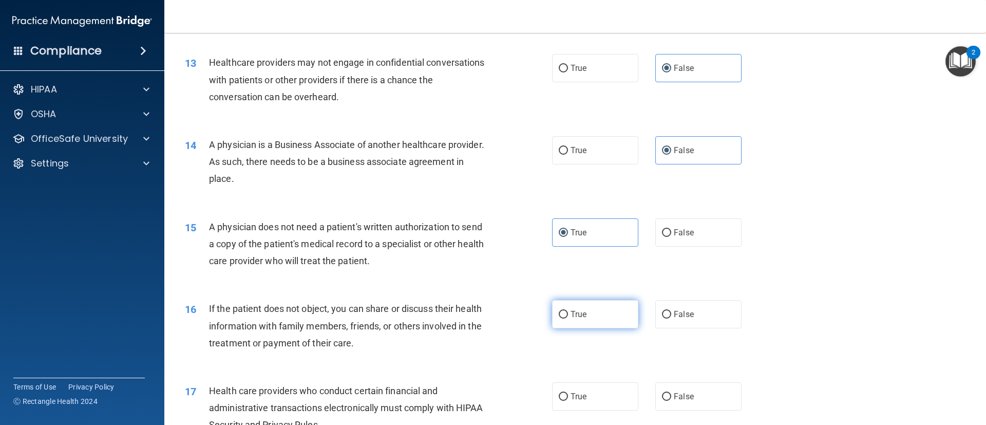
radio input "true"
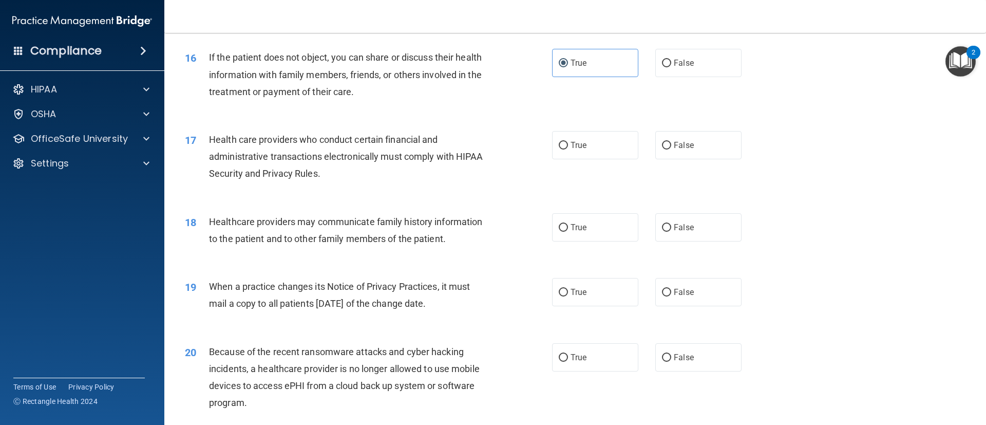
scroll to position [1197, 0]
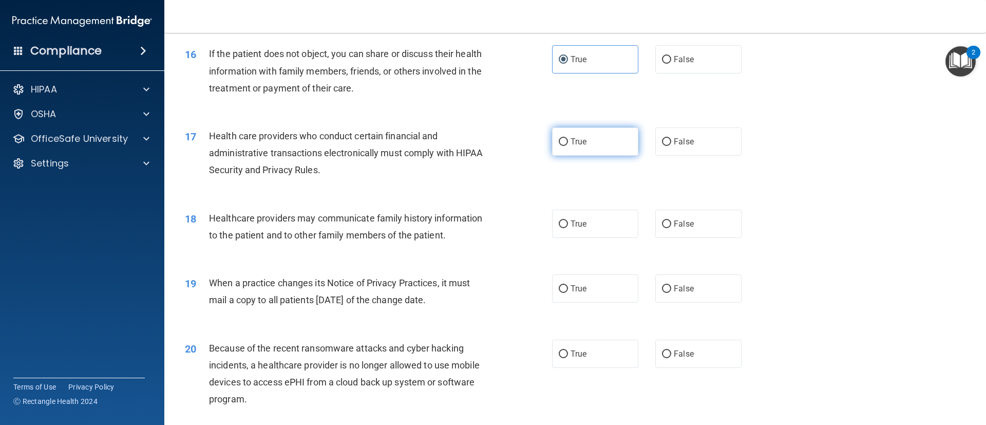
click at [589, 138] on label "True" at bounding box center [595, 141] width 86 height 28
click at [568, 138] on input "True" at bounding box center [563, 142] width 9 height 8
radio input "true"
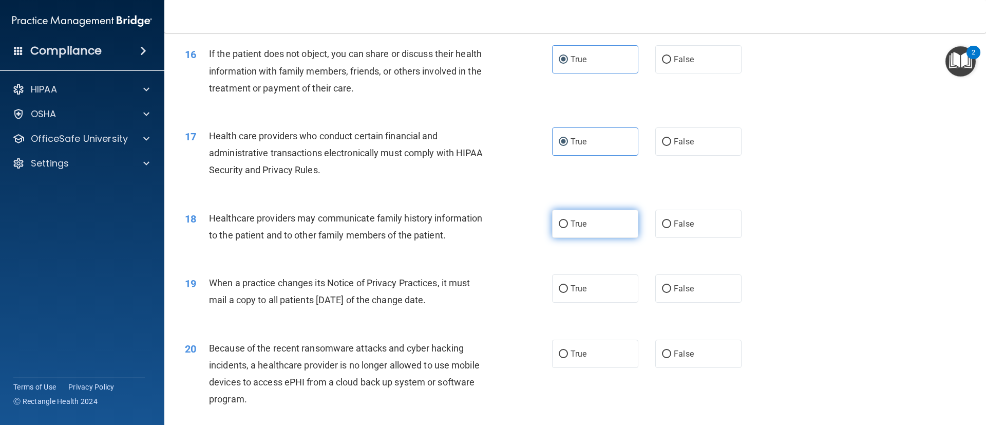
click at [571, 224] on span "True" at bounding box center [578, 224] width 16 height 10
click at [568, 224] on input "True" at bounding box center [563, 224] width 9 height 8
radio input "true"
click at [695, 275] on label "False" at bounding box center [698, 288] width 86 height 28
click at [671, 285] on input "False" at bounding box center [666, 289] width 9 height 8
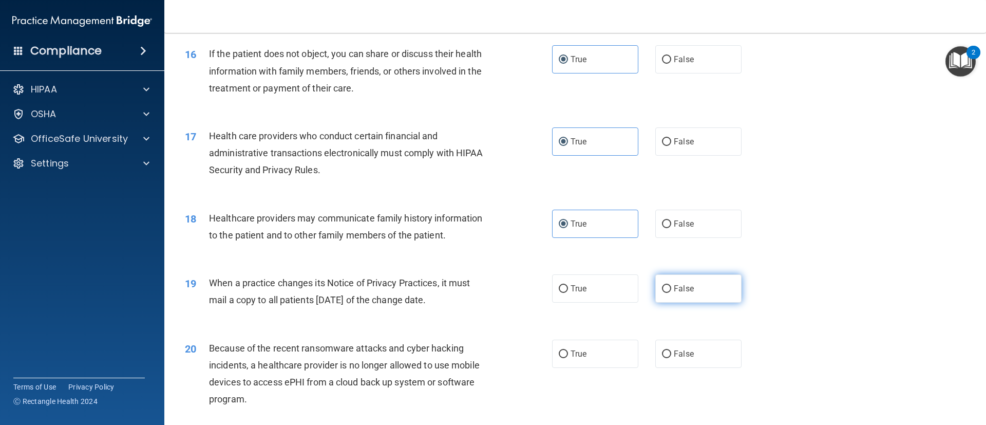
radio input "true"
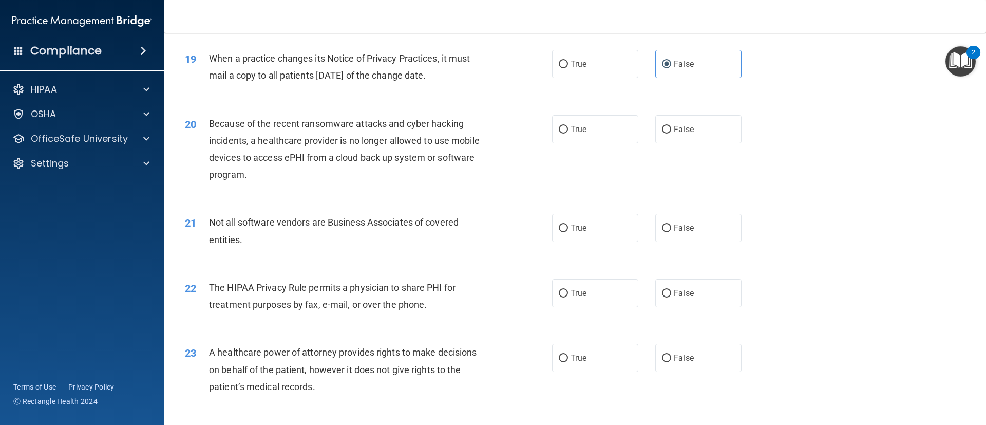
scroll to position [1432, 0]
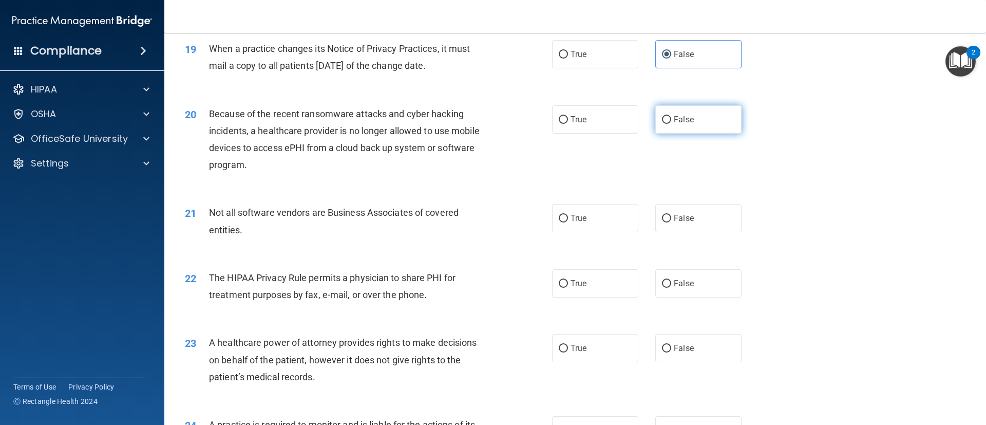
click at [680, 122] on span "False" at bounding box center [684, 120] width 20 height 10
click at [671, 122] on input "False" at bounding box center [666, 120] width 9 height 8
radio input "true"
click at [577, 216] on span "True" at bounding box center [578, 218] width 16 height 10
click at [568, 216] on input "True" at bounding box center [563, 219] width 9 height 8
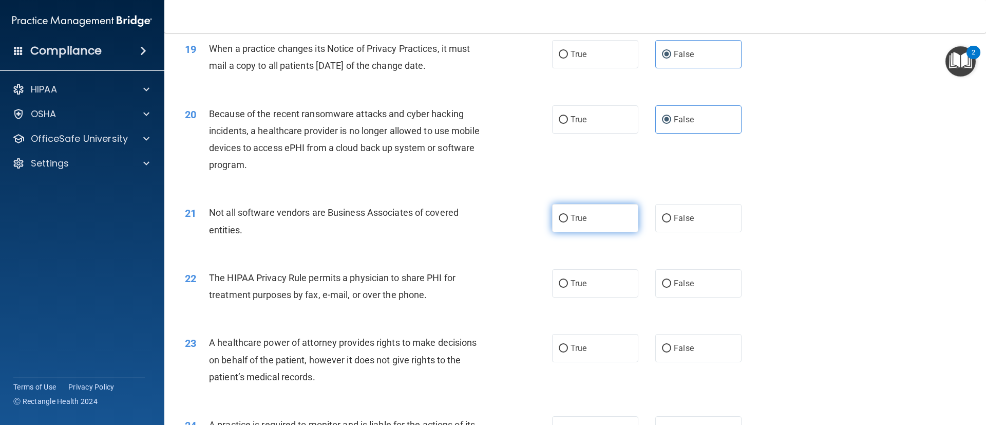
radio input "true"
click at [602, 290] on label "True" at bounding box center [595, 283] width 86 height 28
click at [568, 288] on input "True" at bounding box center [563, 284] width 9 height 8
radio input "true"
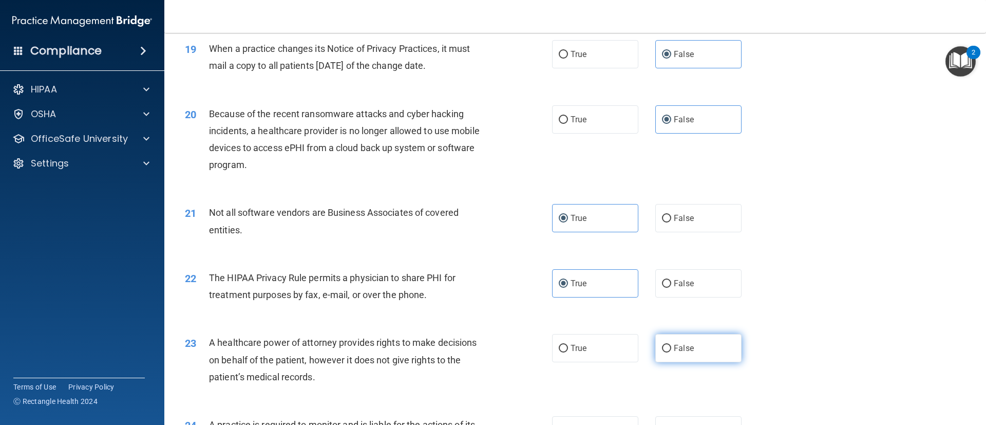
click at [685, 351] on span "False" at bounding box center [684, 348] width 20 height 10
click at [671, 351] on input "False" at bounding box center [666, 349] width 9 height 8
radio input "true"
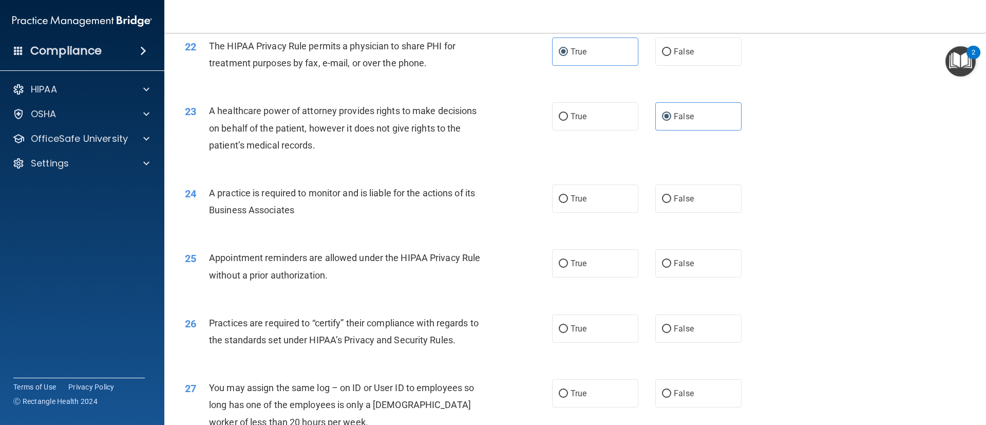
scroll to position [1696, 0]
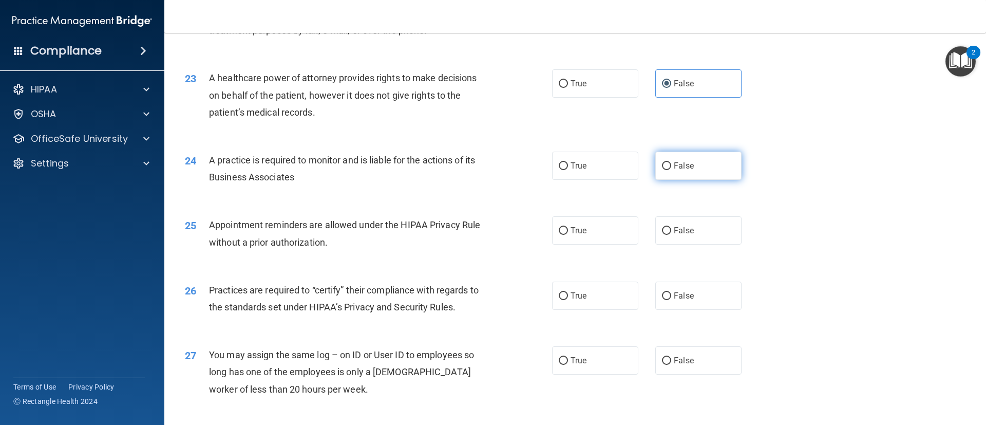
click at [687, 167] on label "False" at bounding box center [698, 165] width 86 height 28
click at [671, 167] on input "False" at bounding box center [666, 166] width 9 height 8
radio input "true"
click at [560, 231] on input "True" at bounding box center [563, 231] width 9 height 8
radio input "true"
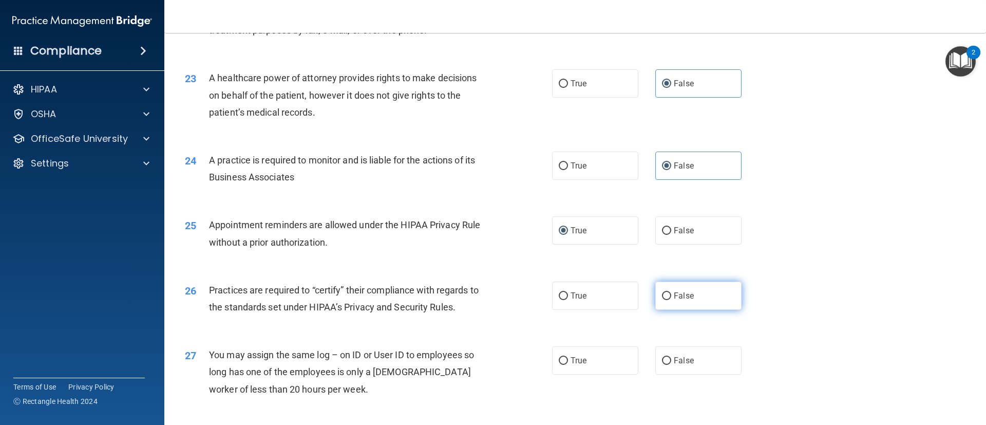
click at [685, 299] on span "False" at bounding box center [684, 296] width 20 height 10
click at [671, 299] on input "False" at bounding box center [666, 296] width 9 height 8
radio input "true"
click at [686, 363] on label "False" at bounding box center [698, 360] width 86 height 28
click at [671, 363] on input "False" at bounding box center [666, 361] width 9 height 8
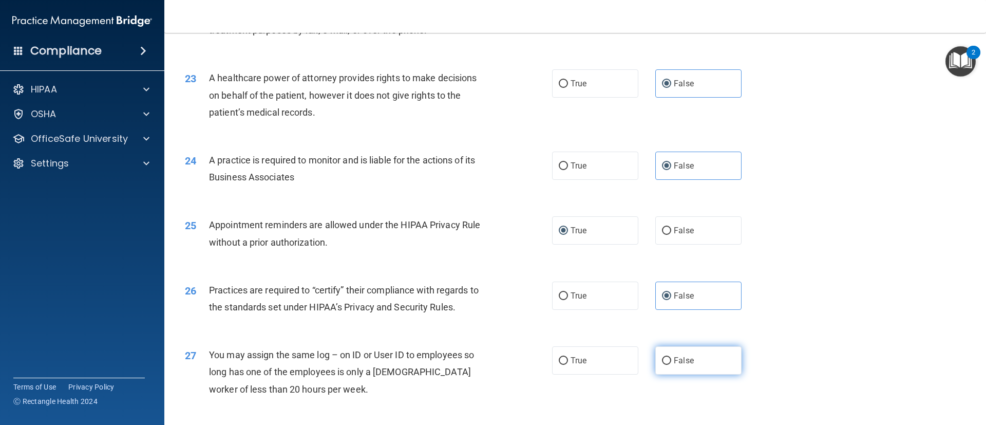
radio input "true"
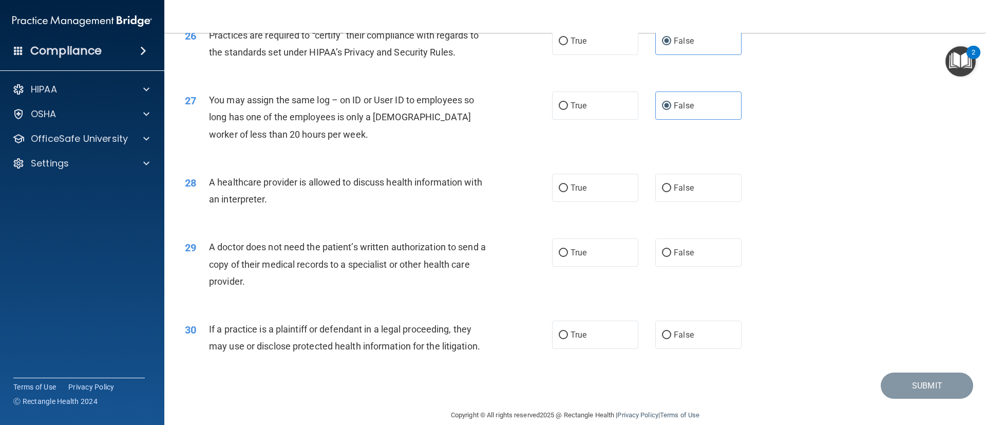
scroll to position [1966, 0]
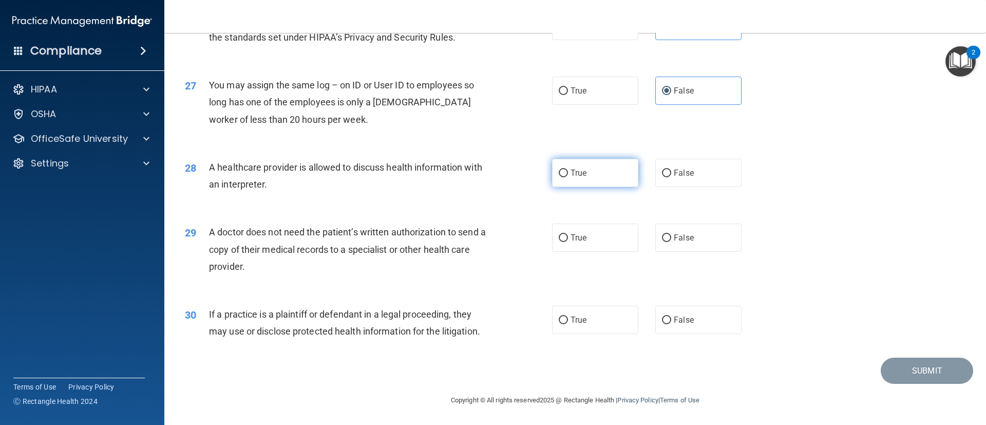
click at [595, 177] on label "True" at bounding box center [595, 173] width 86 height 28
click at [568, 177] on input "True" at bounding box center [563, 173] width 9 height 8
radio input "true"
click at [597, 228] on label "True" at bounding box center [595, 237] width 86 height 28
click at [568, 234] on input "True" at bounding box center [563, 238] width 9 height 8
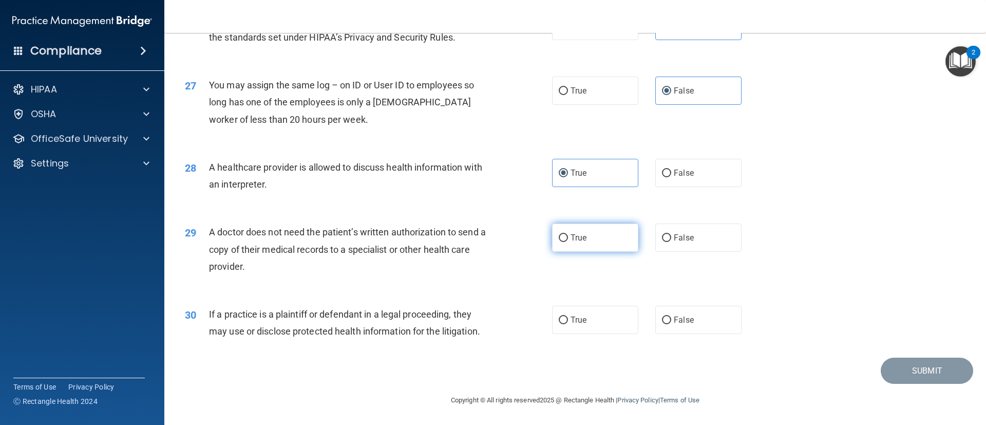
radio input "true"
click at [574, 322] on span "True" at bounding box center [578, 320] width 16 height 10
click at [568, 322] on input "True" at bounding box center [563, 320] width 9 height 8
radio input "true"
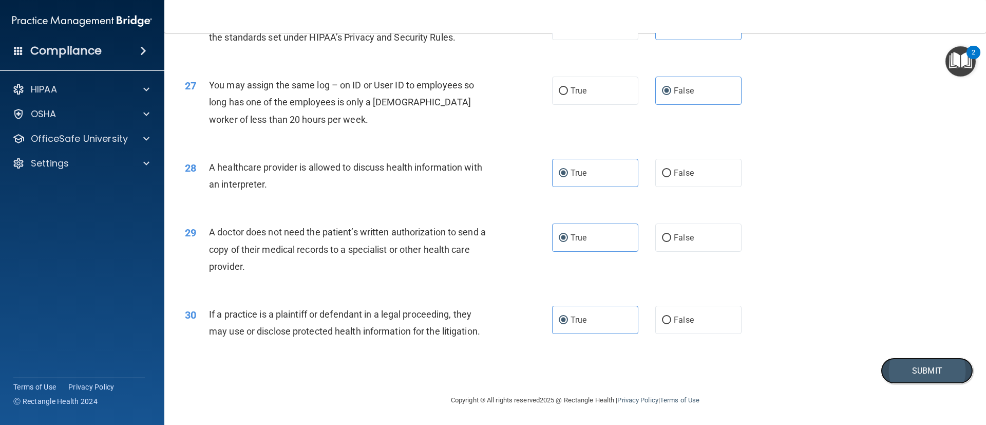
click at [898, 369] on button "Submit" at bounding box center [927, 370] width 92 height 26
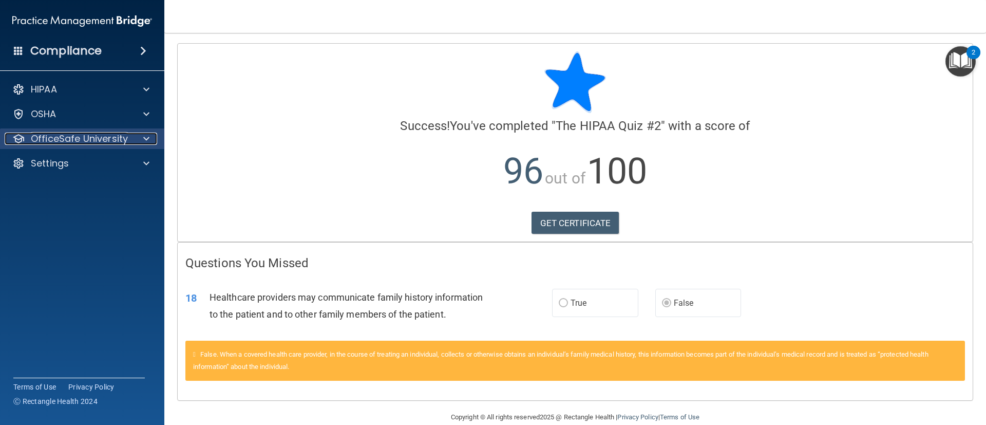
click at [142, 134] on div at bounding box center [145, 138] width 26 height 12
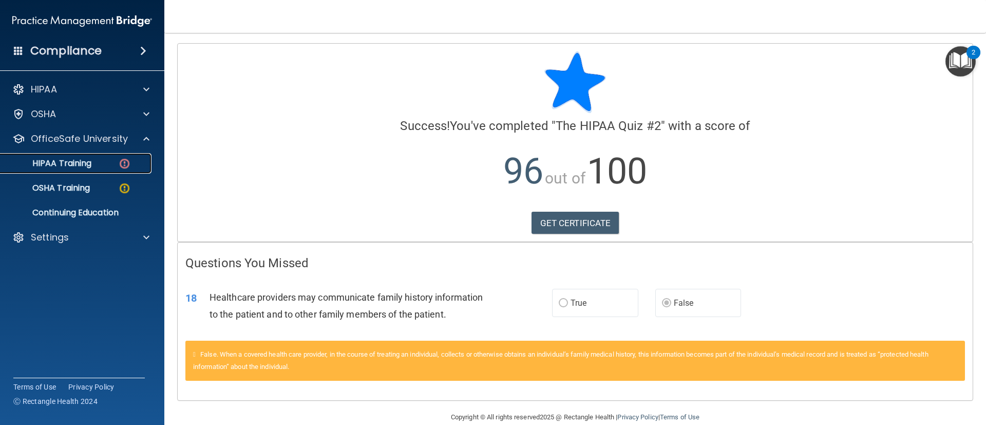
click at [127, 162] on img at bounding box center [124, 163] width 13 height 13
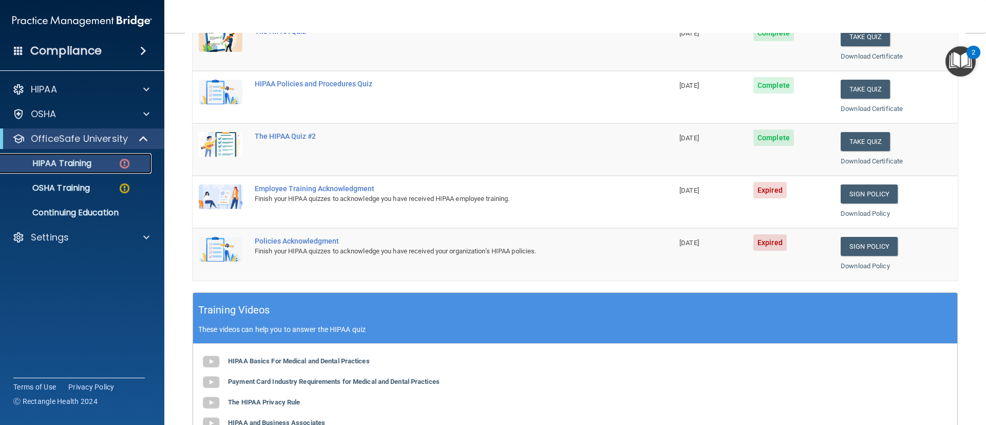
scroll to position [172, 0]
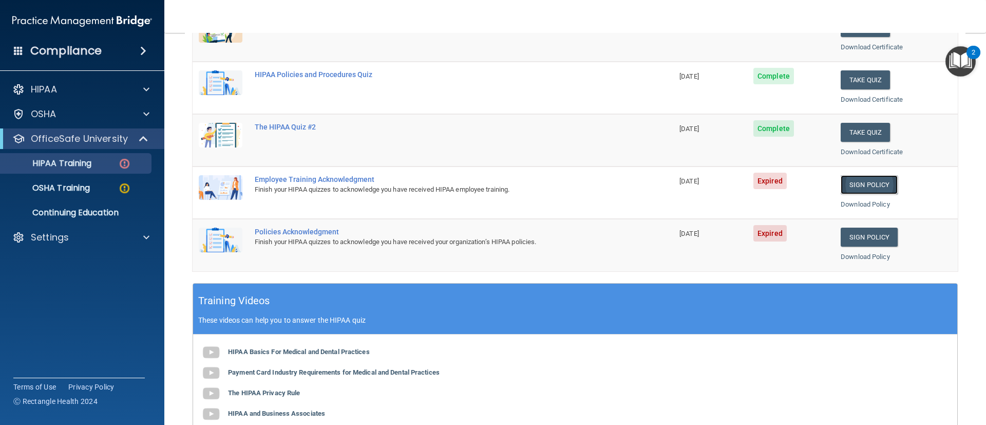
click at [850, 183] on link "Sign Policy" at bounding box center [869, 184] width 57 height 19
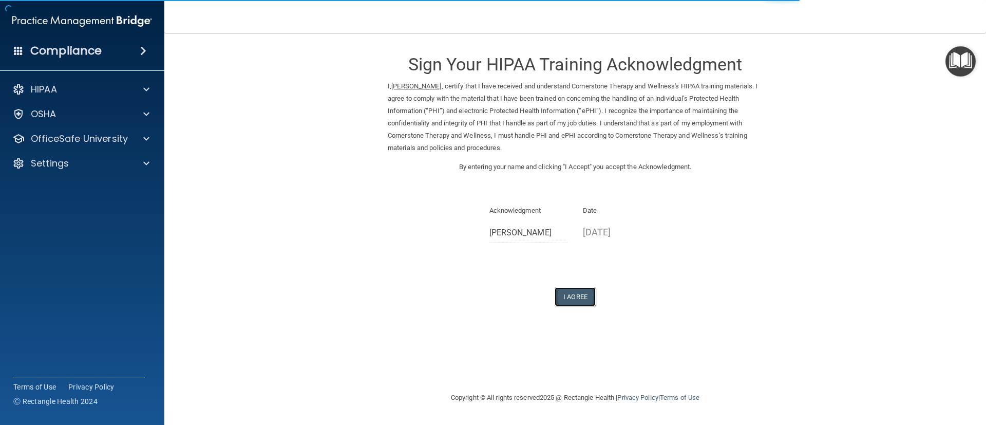
click at [569, 297] on button "I Agree" at bounding box center [575, 296] width 41 height 19
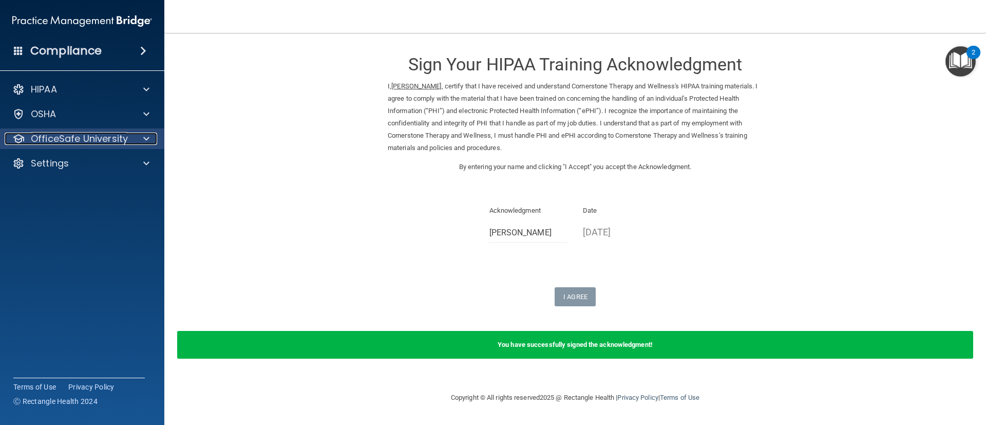
click at [134, 142] on div at bounding box center [145, 138] width 26 height 12
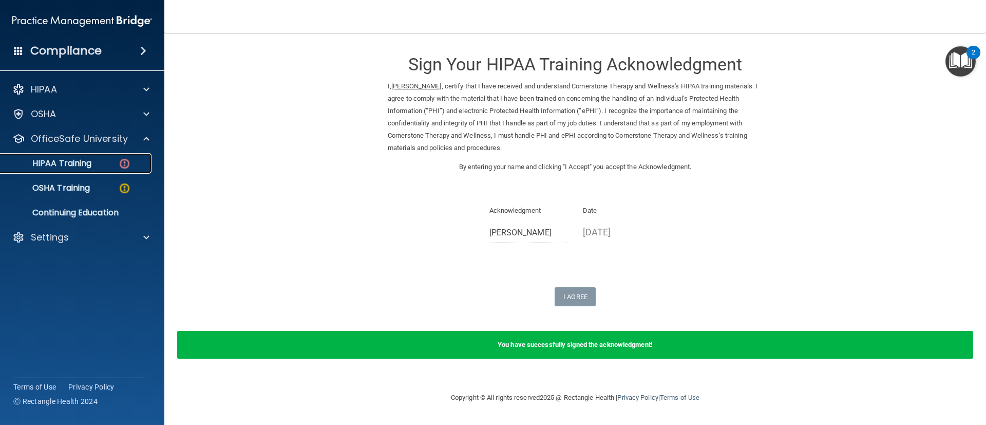
click at [126, 169] on link "HIPAA Training" at bounding box center [71, 163] width 162 height 21
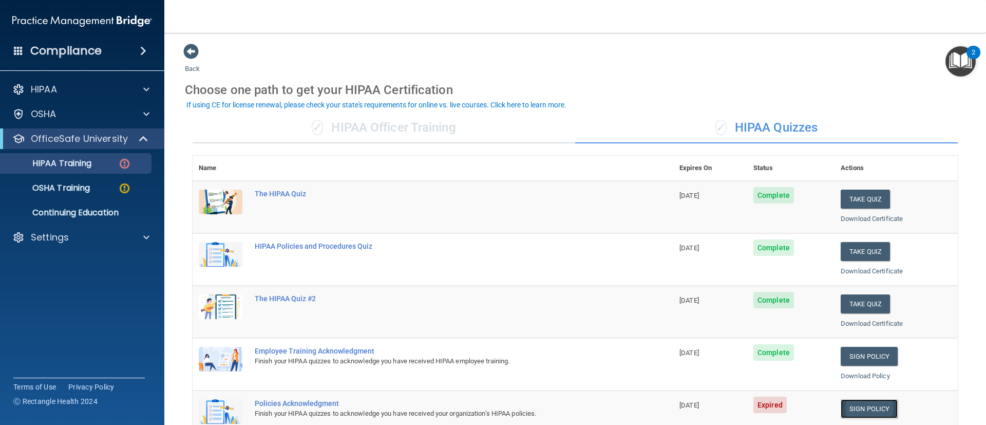
click at [853, 408] on link "Sign Policy" at bounding box center [869, 408] width 57 height 19
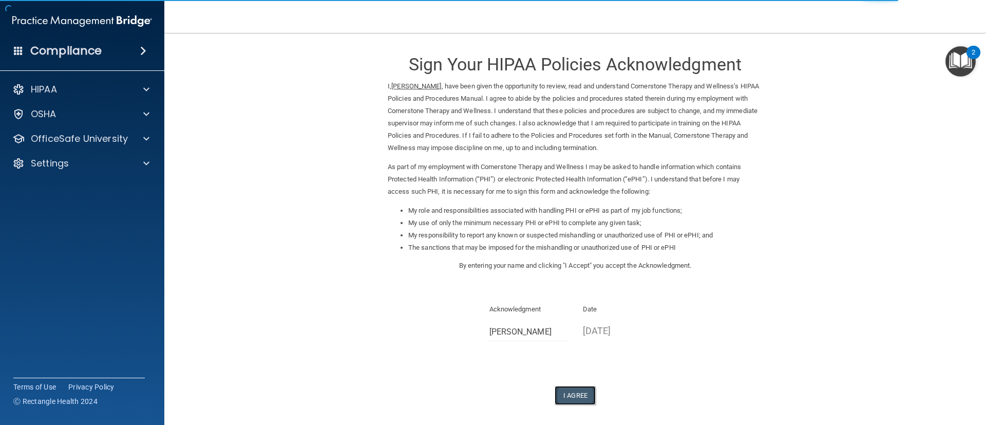
click at [566, 391] on button "I Agree" at bounding box center [575, 395] width 41 height 19
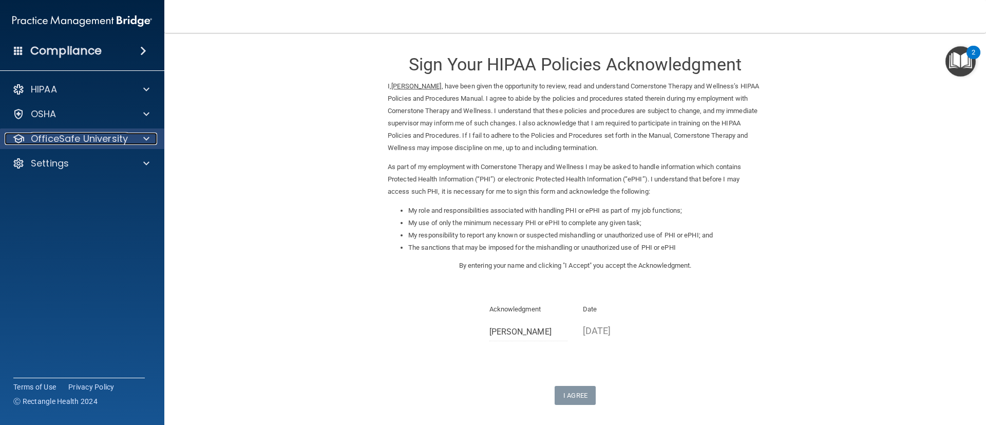
click at [143, 137] on div at bounding box center [145, 138] width 26 height 12
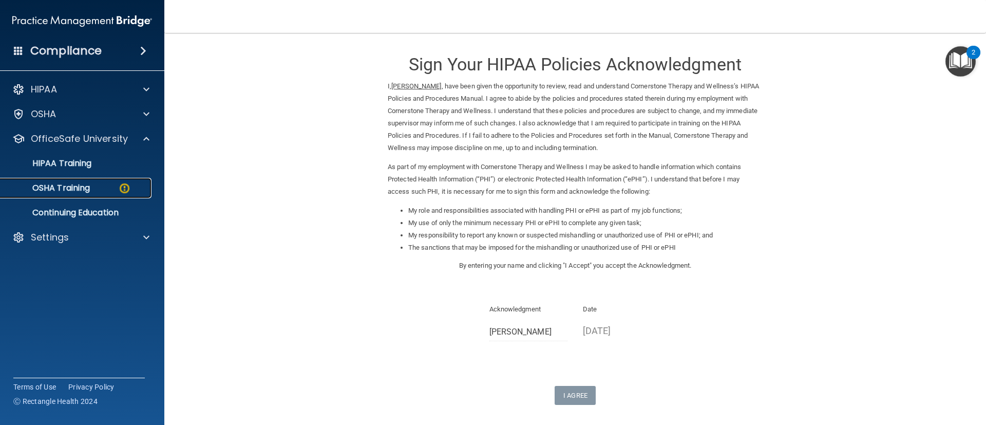
click at [93, 185] on div "OSHA Training" at bounding box center [77, 188] width 140 height 10
